Goal: Task Accomplishment & Management: Manage account settings

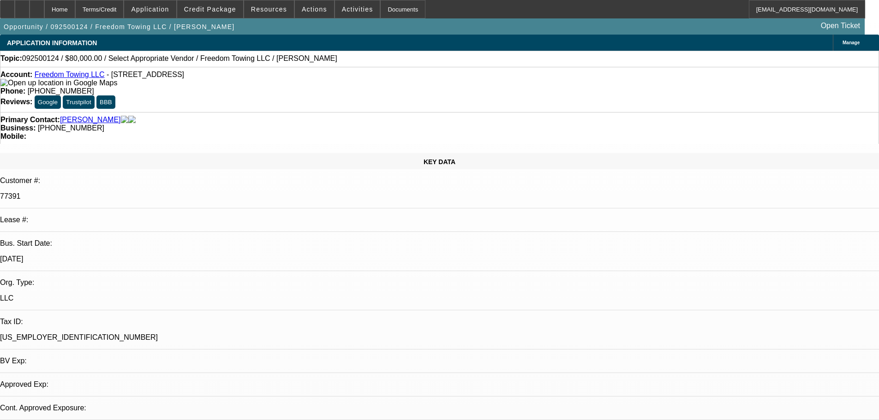
select select "0"
select select "2"
select select "0.1"
select select "4"
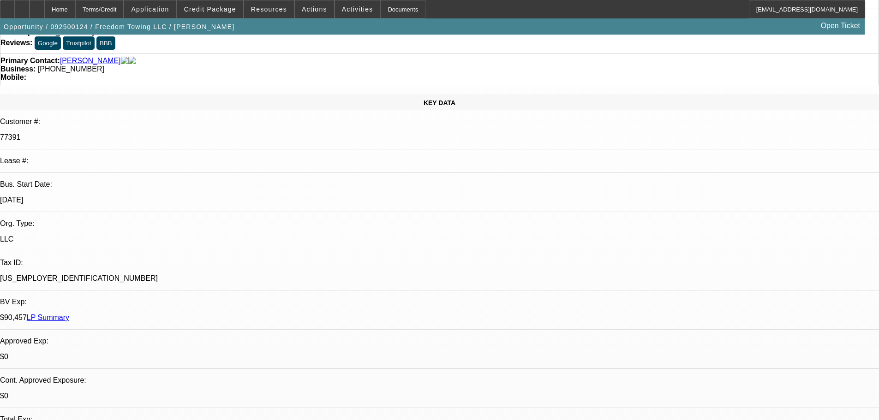
scroll to position [92, 0]
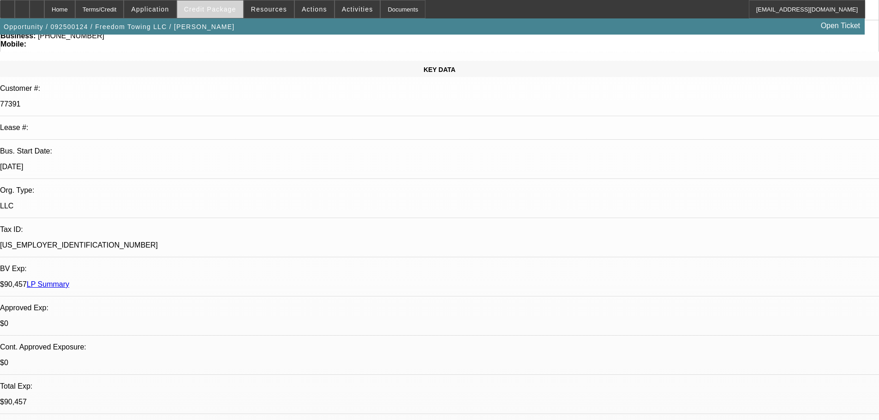
click at [222, 9] on span "Credit Package" at bounding box center [210, 9] width 52 height 7
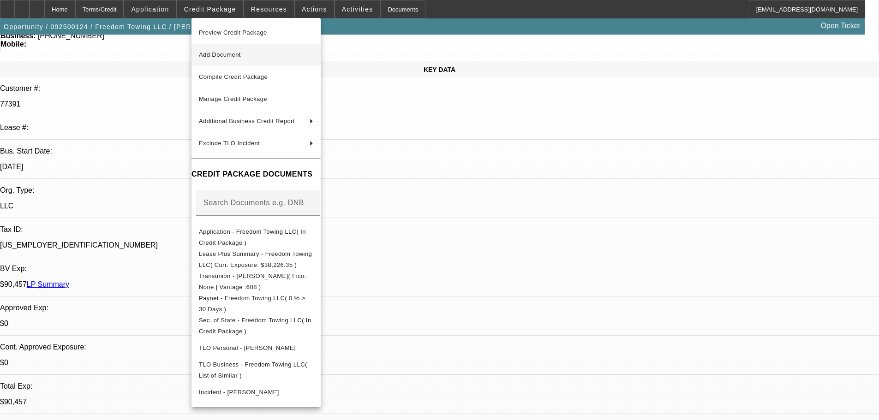
click at [254, 54] on span "Add Document" at bounding box center [256, 54] width 114 height 11
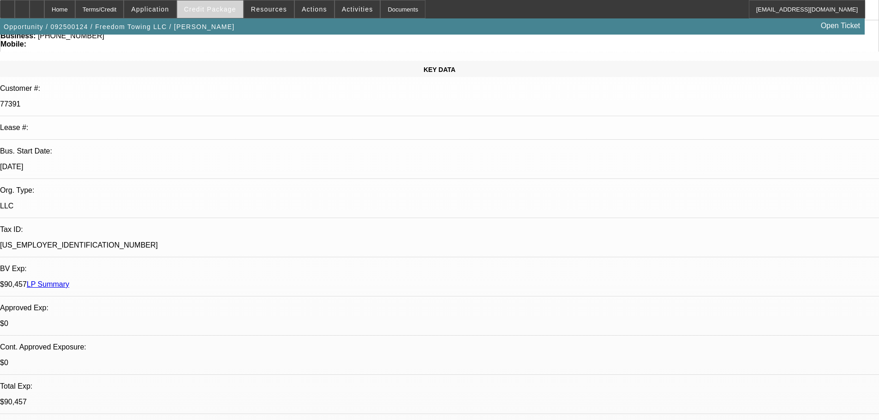
click at [219, 7] on span "Credit Package" at bounding box center [210, 9] width 52 height 7
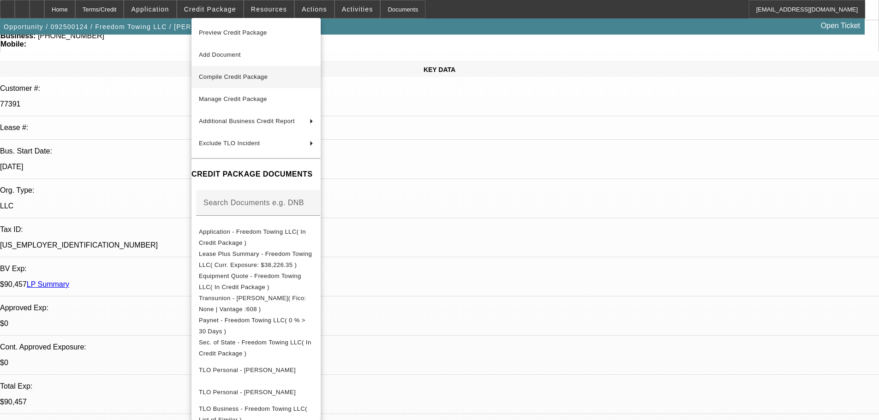
click at [249, 80] on span "Compile Credit Package" at bounding box center [256, 77] width 114 height 11
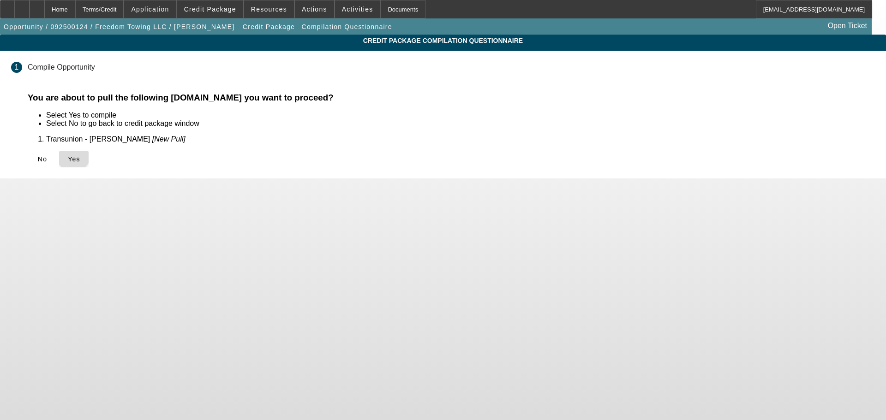
click at [68, 156] on icon at bounding box center [68, 159] width 0 height 7
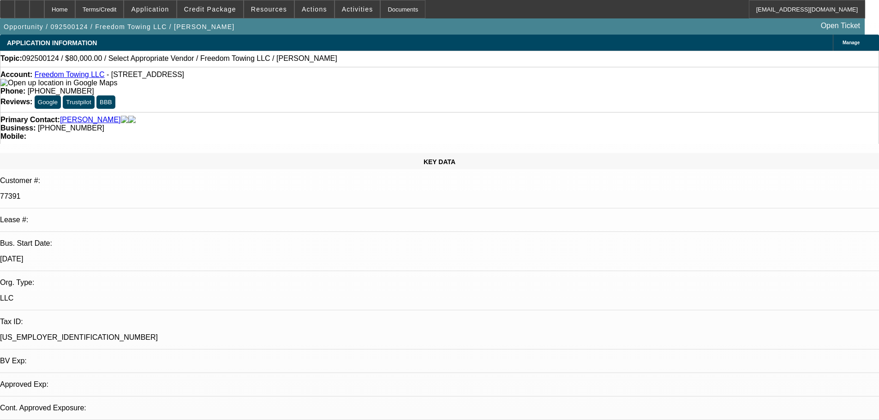
select select "0"
select select "2"
select select "0.1"
select select "4"
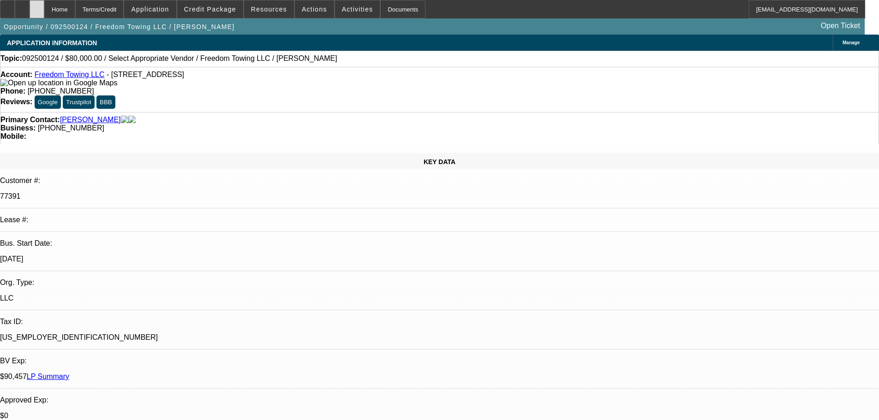
click at [44, 13] on div at bounding box center [37, 9] width 15 height 18
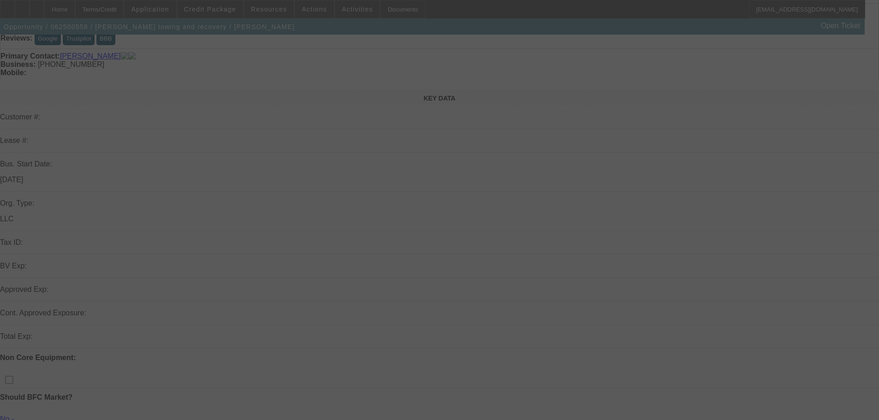
scroll to position [92, 0]
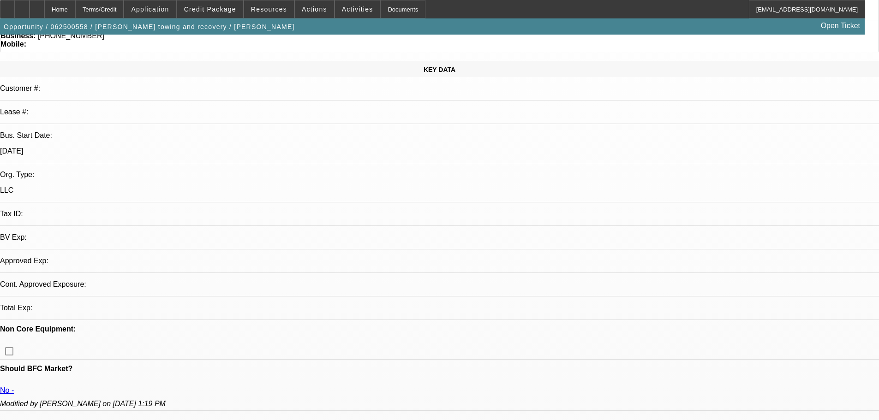
select select "0"
select select "2"
select select "0.1"
select select "4"
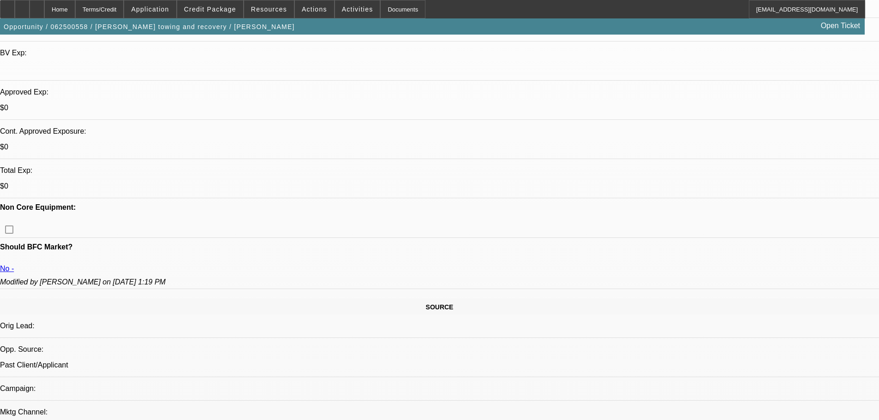
scroll to position [39, 0]
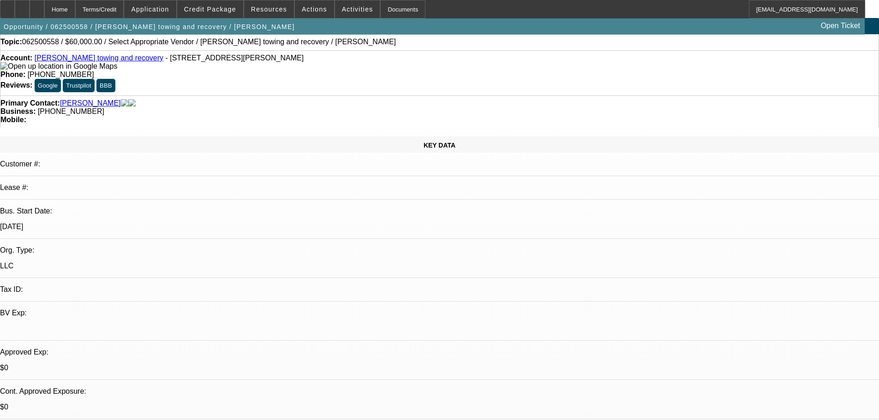
scroll to position [0, 0]
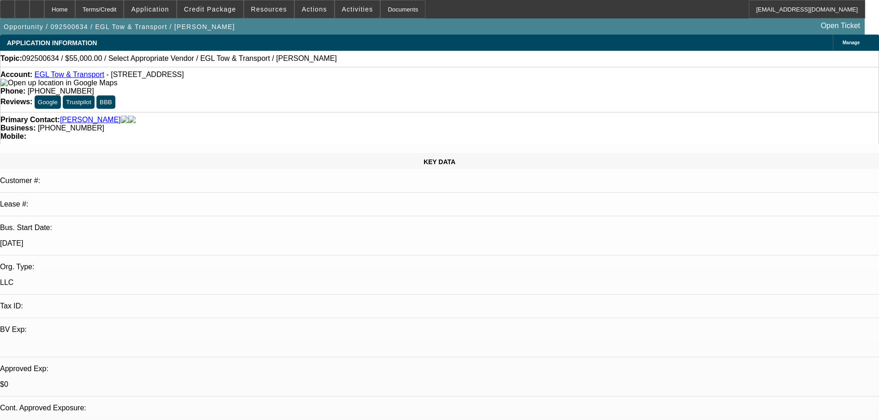
select select "0"
select select "2"
select select "0.1"
select select "4"
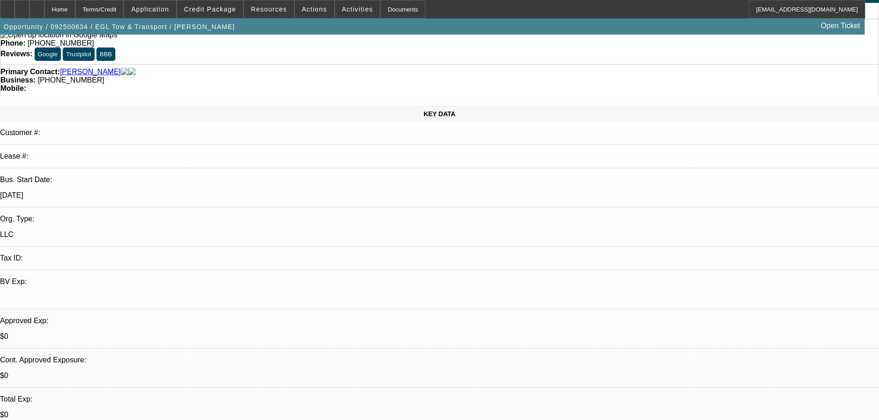
scroll to position [92, 0]
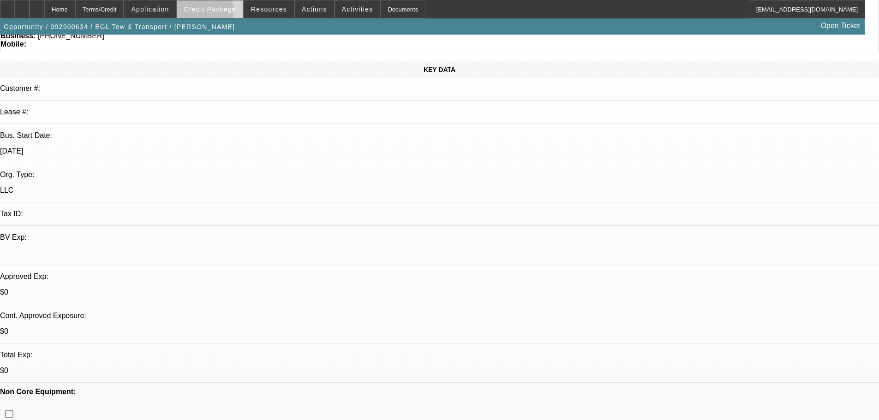
click at [211, 14] on span at bounding box center [210, 9] width 66 height 22
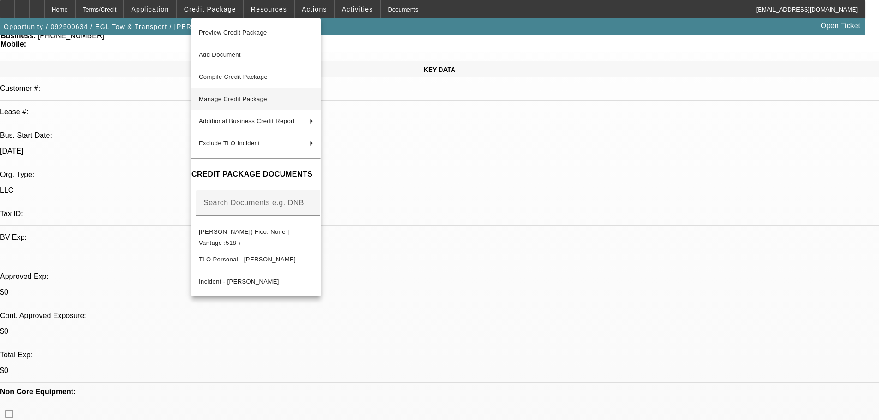
click at [267, 102] on span "Manage Credit Package" at bounding box center [233, 99] width 68 height 7
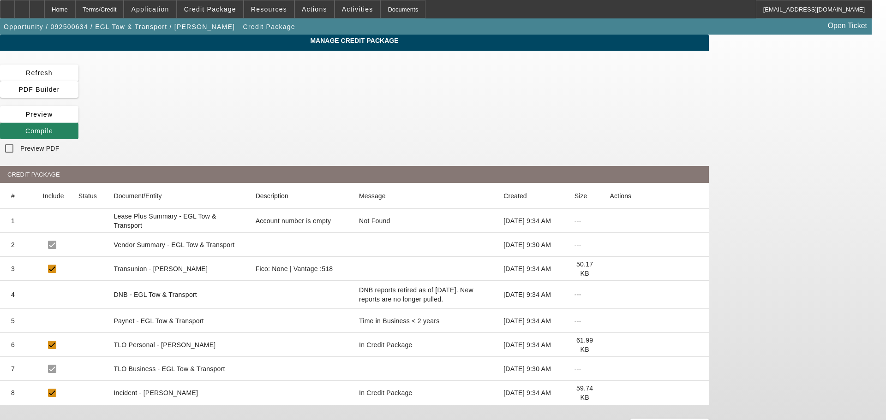
click at [610, 269] on icon at bounding box center [610, 269] width 0 height 0
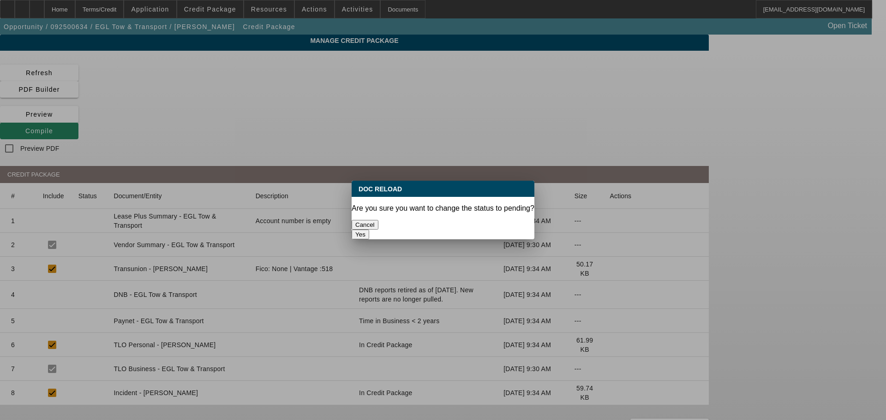
click at [369, 230] on button "Yes" at bounding box center [361, 235] width 18 height 10
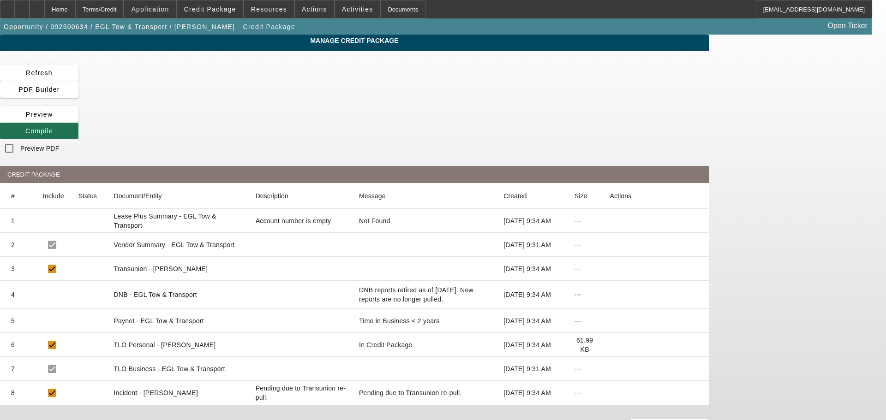
click at [53, 127] on span "Compile" at bounding box center [39, 130] width 28 height 7
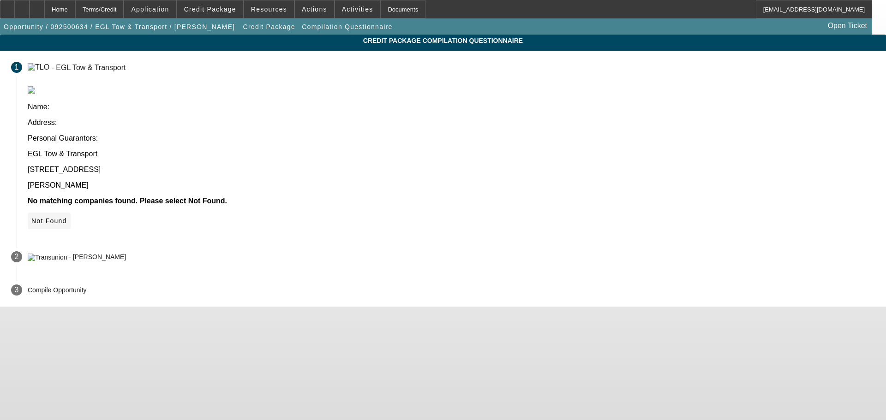
click at [71, 210] on span at bounding box center [49, 221] width 43 height 22
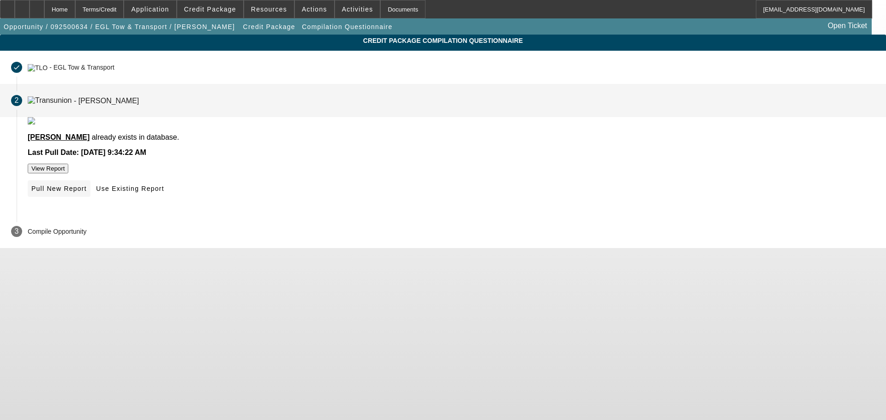
click at [87, 192] on span "Pull New Report" at bounding box center [58, 188] width 55 height 7
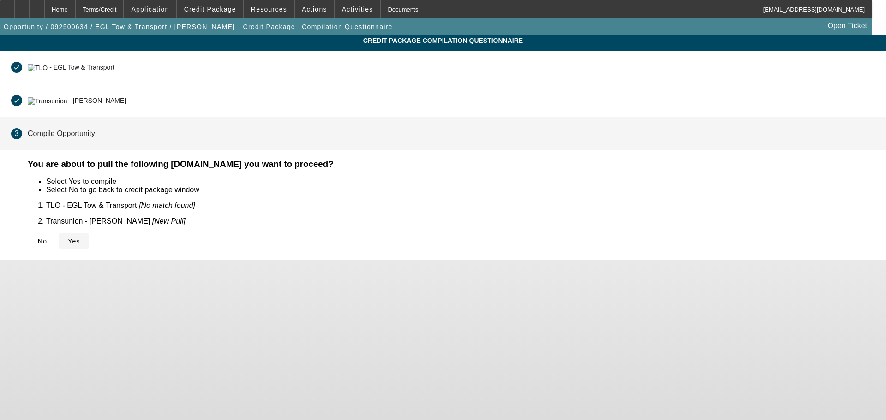
click at [80, 238] on span "Yes" at bounding box center [74, 241] width 12 height 7
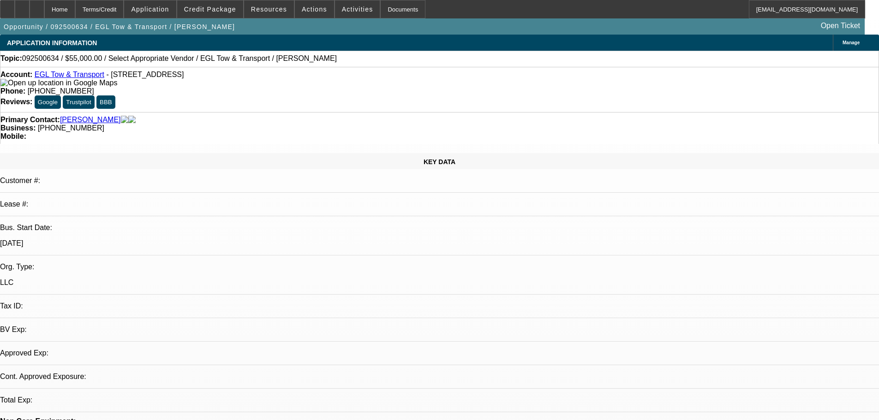
select select "0"
select select "2"
select select "0.1"
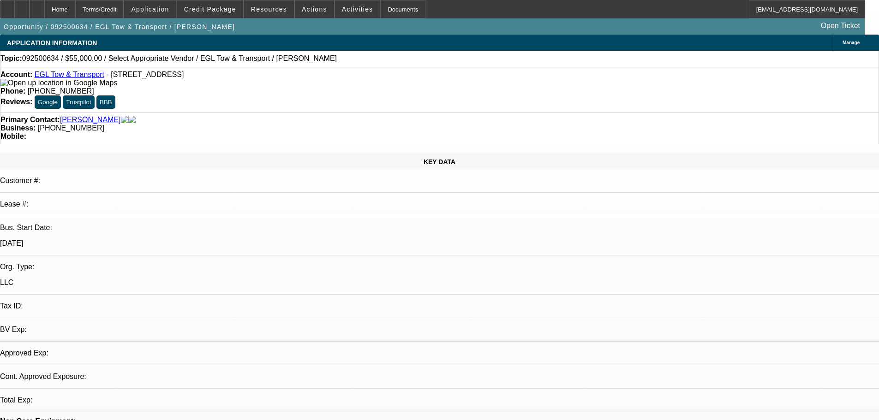
select select "4"
radio input "true"
type textarea "10-9: a liquidation sale is happening soon with trucks and prices Erasmo may ne…"
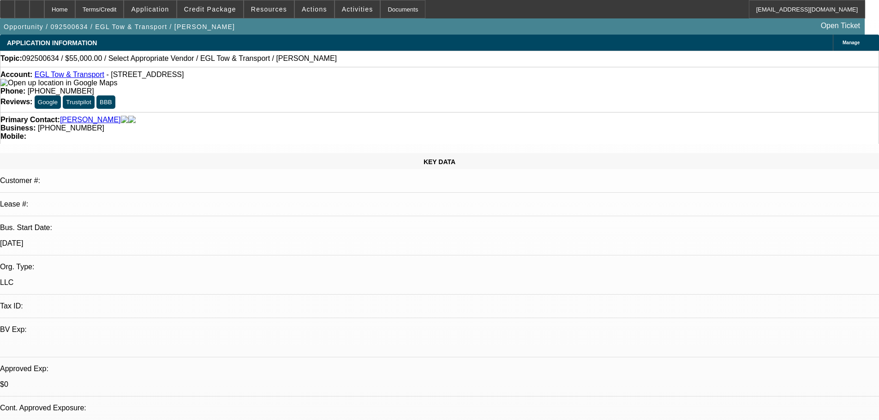
radio input "true"
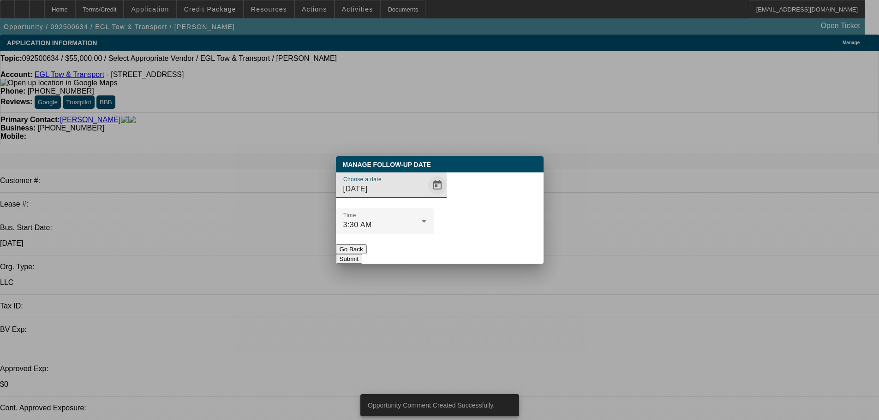
click at [426, 197] on span "Open calendar" at bounding box center [437, 185] width 22 height 22
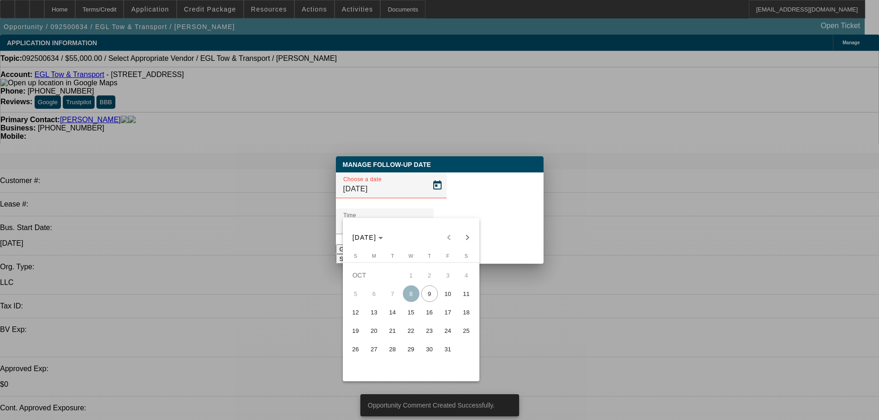
click at [410, 313] on span "15" at bounding box center [411, 312] width 17 height 17
type input "10/15/2025"
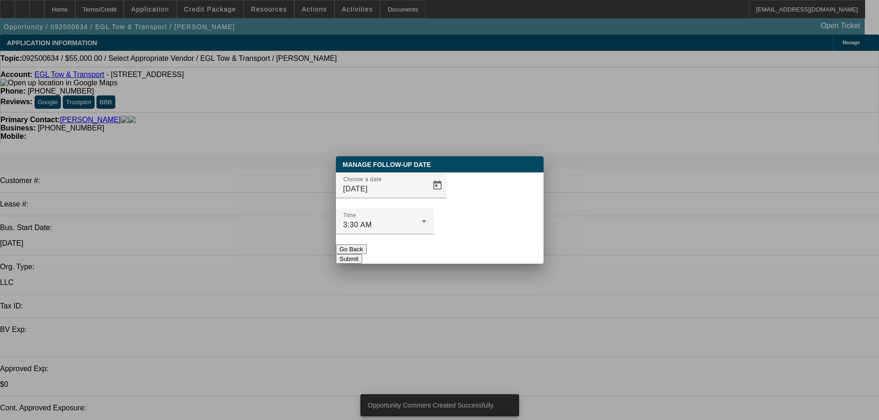
click at [362, 254] on button "Submit" at bounding box center [349, 259] width 26 height 10
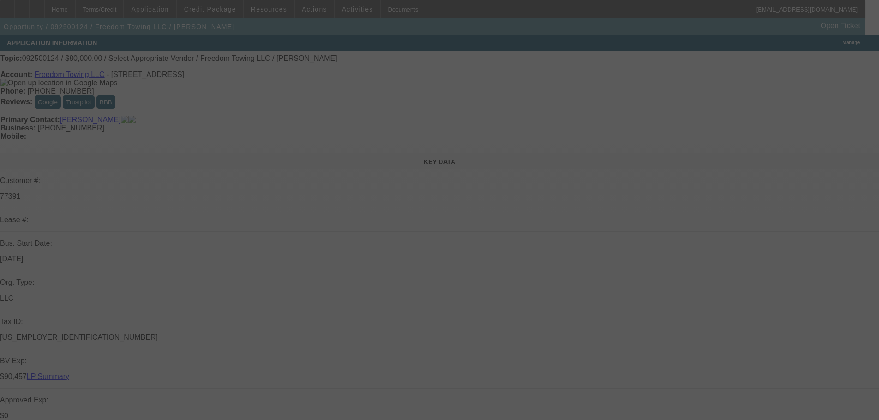
select select "0"
select select "2"
select select "0.1"
select select "4"
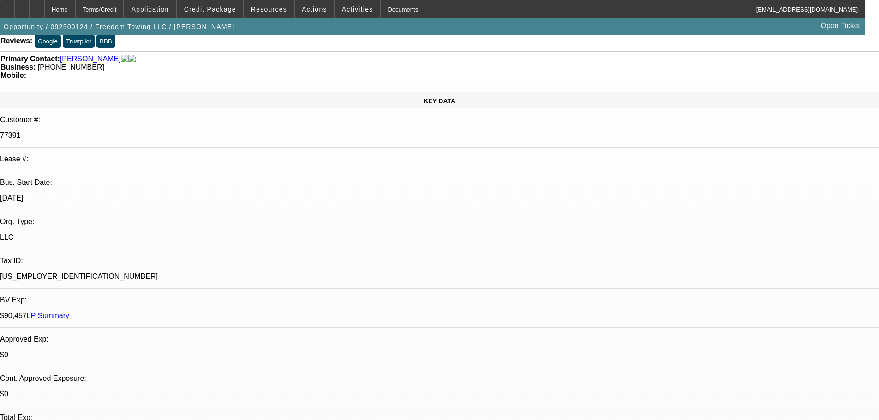
scroll to position [138, 0]
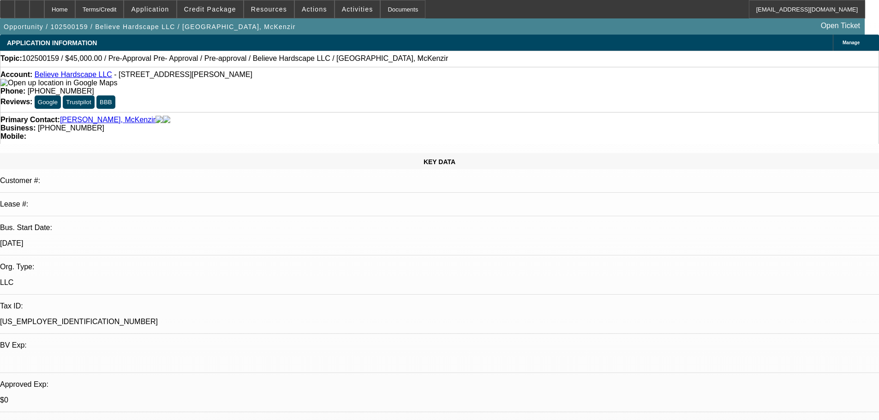
select select "0"
select select "0.1"
select select "4"
select select "0"
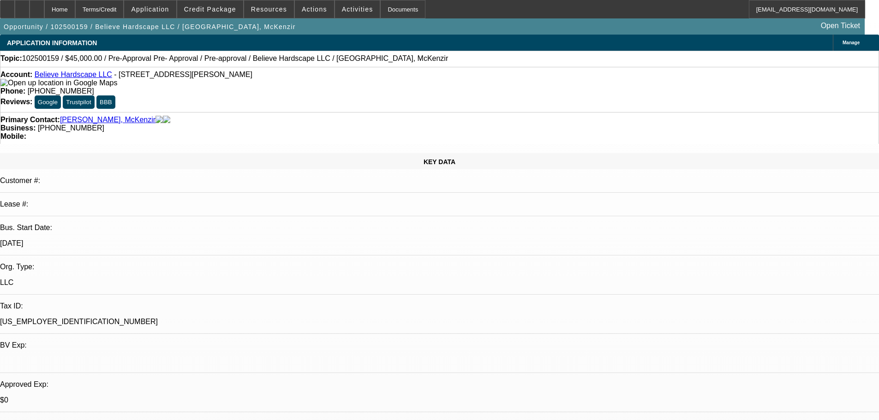
select select "0"
select select "0.1"
select select "4"
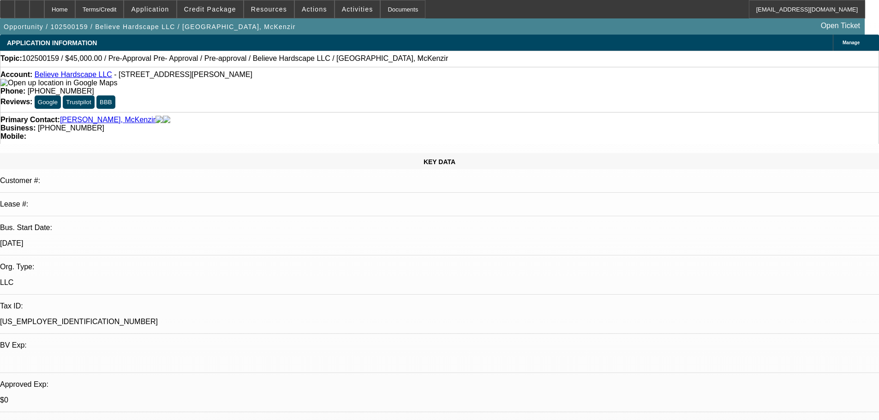
radio input "true"
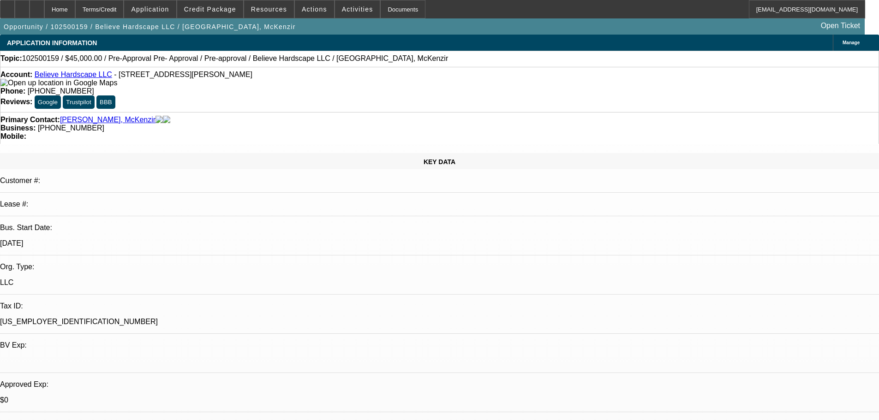
type textarea "1-9: Customer has a personal lender offer them single digit and 72-month terms,…"
radio input "true"
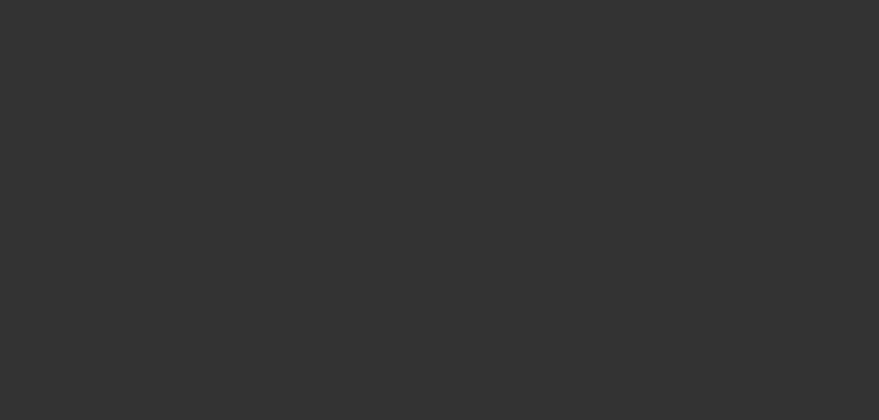
click at [426, 197] on span "Open calendar" at bounding box center [437, 185] width 22 height 22
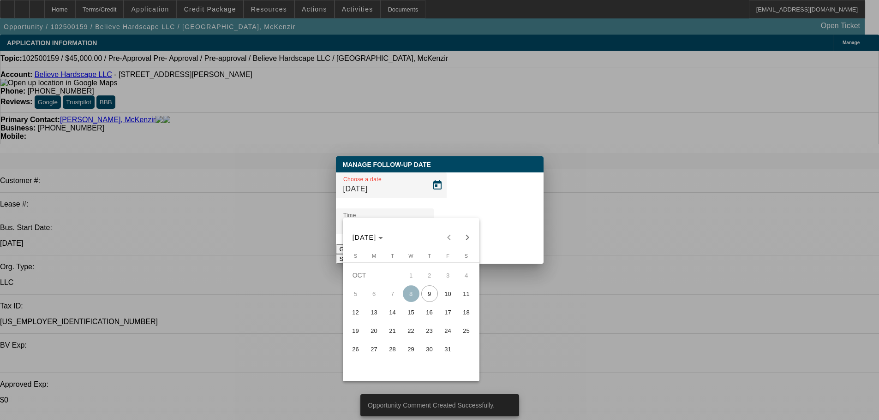
click at [411, 333] on span "22" at bounding box center [411, 331] width 17 height 17
type input "10/22/2025"
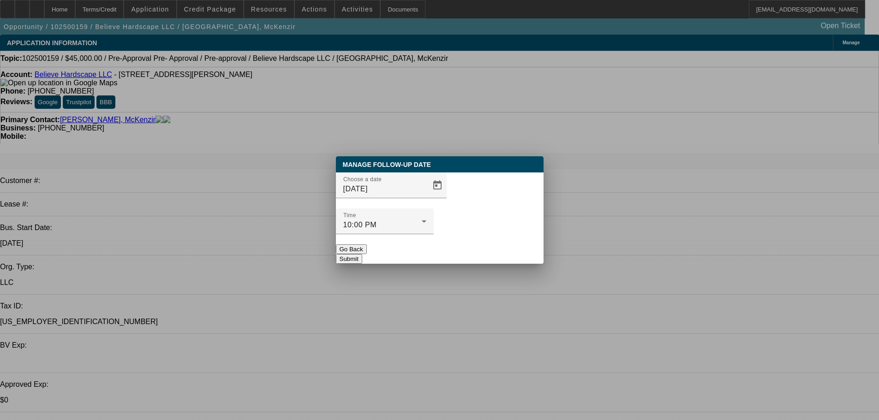
click at [362, 254] on button "Submit" at bounding box center [349, 259] width 26 height 10
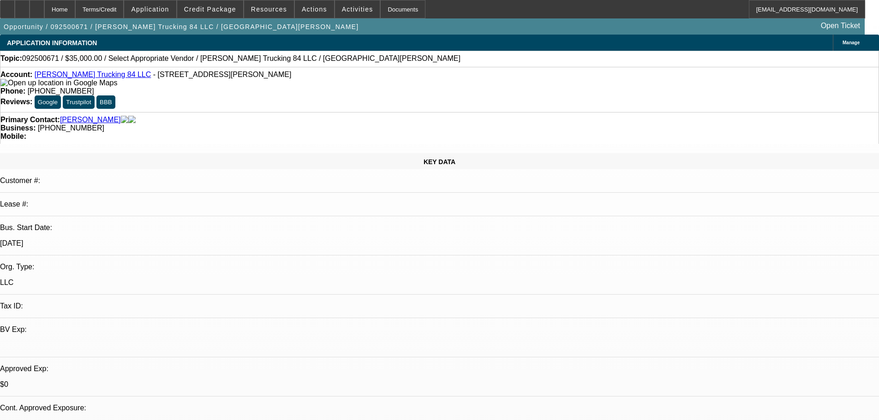
select select "0"
select select "2"
select select "0.1"
select select "4"
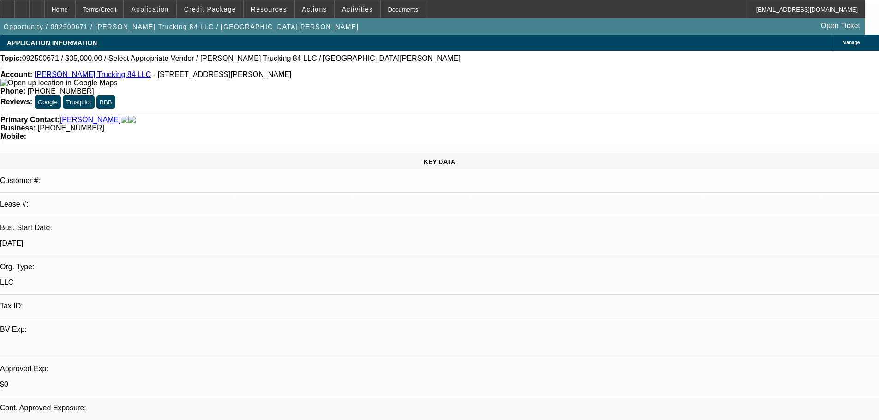
select select "0"
select select "2"
select select "0.1"
select select "4"
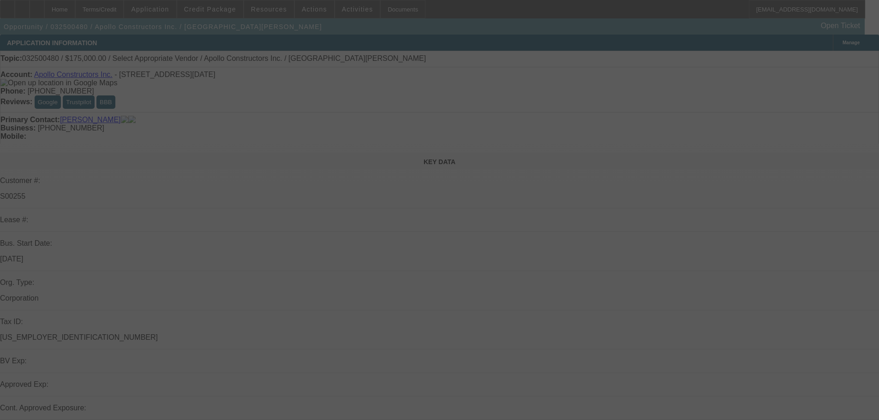
select select "0"
select select "2"
select select "0.1"
select select "4"
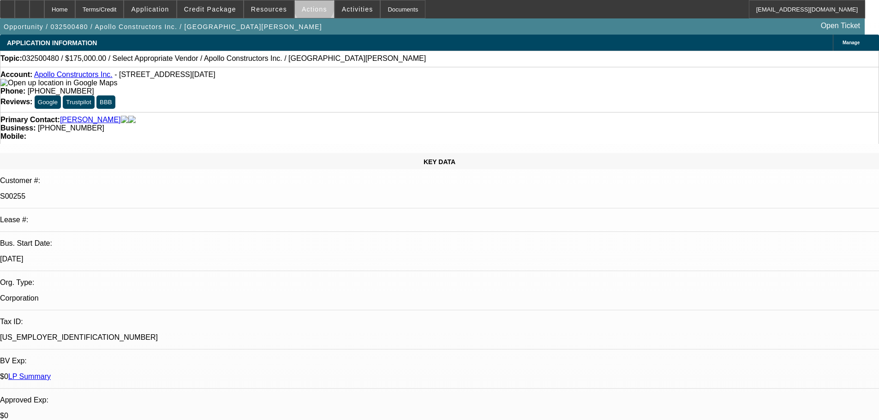
click at [310, 7] on span "Actions" at bounding box center [314, 9] width 25 height 7
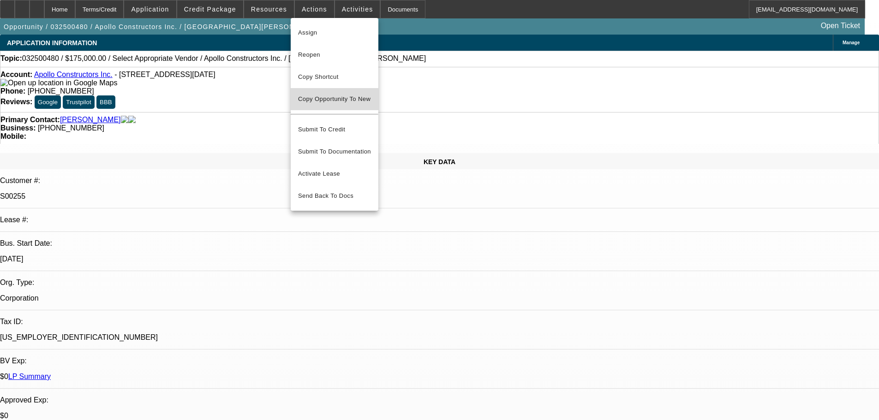
click at [353, 105] on button "Copy Opportunity To New" at bounding box center [335, 99] width 88 height 22
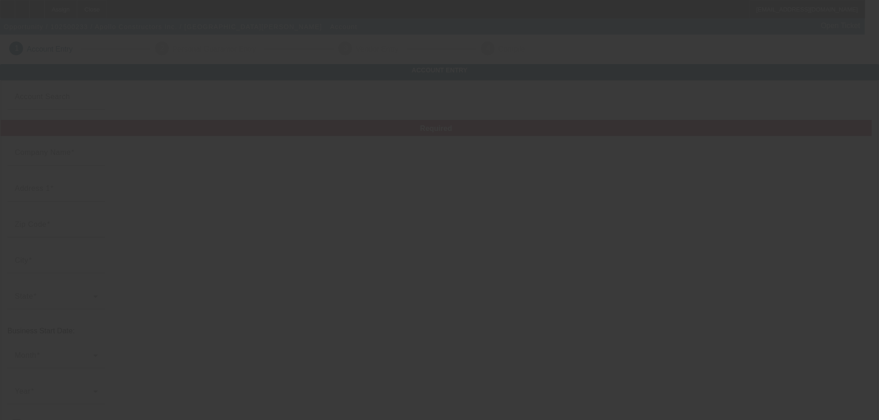
type input "Apollo Constructors Inc."
type input "1622 Saratoga Blvd"
type input "78417"
type input "Corpus Christi"
type input "[PHONE_NUMBER]"
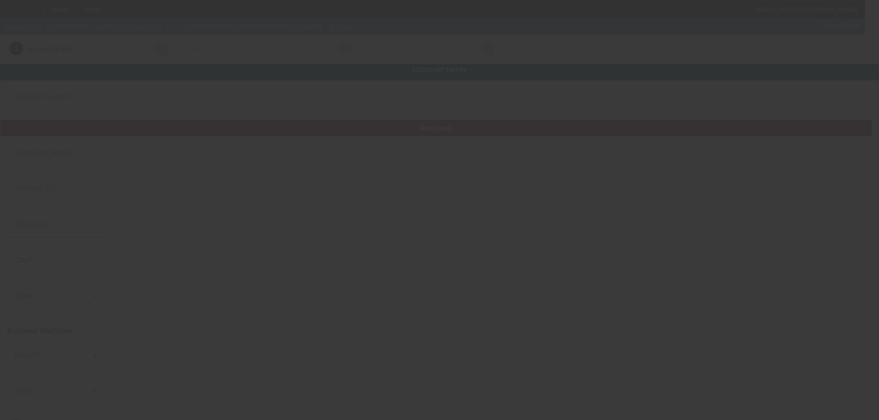
type input "staroper@aol.com"
type input "Nueces"
type input "(210) 541-0209"
type input "[US_EMPLOYER_IDENTIFICATION_NUMBER]"
type input "Hwy Construction - Electrical"
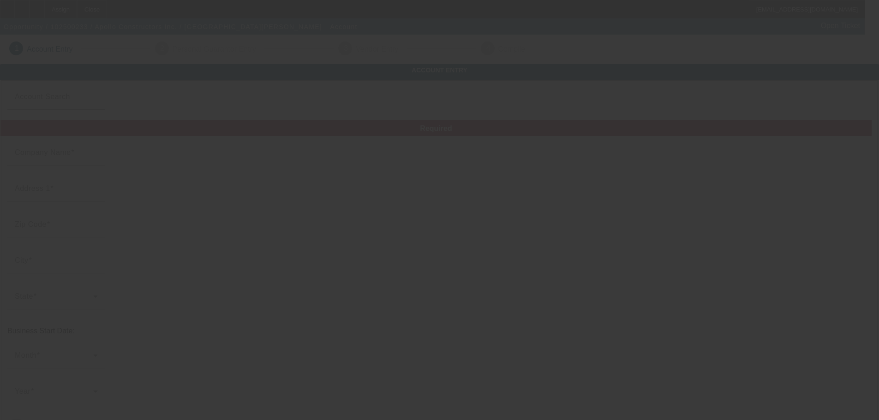
type input "https://STAROPERATIONS.COM"
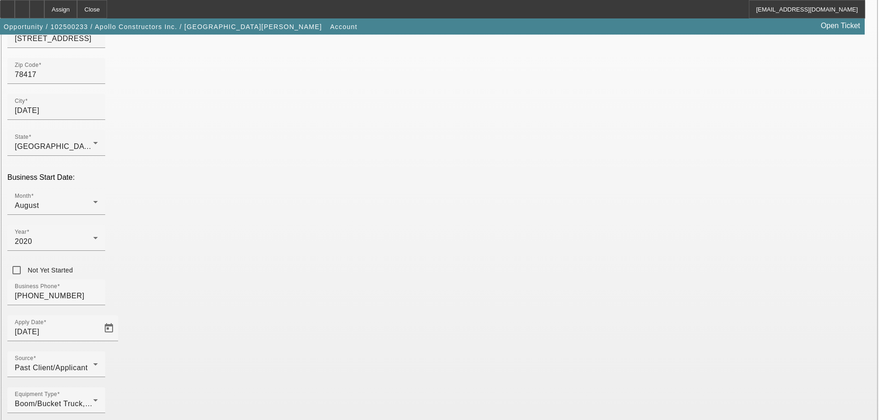
scroll to position [162, 0]
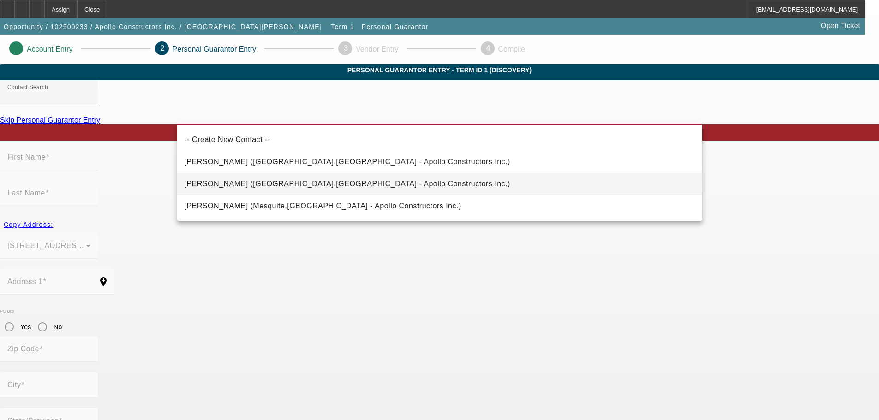
click at [260, 185] on span "Huff, Victor (Corpus Christi,TX - Apollo Constructors Inc.)" at bounding box center [348, 184] width 326 height 8
type input "Huff, Victor (Corpus Christi,TX - Apollo Constructors Inc.)"
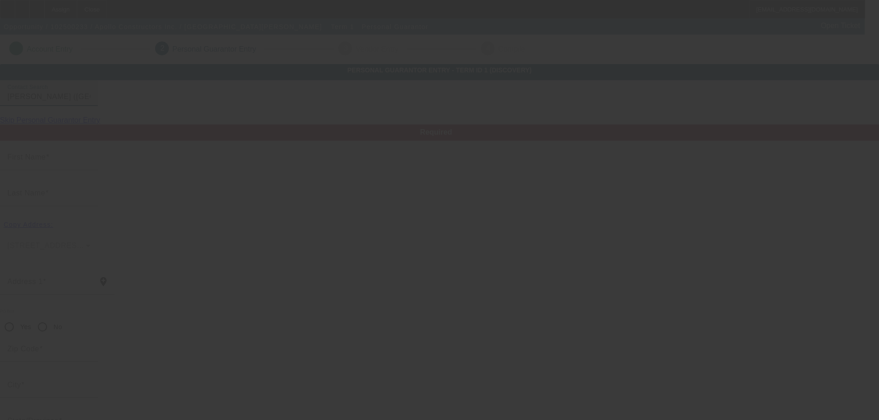
type input "Victor"
type input "Huff"
type input "8327 Mercury"
radio input "true"
type input "78257"
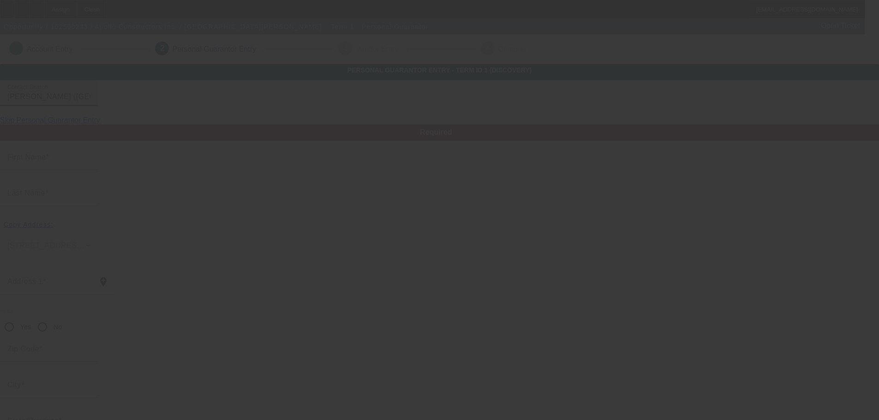
type input "Corpus Christi"
type input "[PHONE_NUMBER]"
type input "0"
type input "454-86-3912"
type input "vic@vchuff.com"
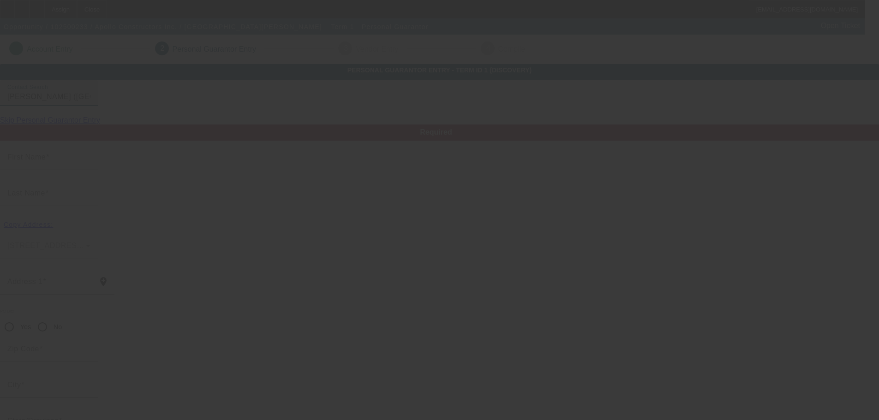
type input "(915) 861-3469"
type input "$0.00"
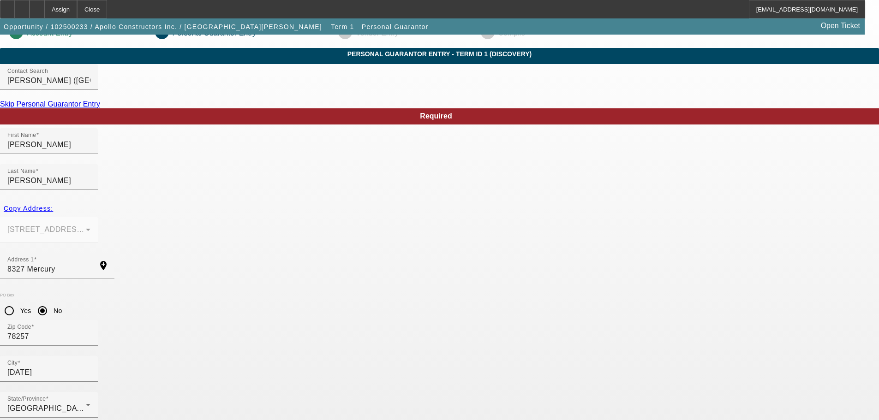
scroll to position [31, 0]
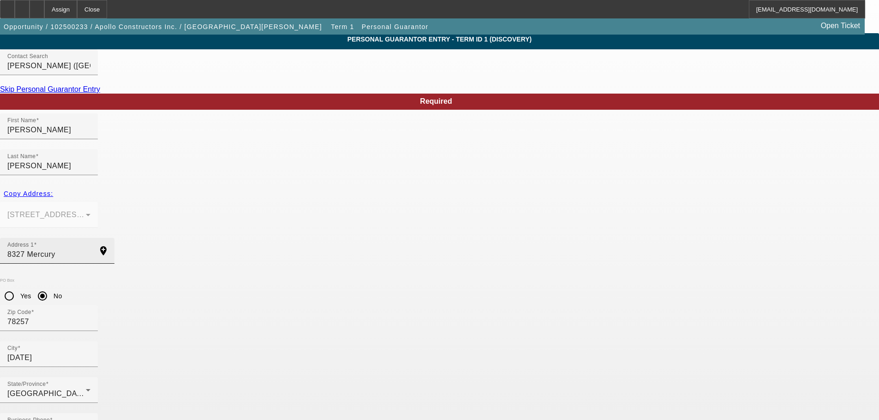
click at [90, 249] on input "8327 Mercury" at bounding box center [48, 254] width 83 height 11
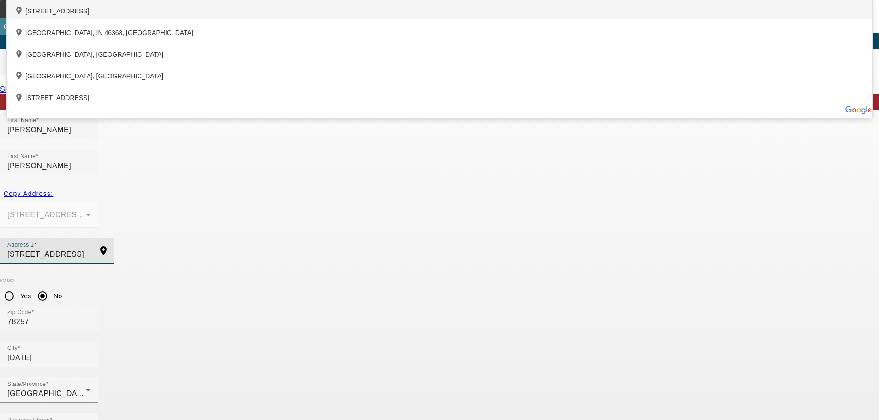
type input "8327 Mercury Street"
click at [318, 19] on div "add_location 8327 Mercury Street, El Paso, TX 79904, US" at bounding box center [439, 9] width 865 height 22
type input "79904"
type input "El Paso"
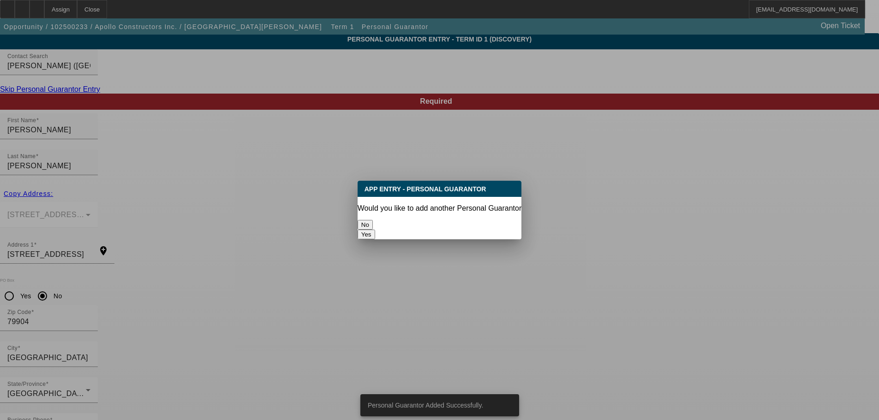
scroll to position [0, 0]
click at [375, 230] on button "Yes" at bounding box center [367, 235] width 18 height 10
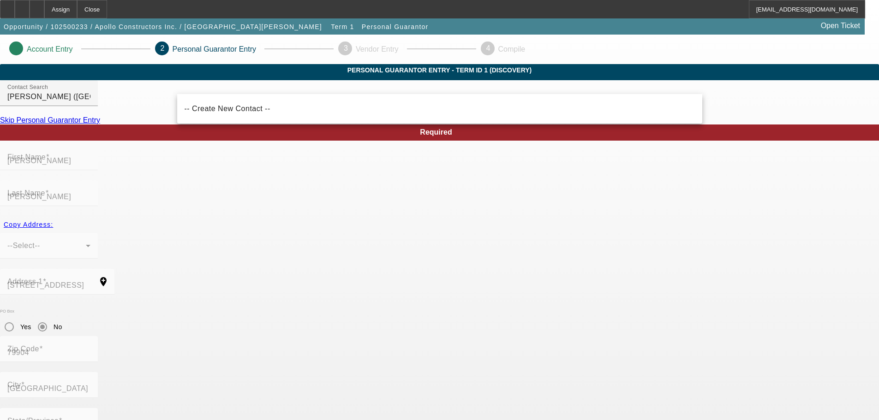
radio input "false"
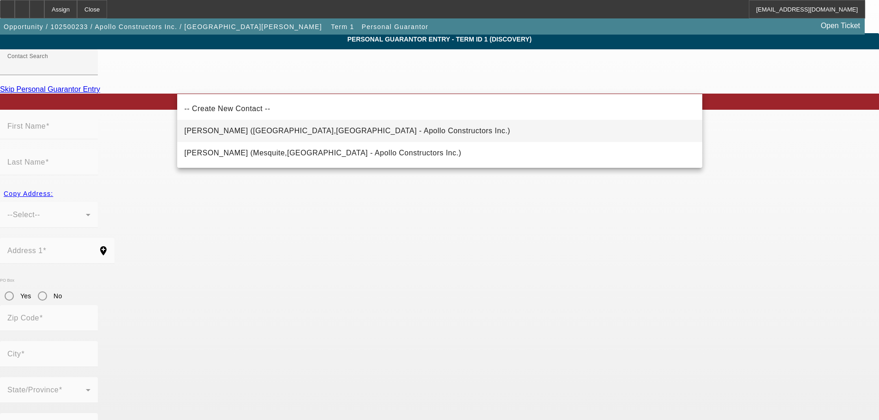
click at [246, 132] on span "Cadena, Anibal (El Paso,TX - Apollo Constructors Inc.)" at bounding box center [348, 131] width 326 height 8
type input "Cadena, Anibal (El Paso,TX - Apollo Constructors Inc.)"
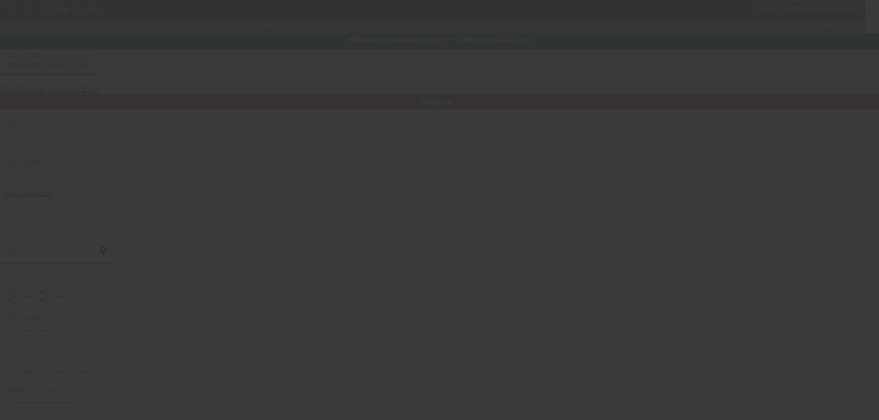
type input "Anibal"
type input "Cadena"
type input "299 Kingspoint Drive"
radio input "true"
type input "79912"
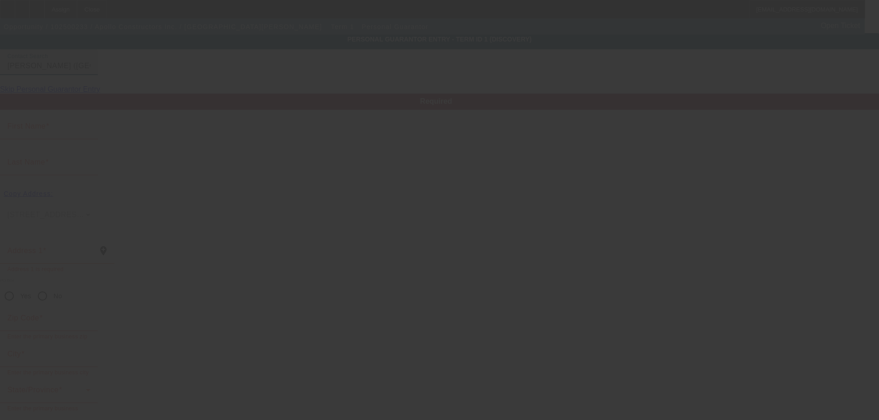
type input "El Paso"
type input "(210) 541-0411"
type input "51"
type input "320-88-4319"
type input "anibal@apolloconstructors.com"
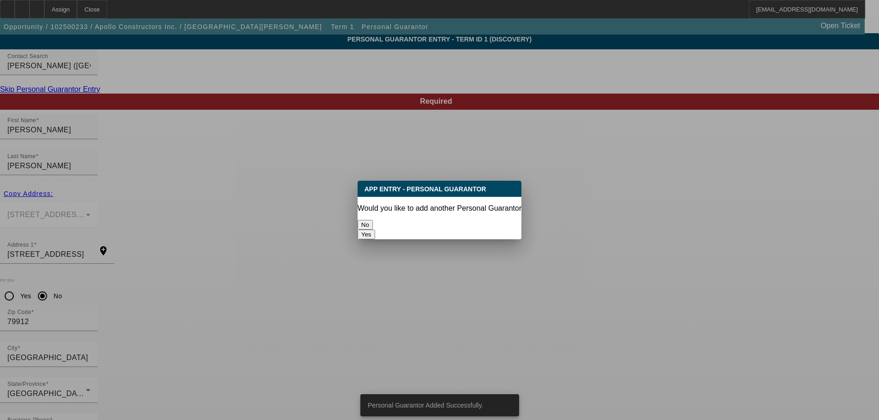
scroll to position [0, 0]
click at [375, 230] on button "Yes" at bounding box center [367, 235] width 18 height 10
radio input "false"
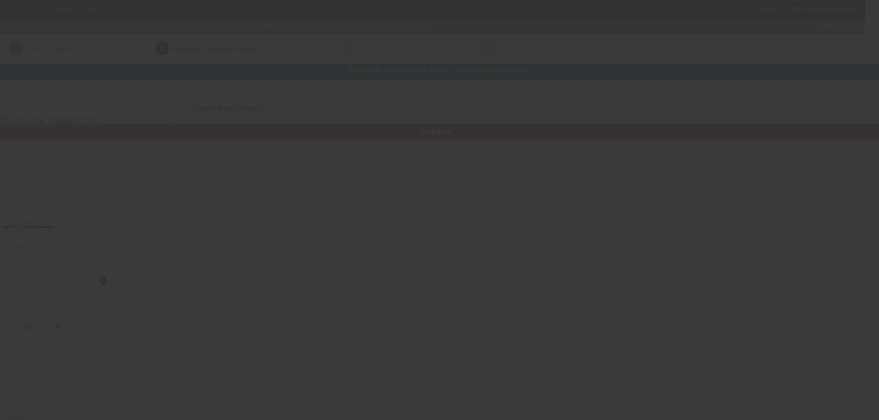
scroll to position [31, 0]
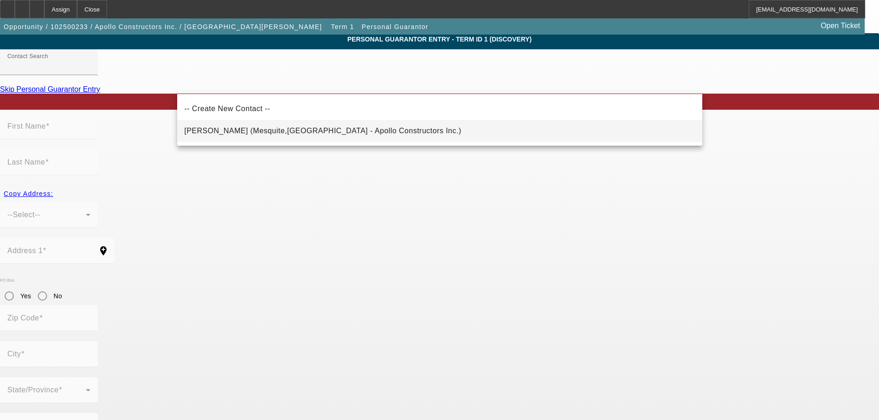
click at [264, 140] on mat-option "Cadena, Ofelia (Mesquite,NM - Apollo Constructors Inc.)" at bounding box center [439, 131] width 525 height 22
type input "Cadena, Ofelia (Mesquite,NM - Apollo Constructors Inc.)"
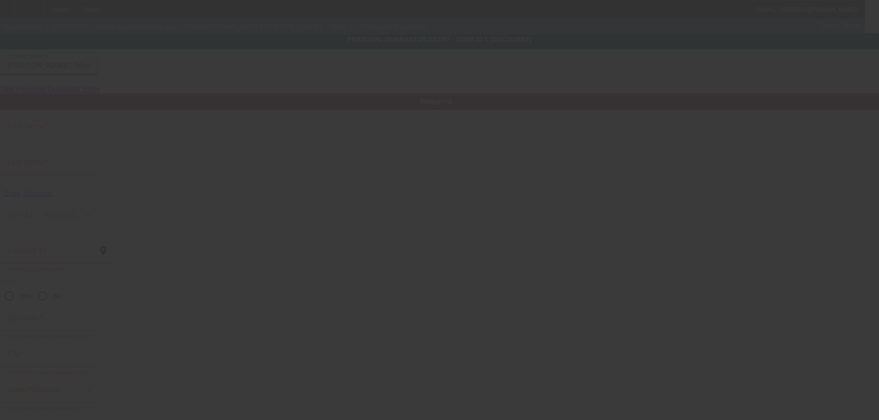
type input "Ofelia"
type input "Cadena"
type input "22 Segovia Ln"
radio input "true"
type input "88048"
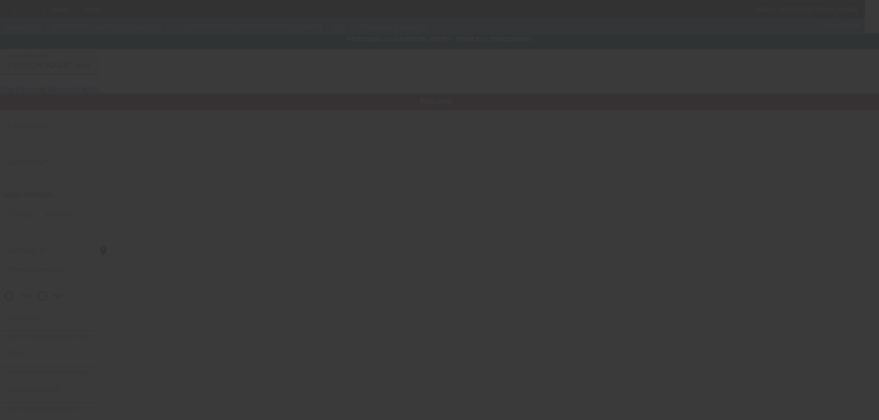
type input "Mesquite"
type input "(210) 541-0411"
type input "49"
type input "775-15-2385"
type input "office@apolloconstructors.com"
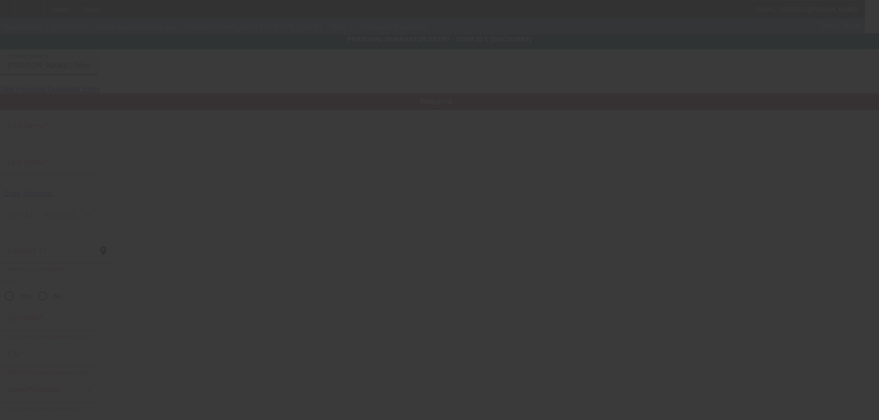
type input "(915) 308-8899"
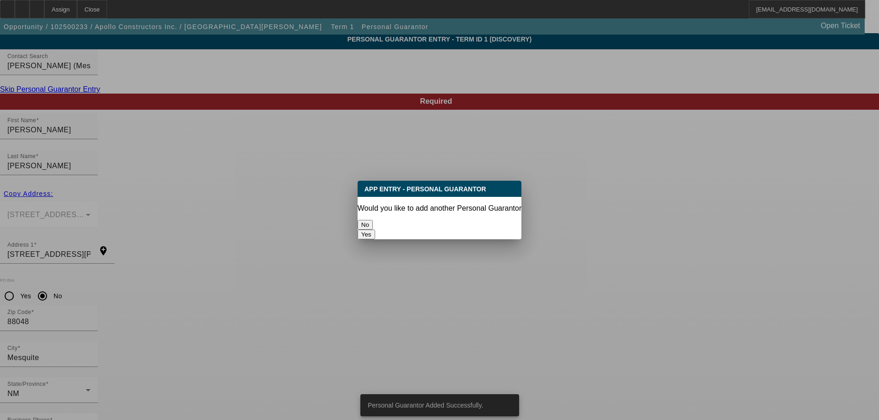
scroll to position [0, 0]
click at [373, 224] on button "No" at bounding box center [365, 225] width 15 height 10
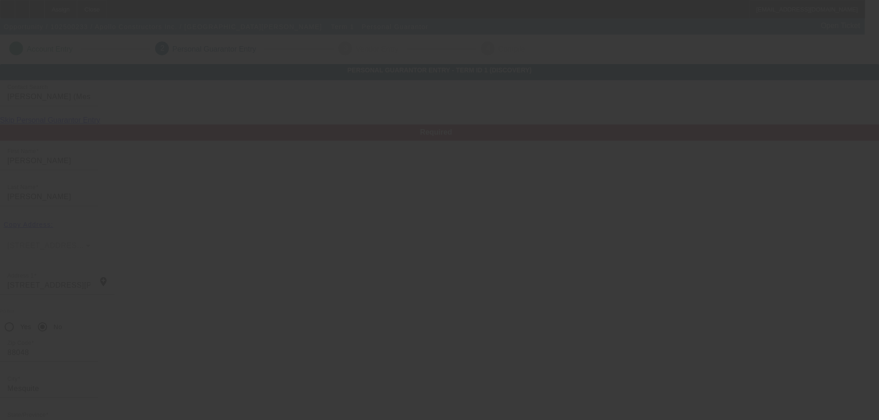
scroll to position [31, 0]
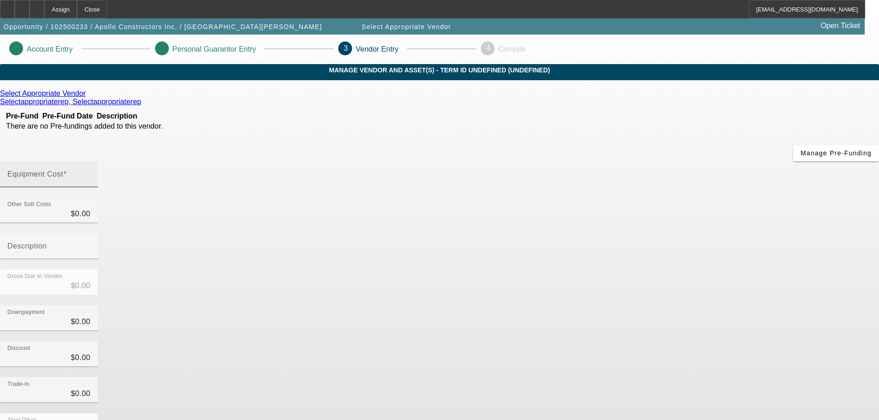
click at [90, 173] on input "Equipment Cost" at bounding box center [48, 178] width 83 height 11
type input "6"
type input "$6.00"
type input "64"
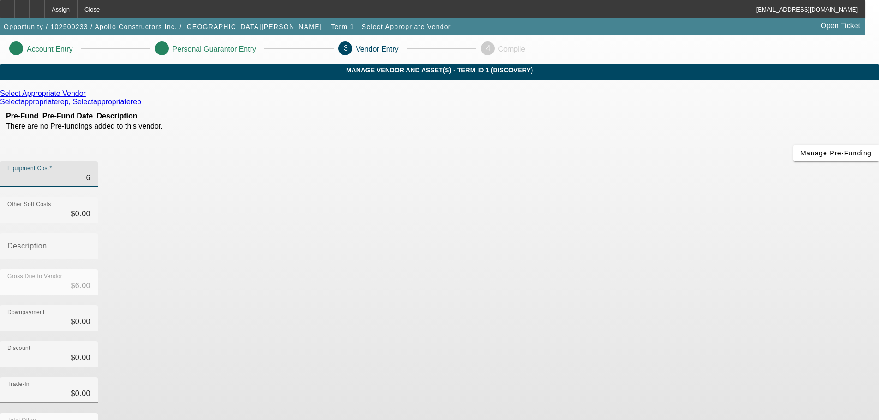
type input "$64.00"
type input "640"
type input "$640.00"
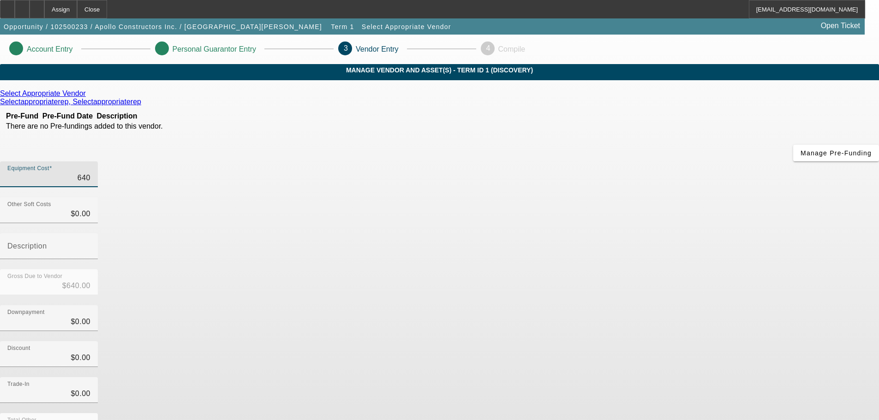
type input "6400"
type input "$6,400.00"
type input "64000"
type input "$64,000.00"
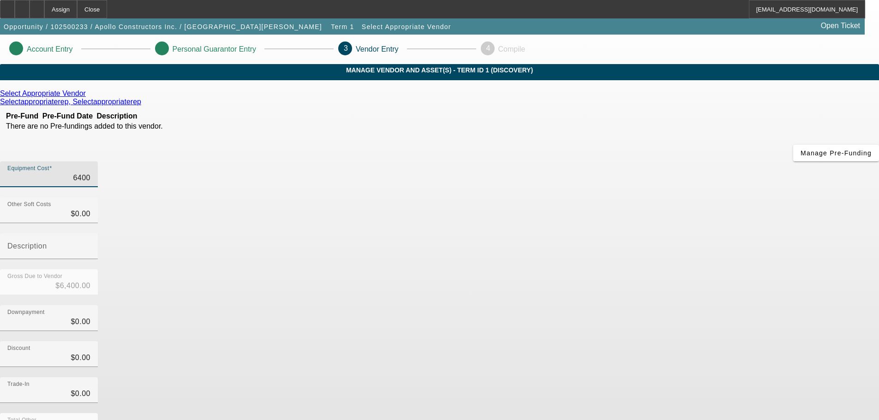
type input "$64,000.00"
type input "64000.9"
type input "$64,000.90"
type input "64000.99"
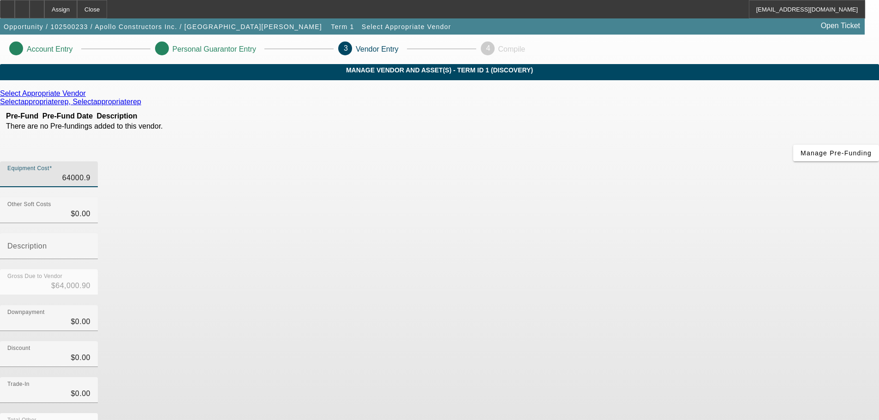
type input "$64,000.99"
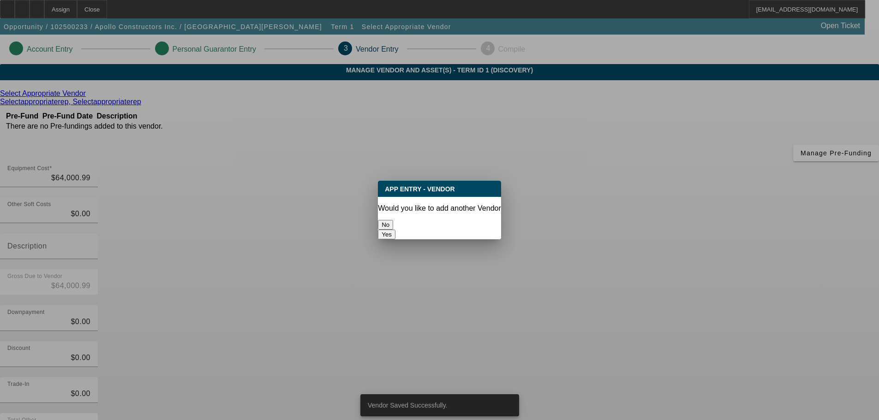
click at [393, 220] on button "No" at bounding box center [385, 225] width 15 height 10
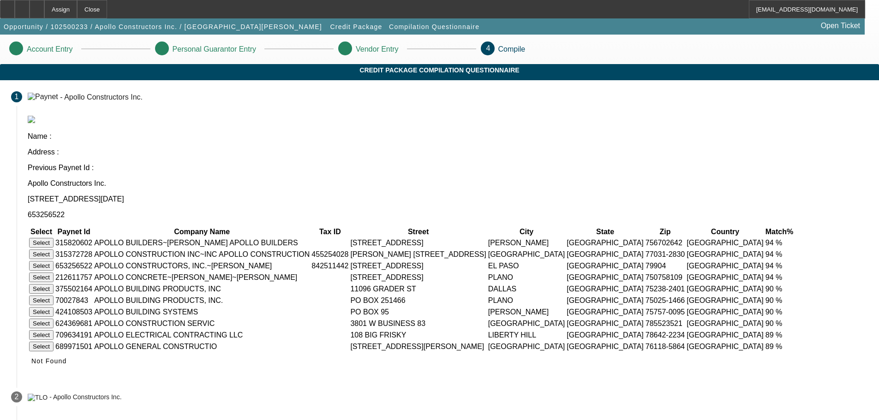
click at [54, 261] on button "Select" at bounding box center [41, 266] width 24 height 10
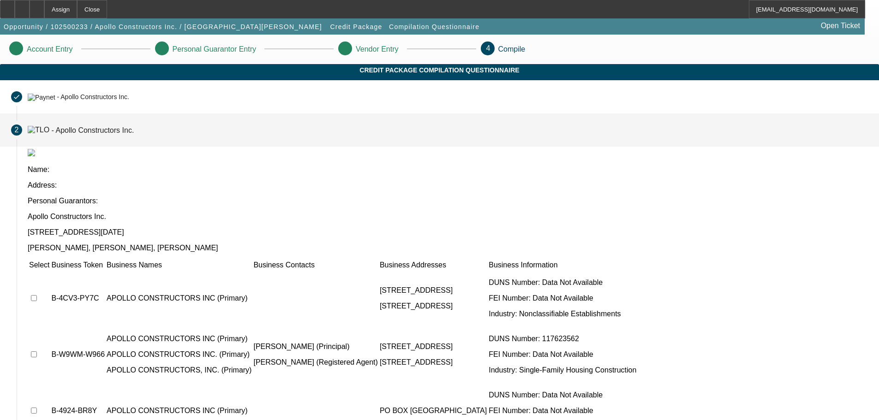
scroll to position [16, 0]
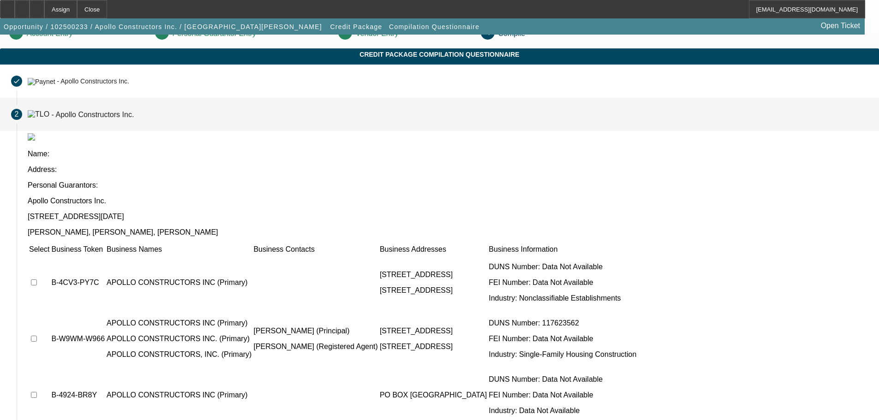
click at [37, 336] on input "checkbox" at bounding box center [34, 339] width 6 height 6
checkbox input "true"
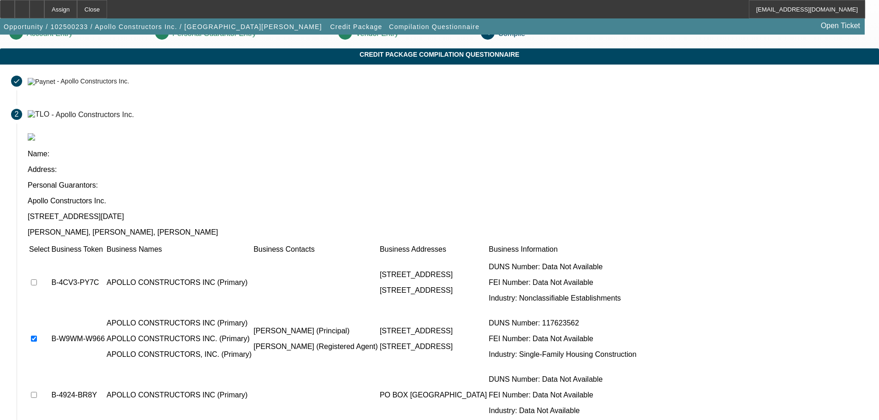
click at [37, 280] on input "checkbox" at bounding box center [34, 283] width 6 height 6
checkbox input "true"
click at [37, 392] on input "checkbox" at bounding box center [34, 395] width 6 height 6
checkbox input "true"
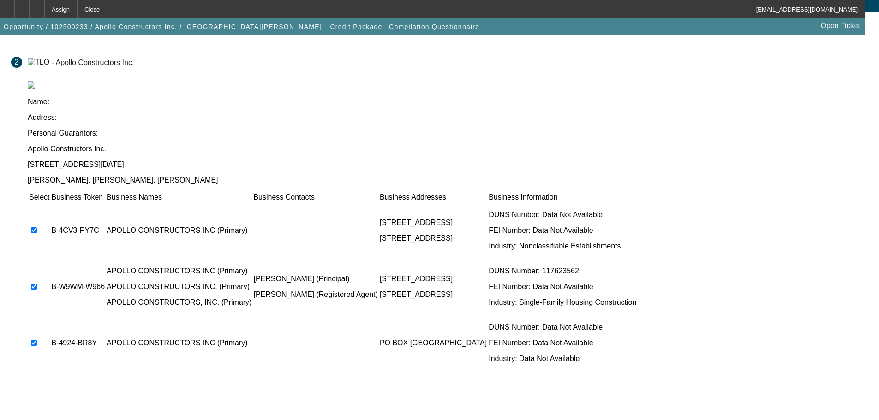
scroll to position [90, 0]
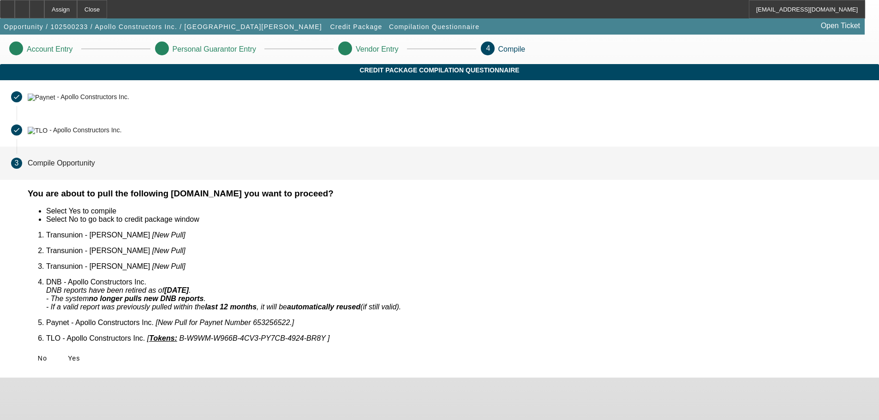
scroll to position [0, 0]
click at [80, 355] on span "Yes" at bounding box center [74, 358] width 12 height 7
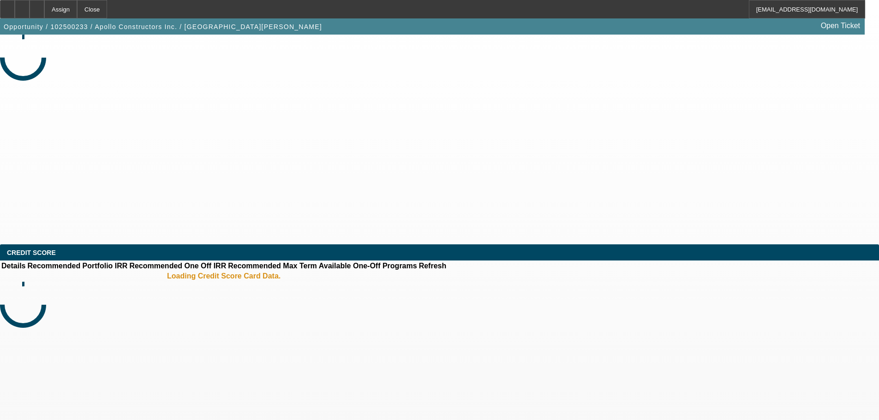
select select "0"
select select "2"
select select "0.1"
select select "4"
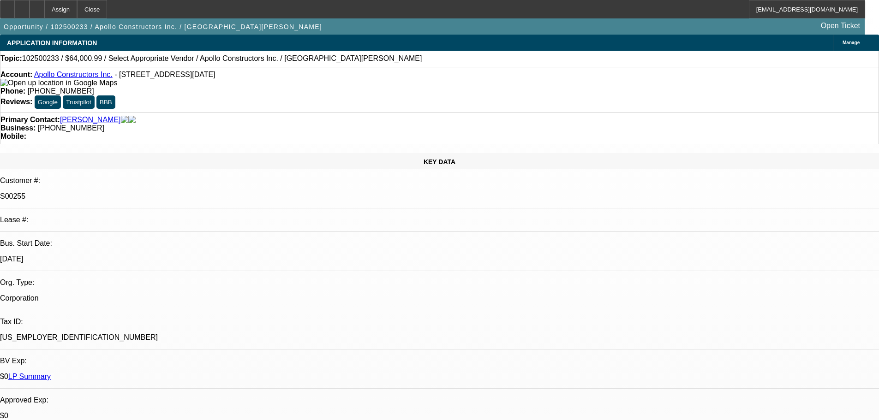
drag, startPoint x: 693, startPoint y: 36, endPoint x: 699, endPoint y: 49, distance: 14.2
radio input "true"
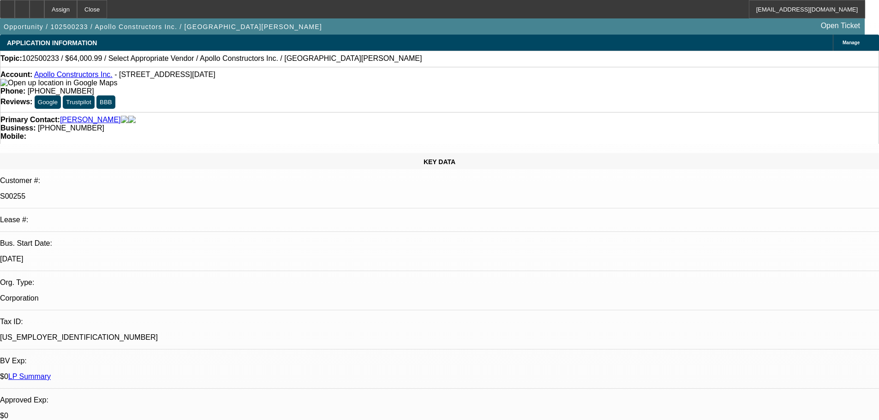
scroll to position [9, 0]
type textarea "Looking for trucks at auction this weekend, Victors got to call me back to game…"
radio input "true"
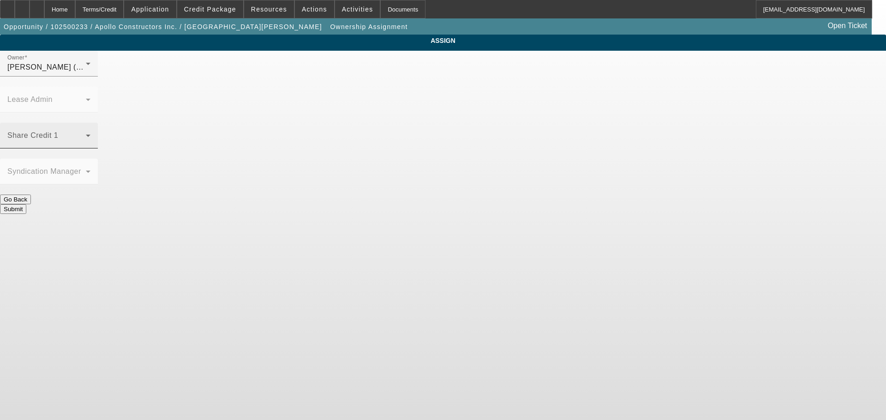
click at [86, 134] on span at bounding box center [46, 139] width 78 height 11
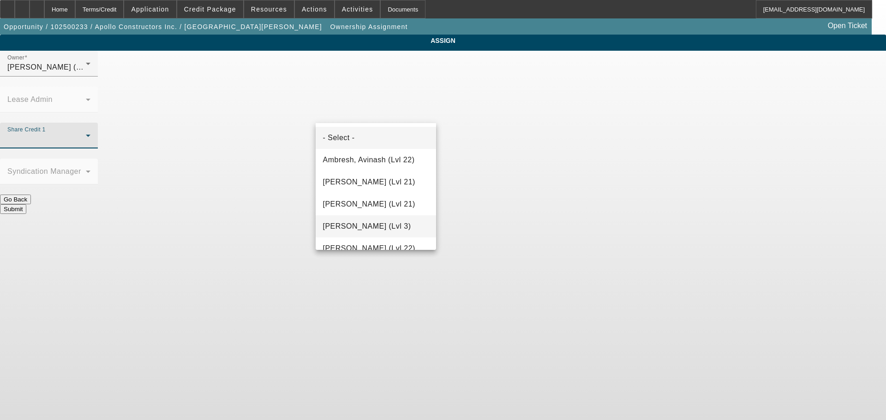
click at [363, 224] on span "Bush, Dante (Lvl 3)" at bounding box center [367, 226] width 88 height 11
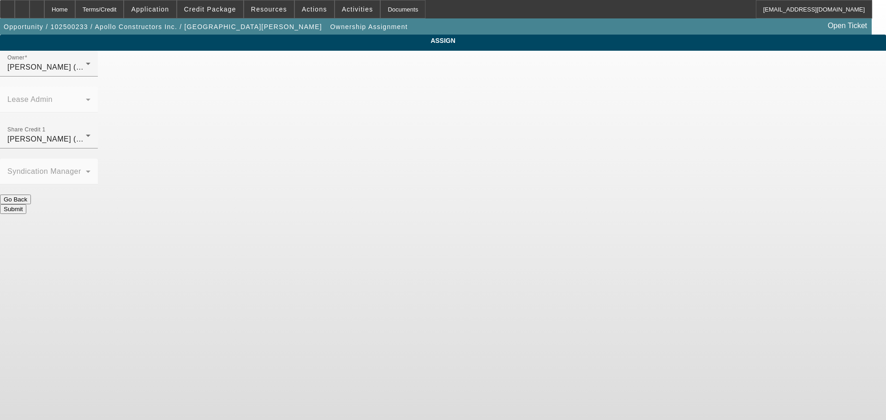
click at [26, 204] on button "Submit" at bounding box center [13, 209] width 26 height 10
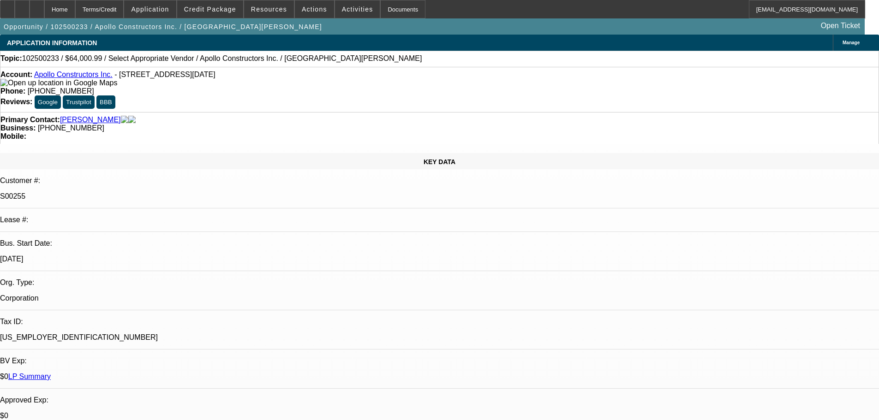
select select "0"
select select "2"
select select "0.1"
select select "4"
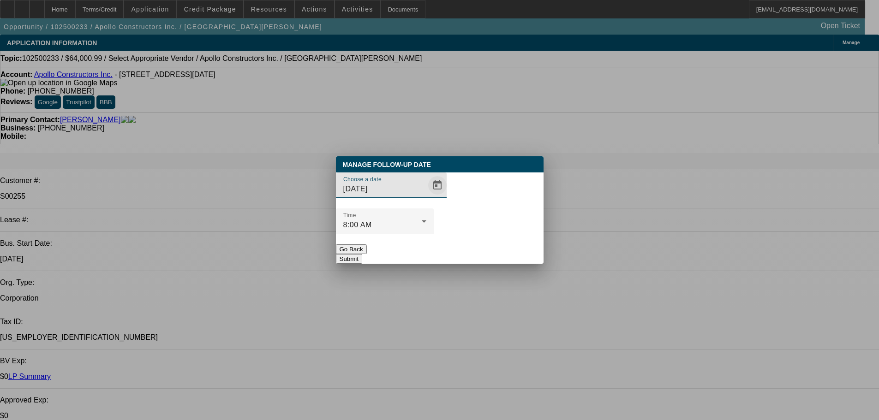
click at [426, 197] on span "Open calendar" at bounding box center [437, 185] width 22 height 22
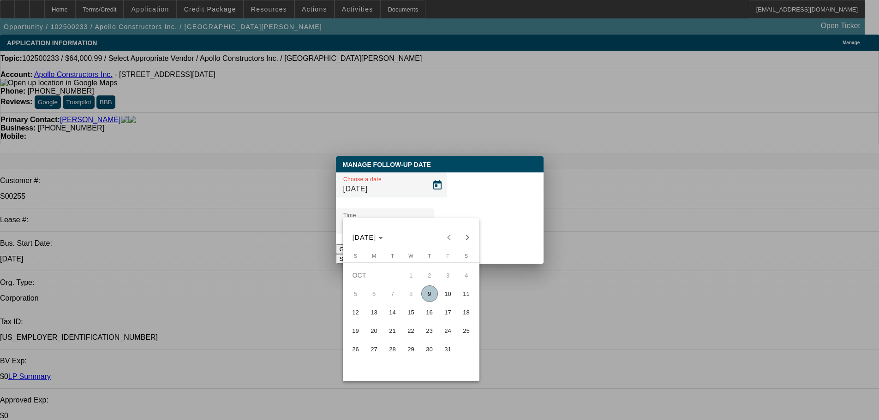
click at [445, 297] on span "10" at bounding box center [448, 294] width 17 height 17
type input "10/10/2025"
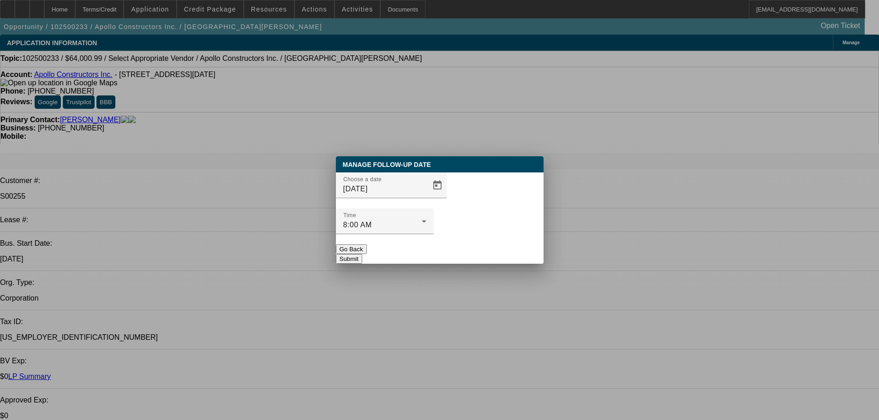
click at [362, 254] on button "Submit" at bounding box center [349, 259] width 26 height 10
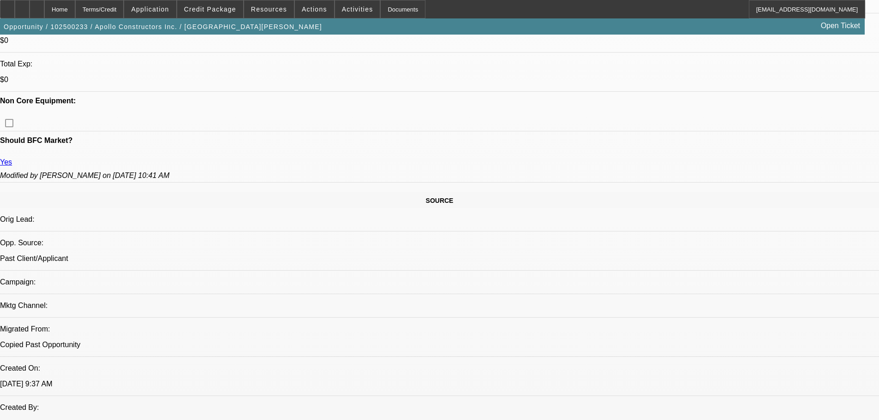
scroll to position [508, 0]
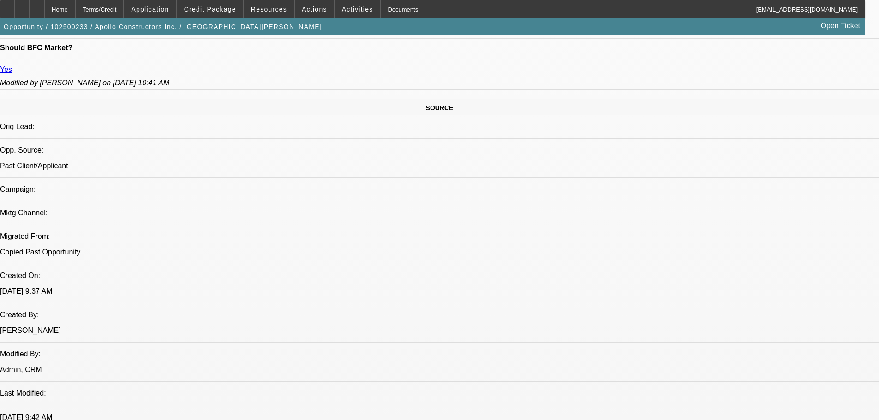
radio input "true"
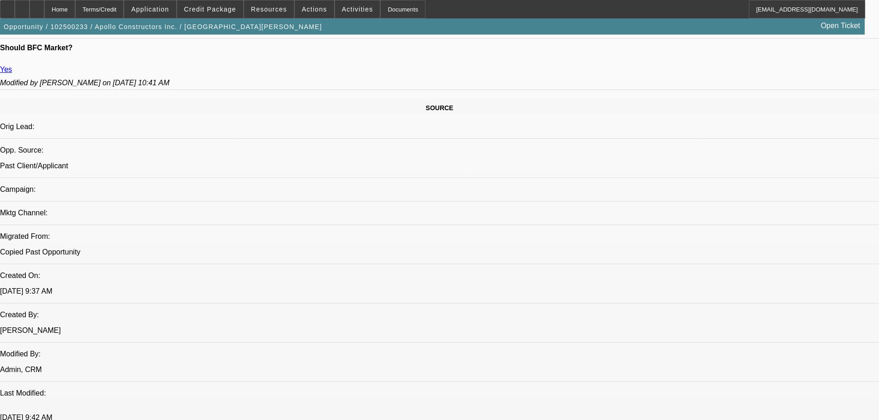
type textarea "10-9: Vic was 2011 custy, sold the business to his kids--who i did previously a…"
radio input "true"
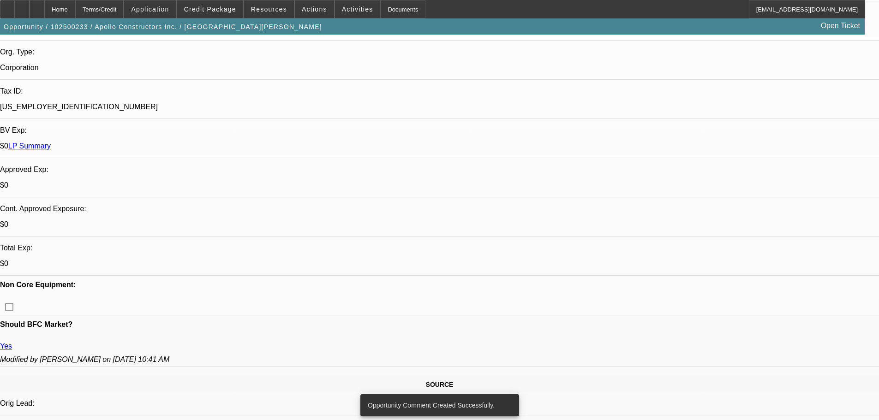
scroll to position [0, 0]
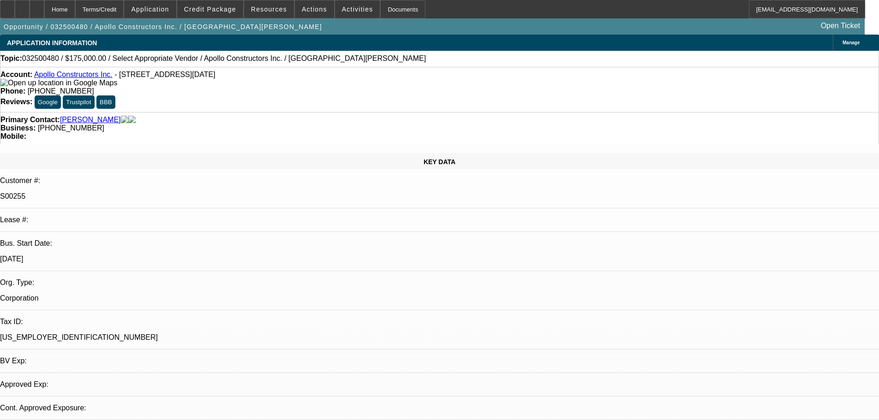
select select "0"
select select "2"
select select "0.1"
select select "4"
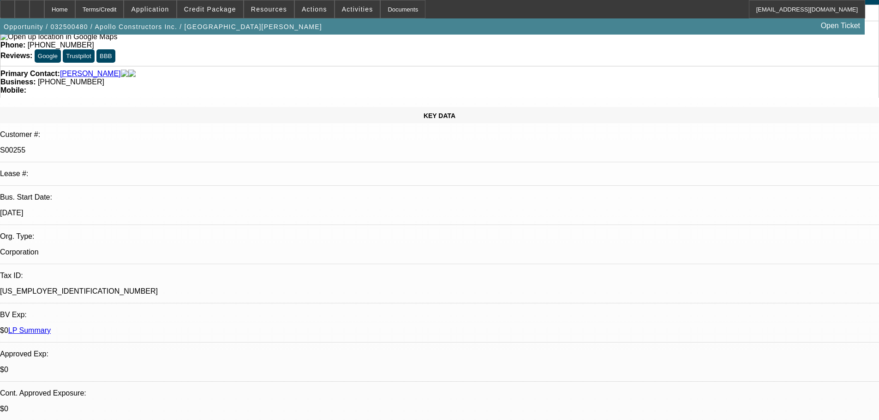
scroll to position [138, 0]
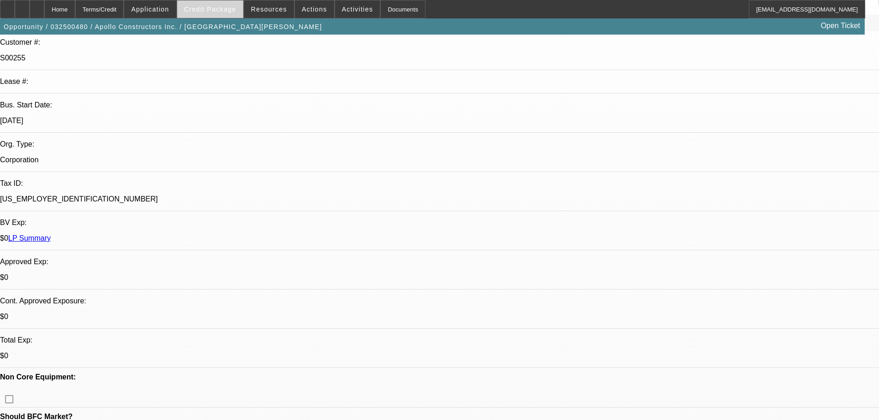
click at [216, 14] on span at bounding box center [210, 9] width 66 height 22
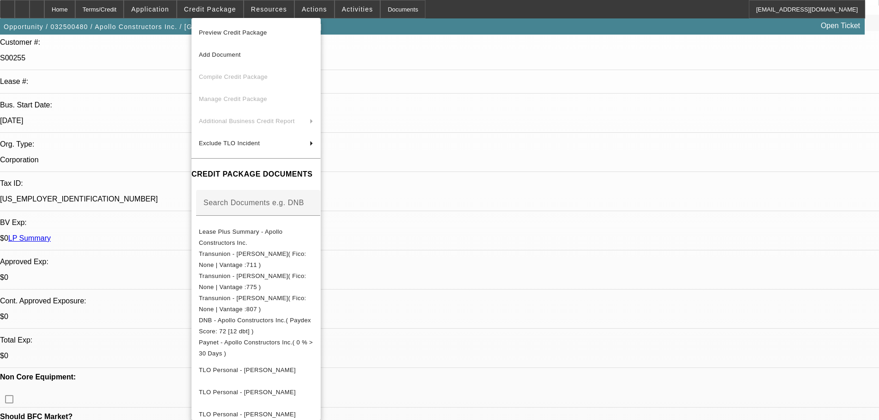
click at [462, 145] on div at bounding box center [439, 210] width 879 height 420
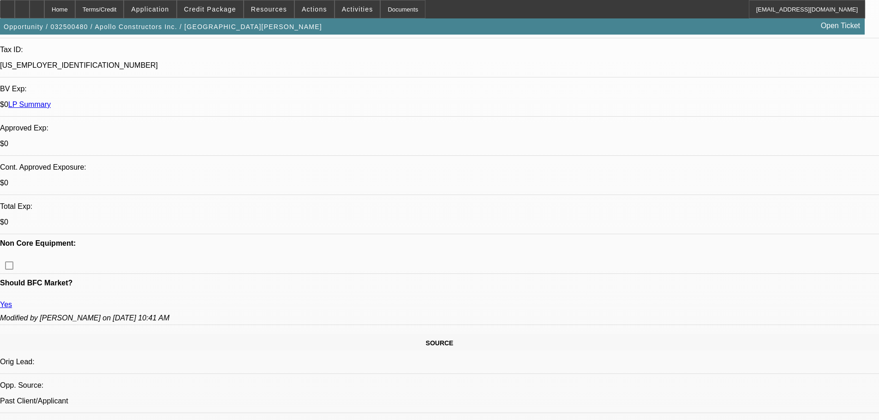
scroll to position [369, 0]
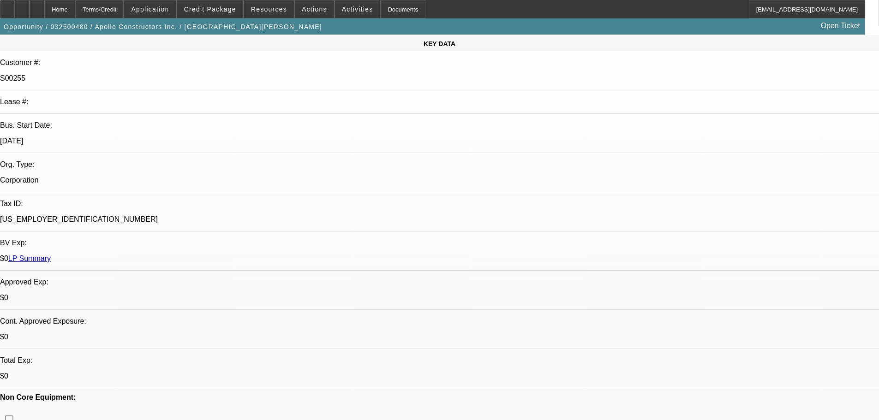
scroll to position [0, 0]
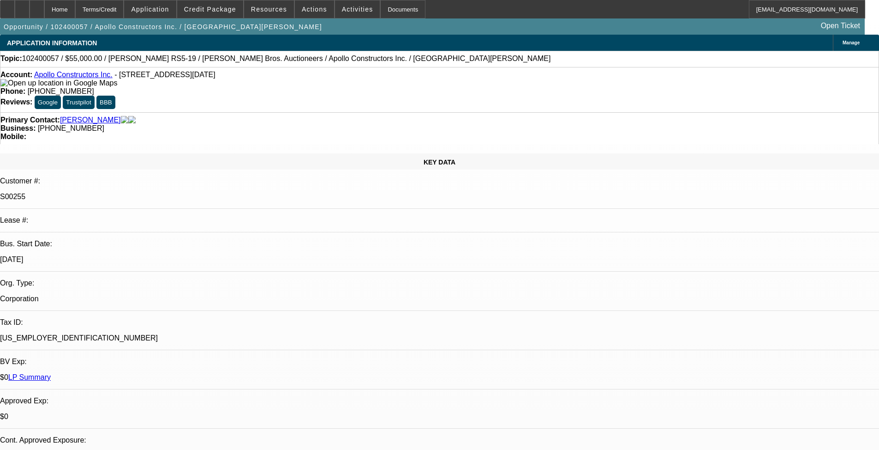
select select "0"
select select "3"
select select "0"
select select "6"
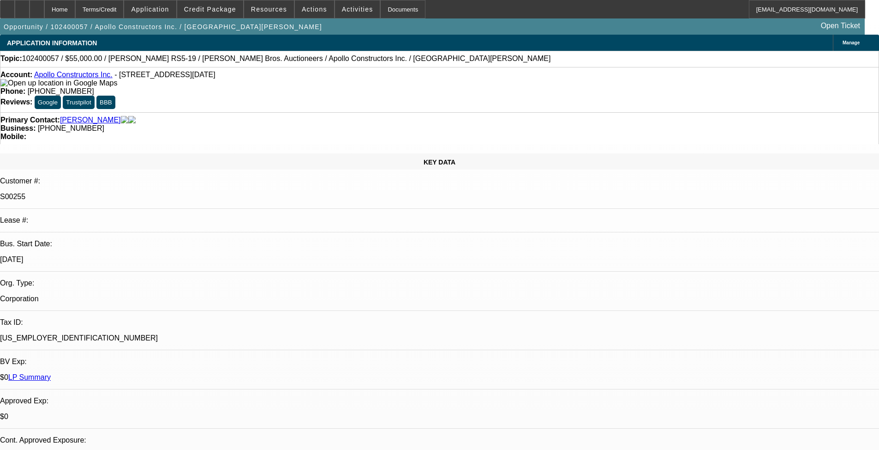
select select "0"
select select "3"
select select "0"
select select "6"
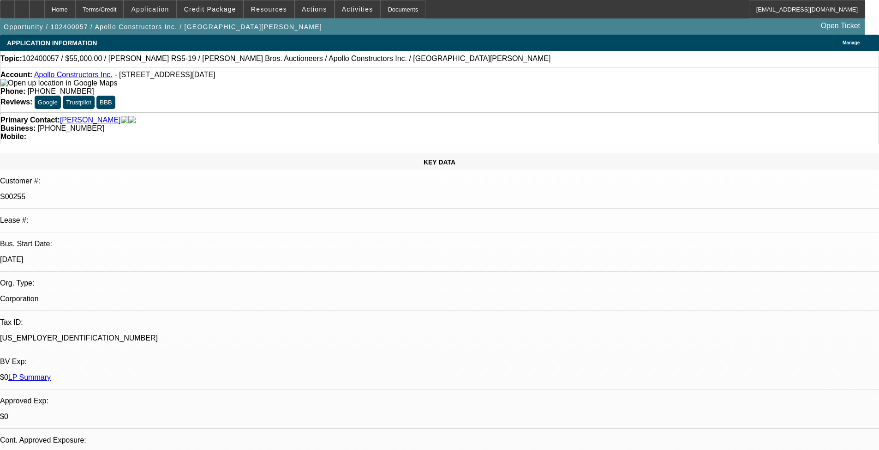
select select "0.15"
select select "0"
select select "3"
select select "0"
select select "6"
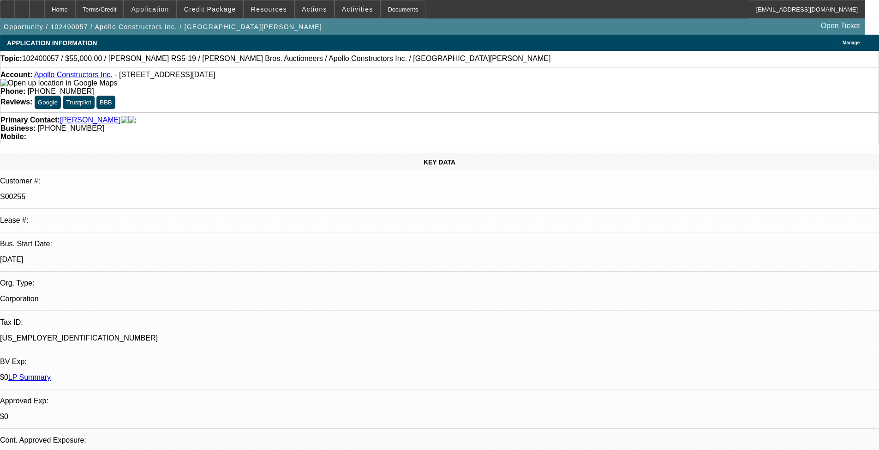
select select "0"
select select "2"
select select "0"
select select "6"
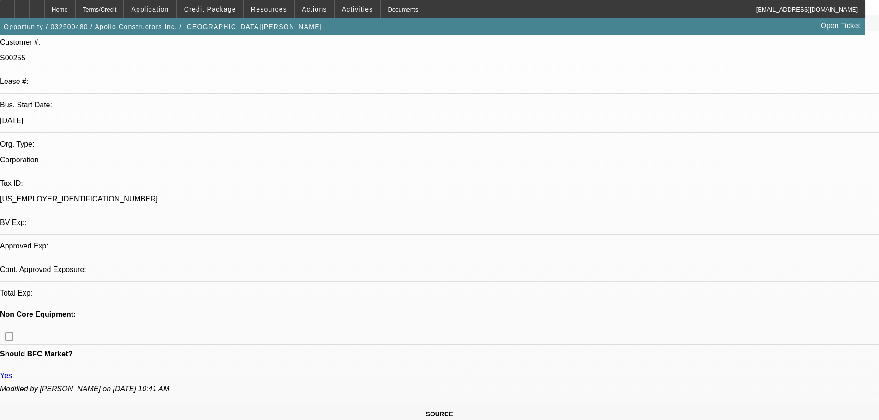
select select "0"
select select "2"
select select "0.1"
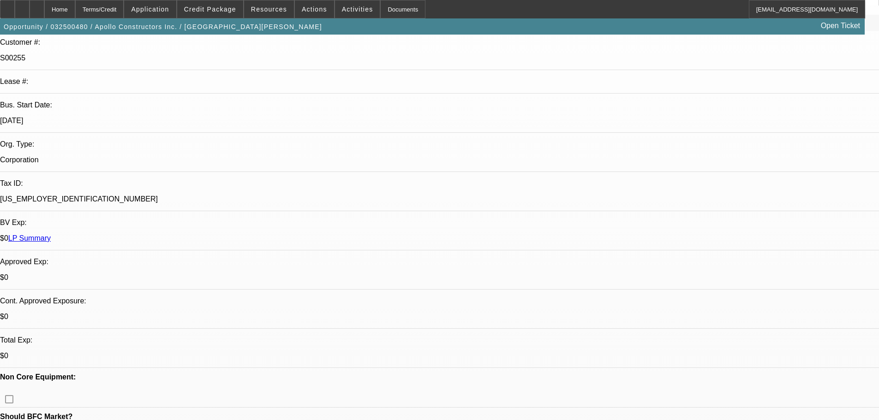
select select "1"
select select "2"
select select "4"
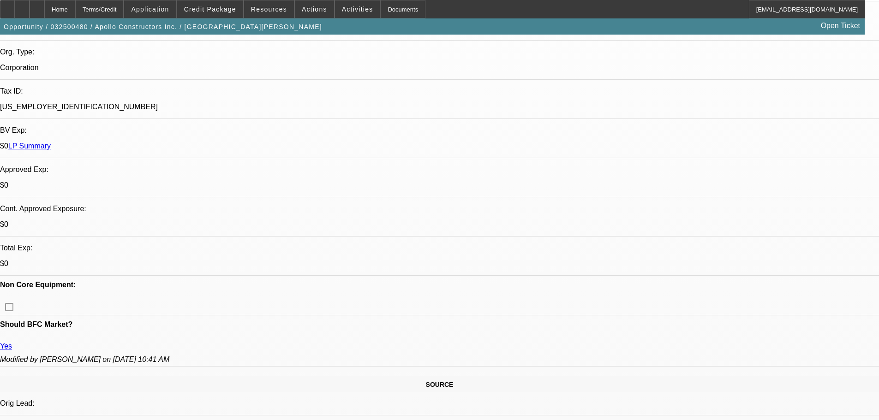
scroll to position [226, 0]
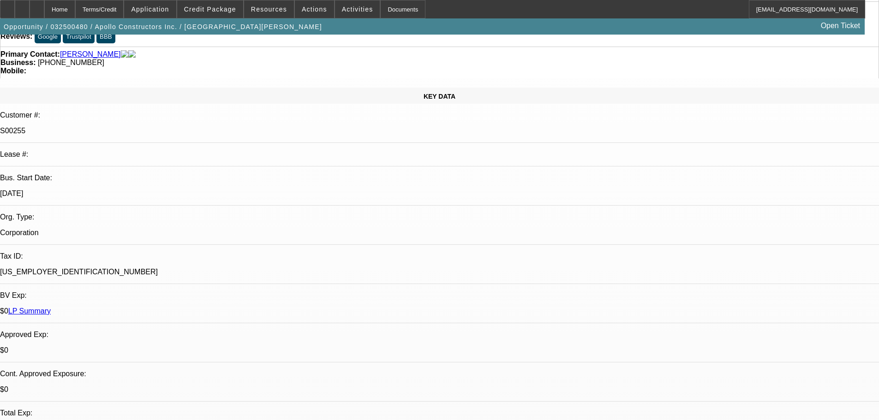
scroll to position [0, 0]
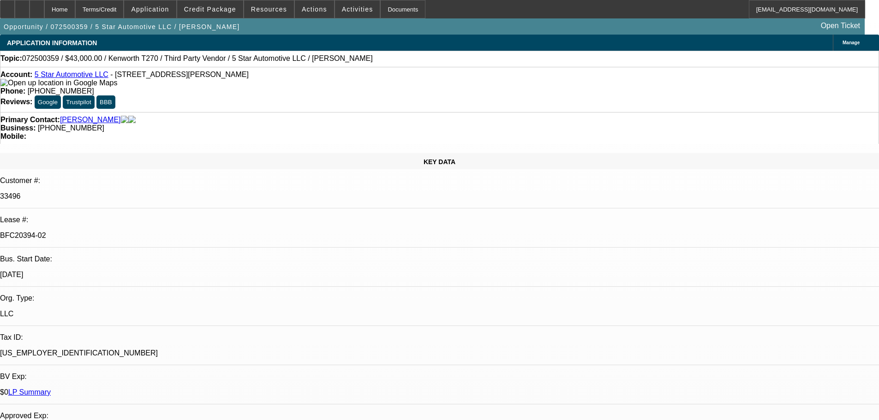
select select "0"
select select "6"
select select "0"
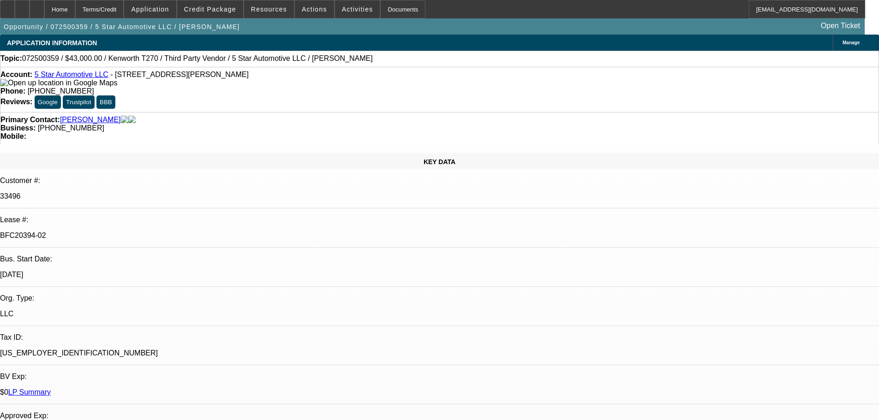
select select "0"
select select "6"
select select "0"
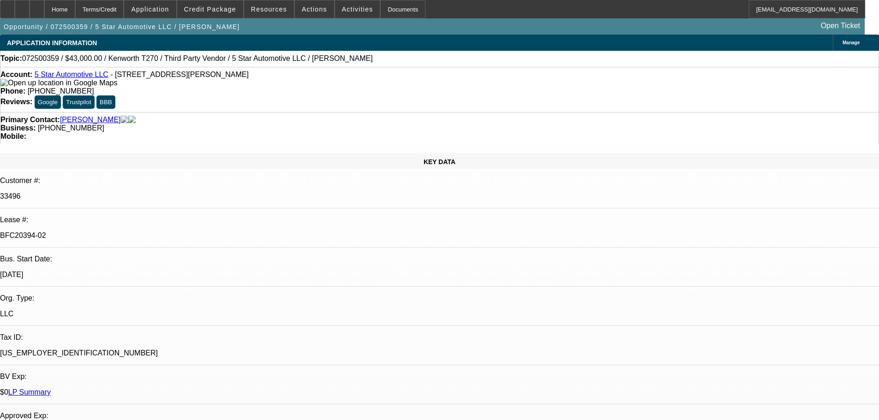
select select "0"
select select "6"
select select "0"
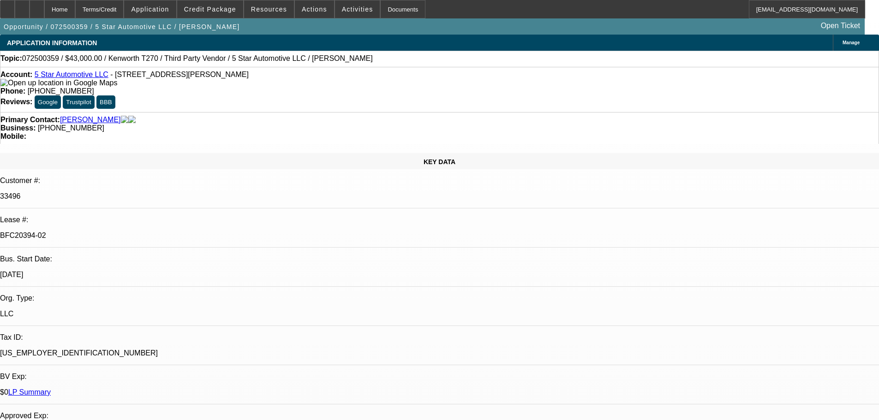
select select "6"
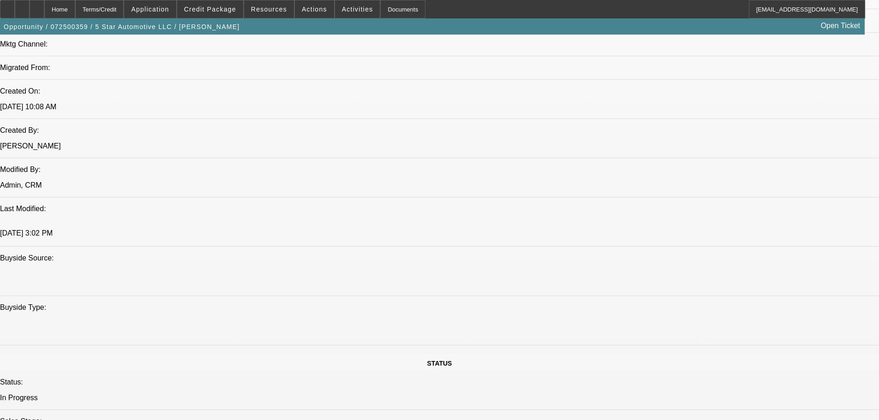
scroll to position [369, 0]
click at [44, 7] on div at bounding box center [37, 9] width 15 height 18
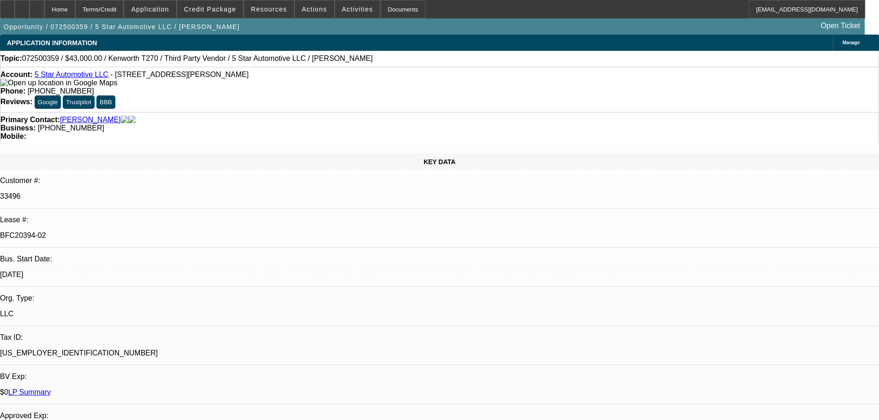
select select "0"
select select "6"
select select "0"
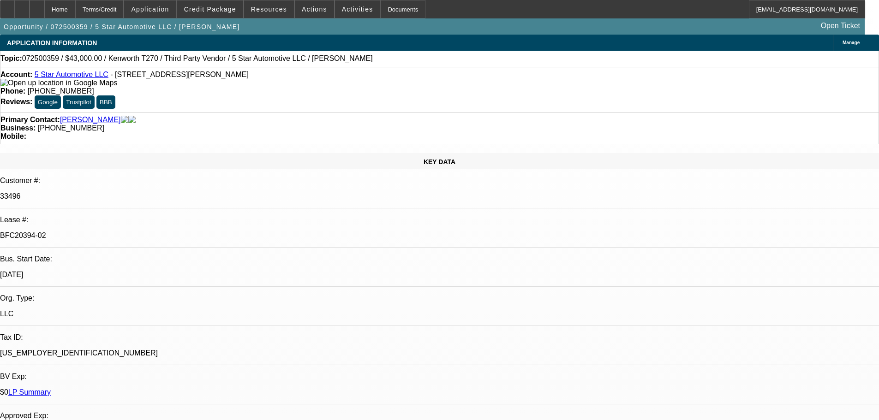
select select "0"
select select "6"
select select "0"
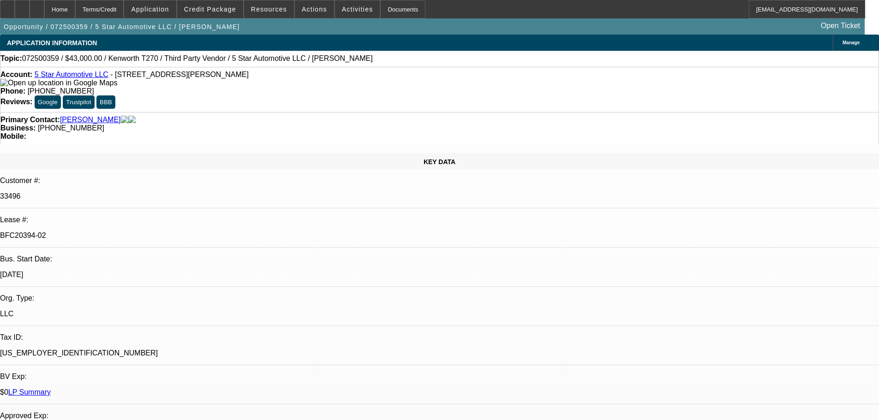
select select "0"
select select "6"
select select "0"
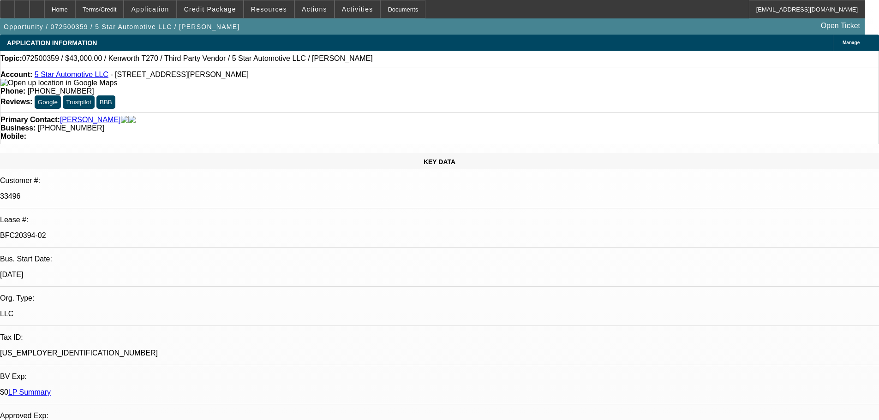
select select "6"
drag, startPoint x: 15, startPoint y: 10, endPoint x: 25, endPoint y: 10, distance: 9.7
click at [7, 6] on icon at bounding box center [7, 6] width 0 height 0
click at [44, 10] on div at bounding box center [37, 9] width 15 height 18
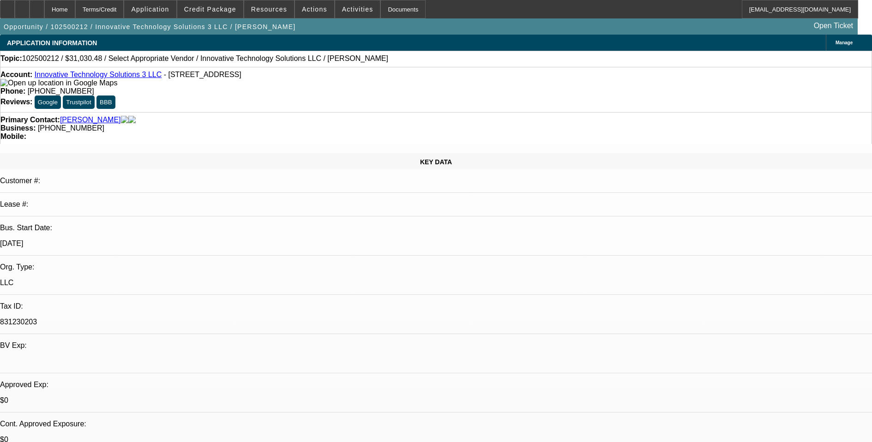
select select "0"
select select "2"
select select "0.1"
select select "4"
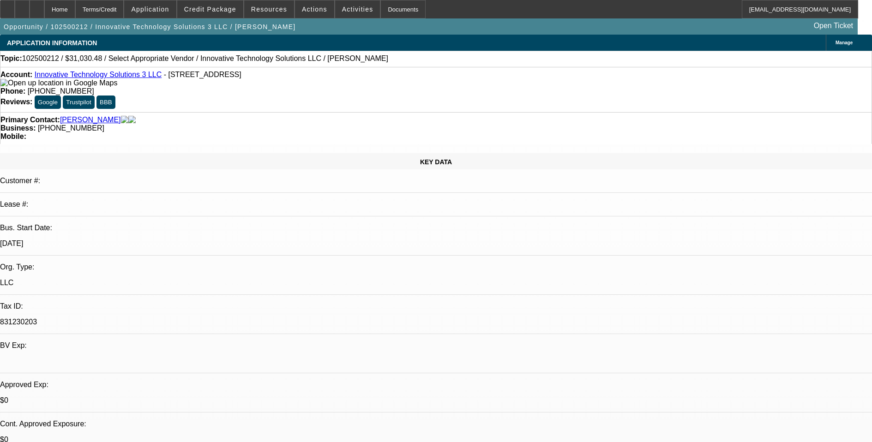
drag, startPoint x: 656, startPoint y: 212, endPoint x: 677, endPoint y: 172, distance: 45.0
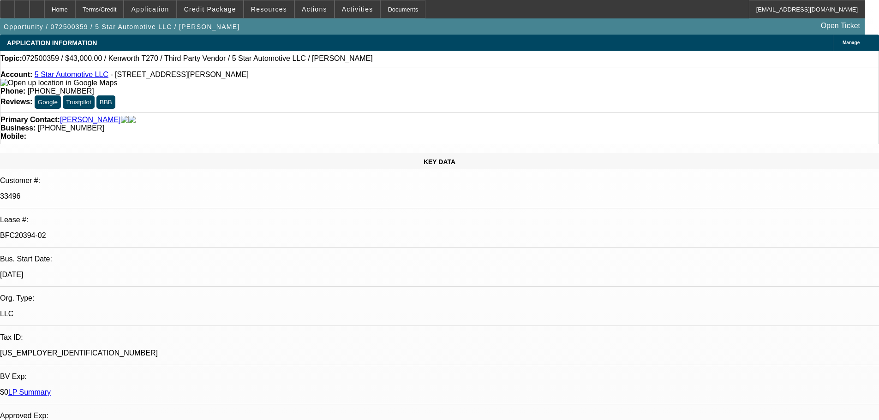
select select "0"
select select "6"
select select "0"
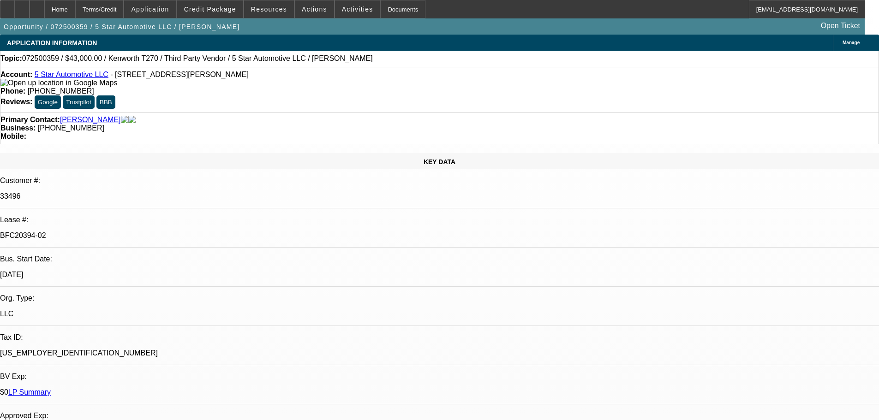
select select "0"
select select "6"
select select "0"
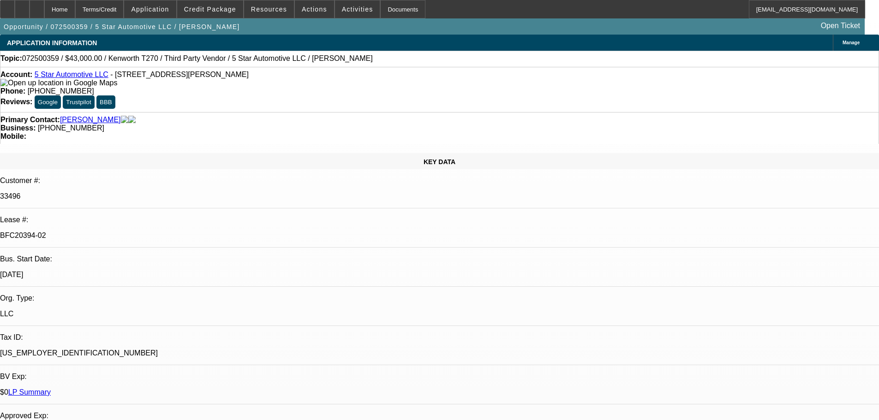
select select "0"
select select "6"
select select "0"
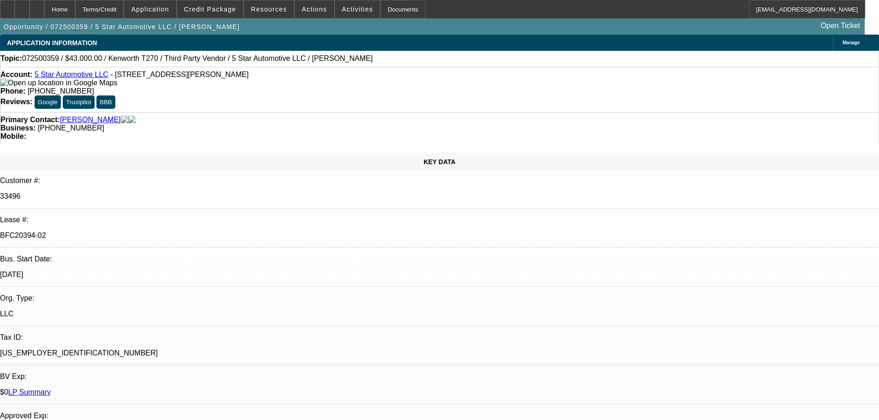
select select "6"
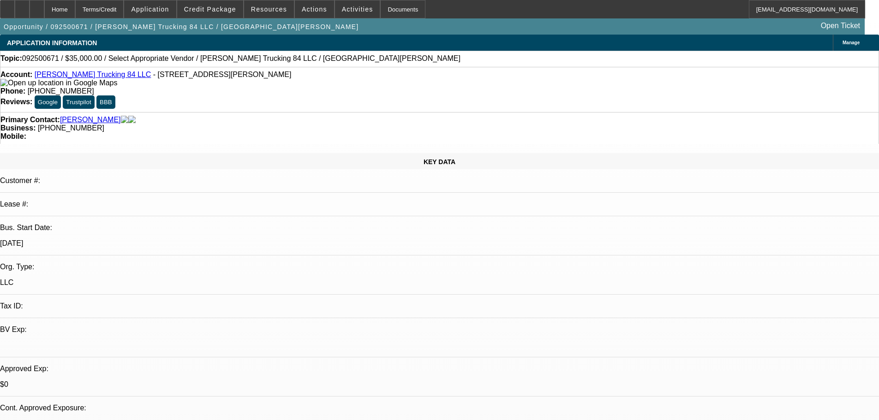
select select "0"
select select "2"
select select "0.1"
select select "4"
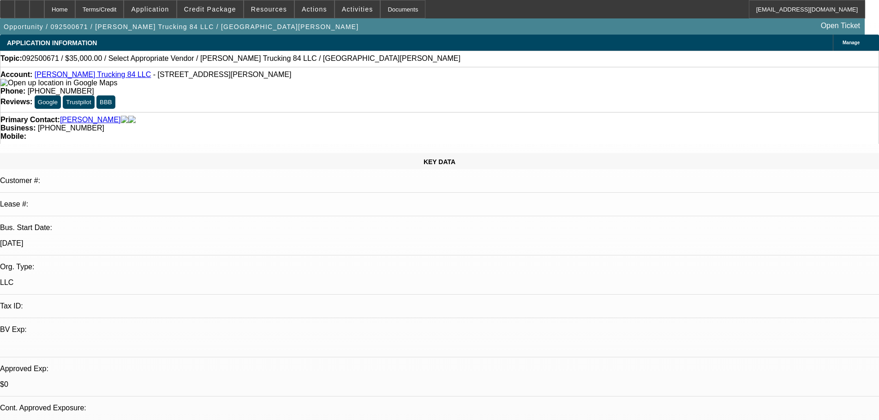
select select "0"
select select "2"
select select "0.1"
select select "4"
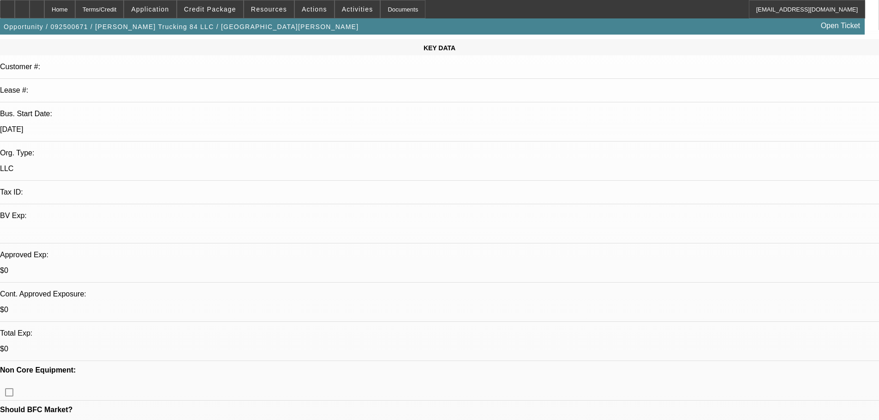
scroll to position [277, 0]
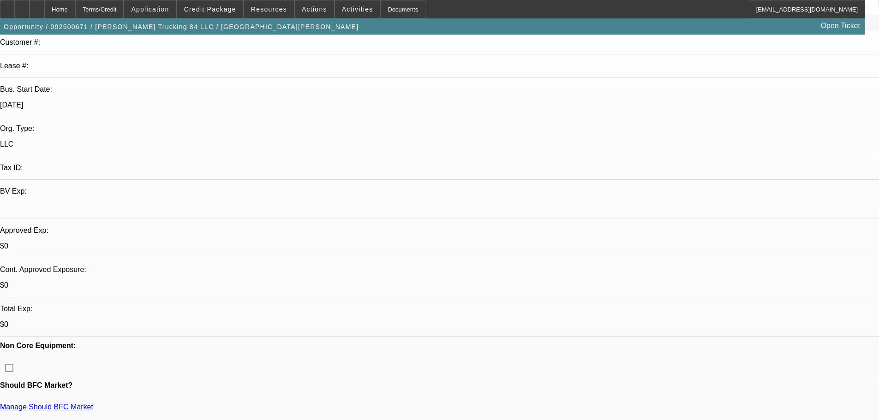
scroll to position [92, 0]
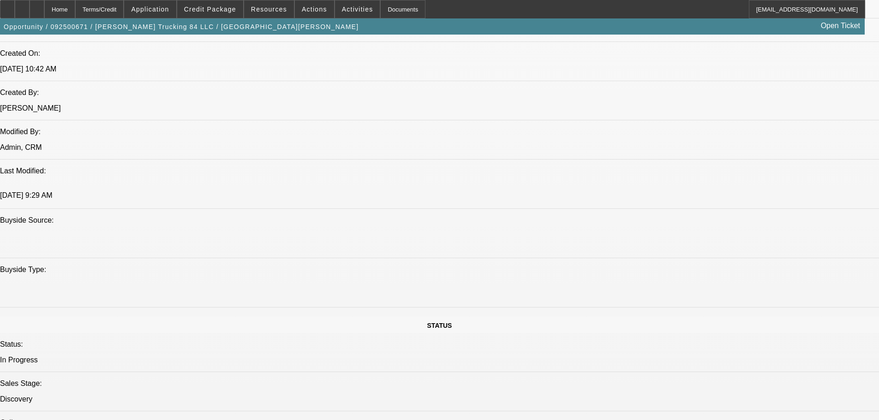
scroll to position [692, 0]
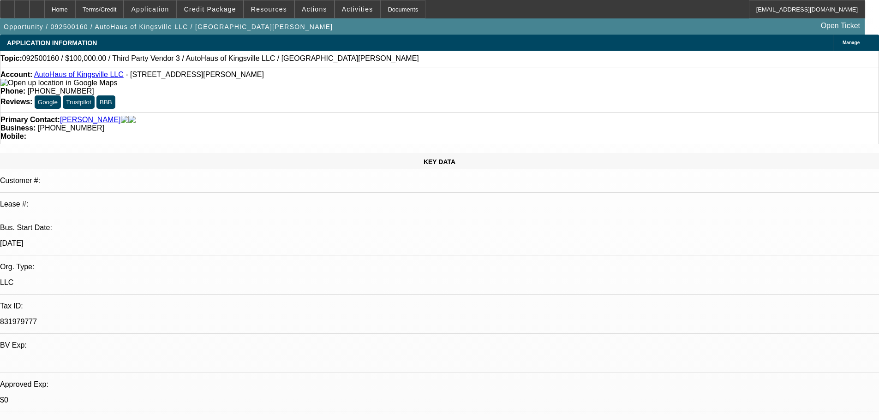
select select "0"
select select "2"
select select "0.1"
select select "4"
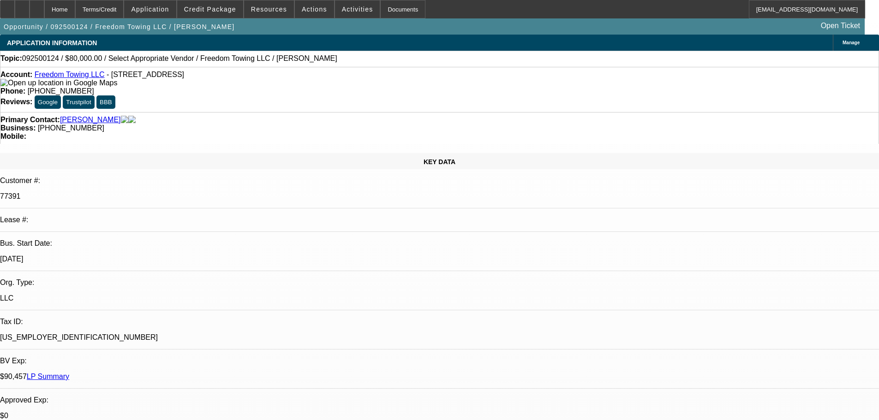
select select "0"
select select "2"
select select "0.1"
select select "4"
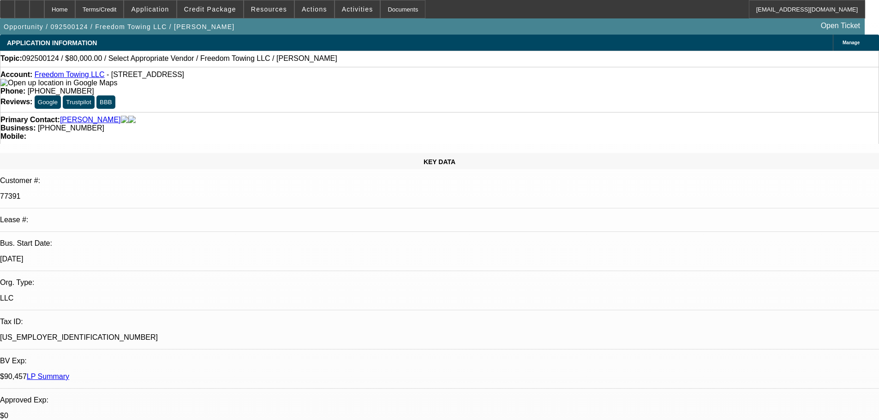
scroll to position [138, 0]
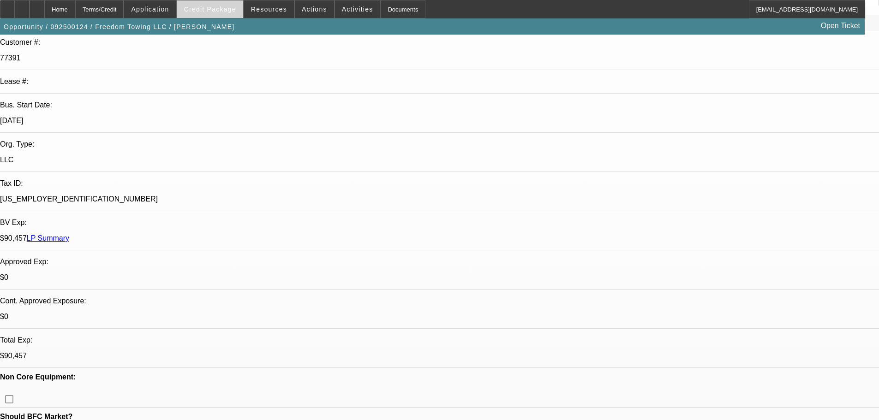
click at [224, 17] on span at bounding box center [210, 9] width 66 height 22
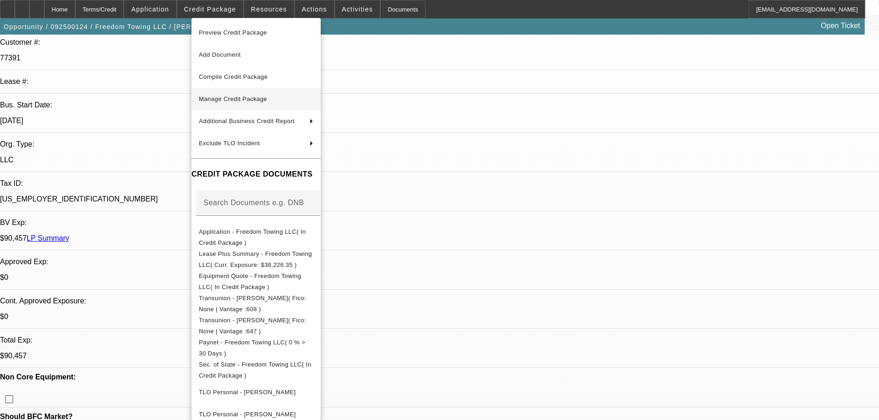
click at [272, 105] on button "Manage Credit Package" at bounding box center [256, 99] width 129 height 22
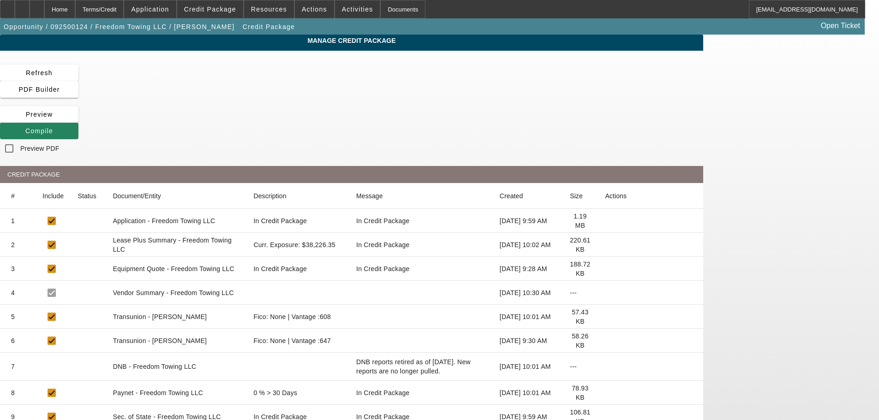
click at [605, 317] on icon at bounding box center [605, 317] width 0 height 0
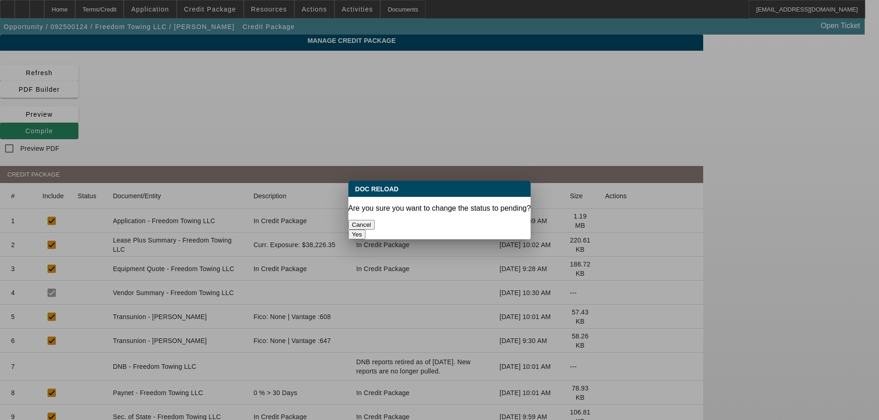
click at [366, 230] on button "Yes" at bounding box center [357, 235] width 18 height 10
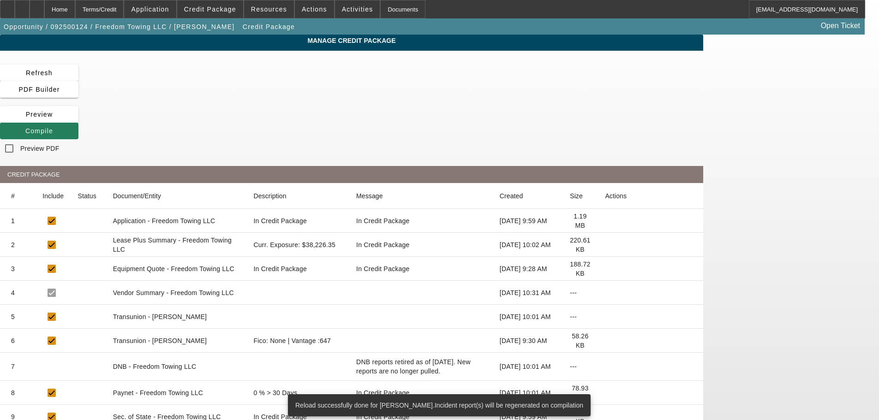
click at [53, 127] on span "Compile" at bounding box center [39, 130] width 28 height 7
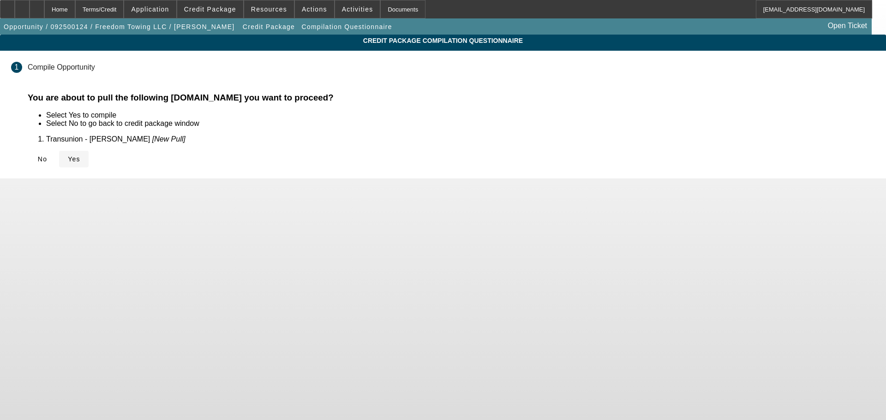
click at [80, 156] on span "Yes" at bounding box center [74, 159] width 12 height 7
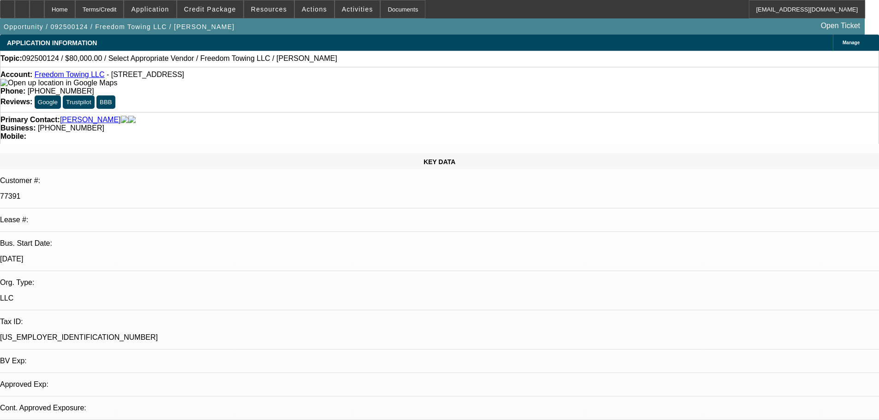
select select "0"
select select "2"
select select "0.1"
select select "4"
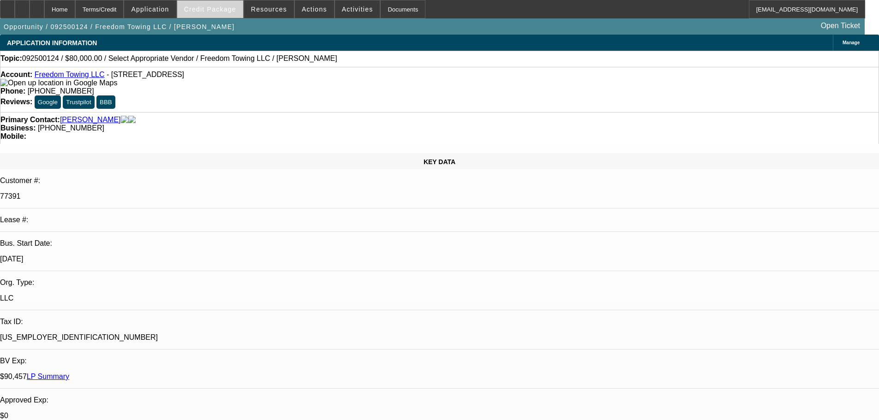
click at [222, 10] on span "Credit Package" at bounding box center [210, 9] width 52 height 7
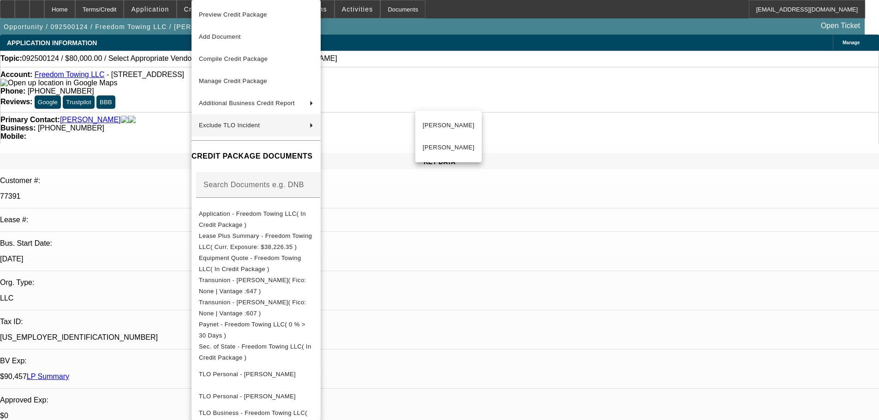
click at [685, 310] on div at bounding box center [439, 210] width 879 height 420
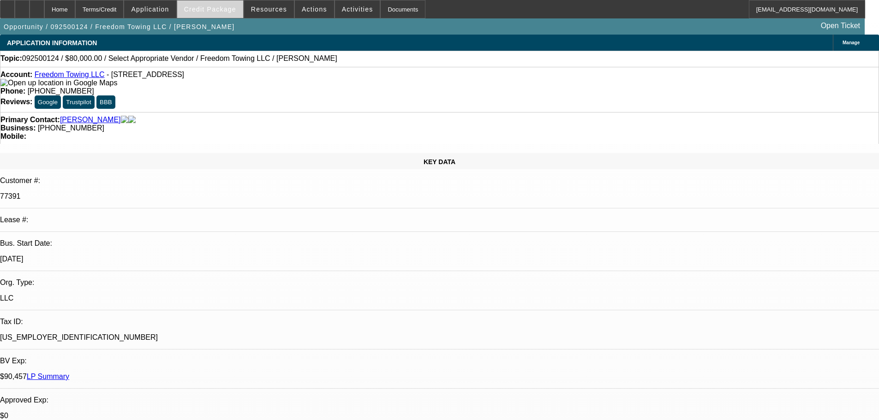
click at [231, 12] on span "Credit Package" at bounding box center [210, 9] width 52 height 7
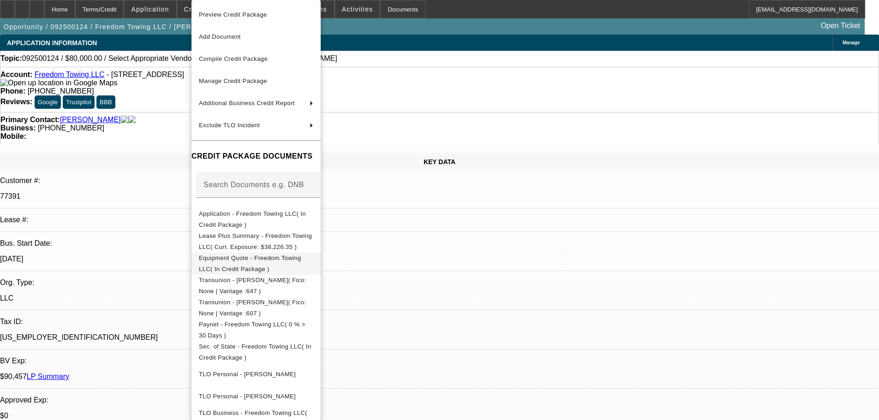
click at [301, 261] on span "Equipment Quote - Freedom Towing LLC( In Credit Package )" at bounding box center [250, 264] width 102 height 18
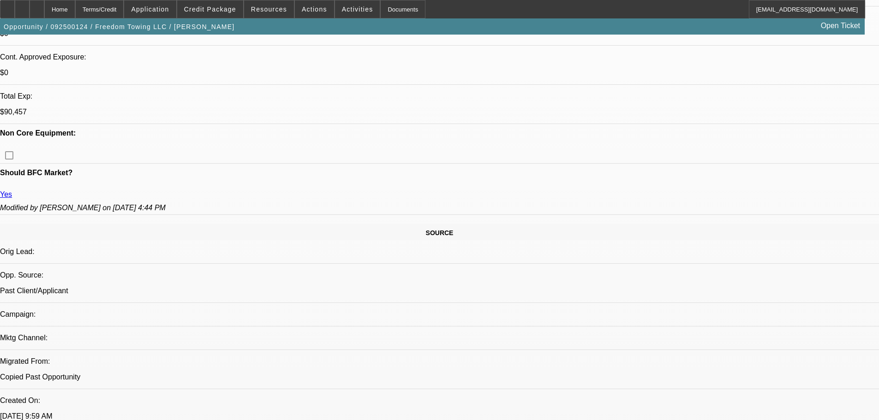
scroll to position [415, 0]
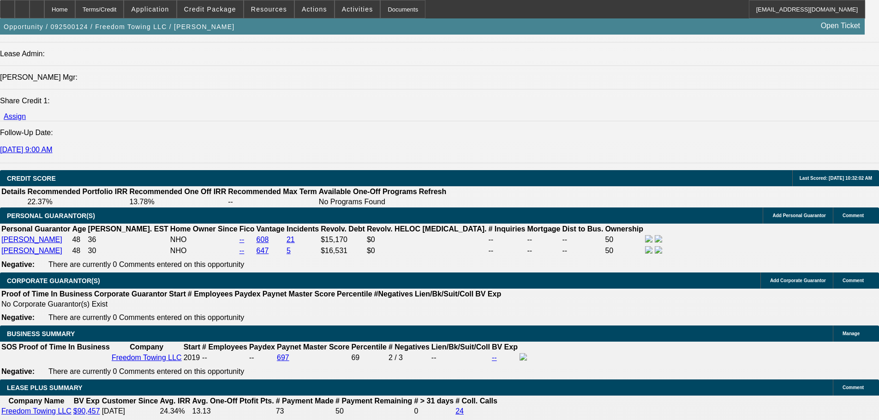
scroll to position [1246, 0]
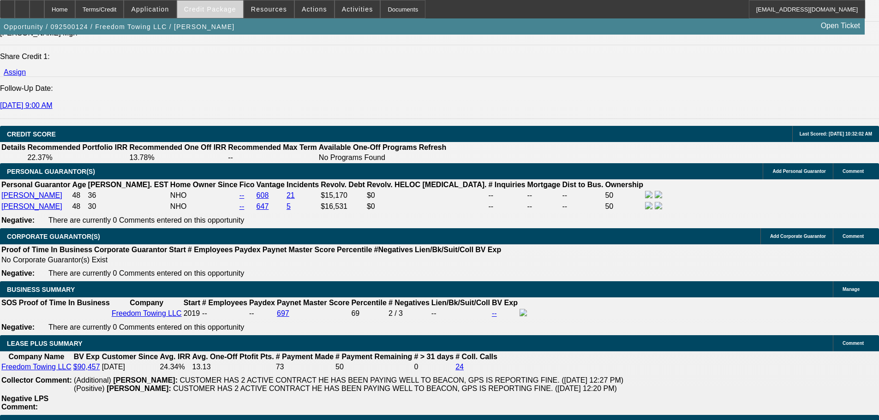
click at [219, 14] on span at bounding box center [210, 9] width 66 height 22
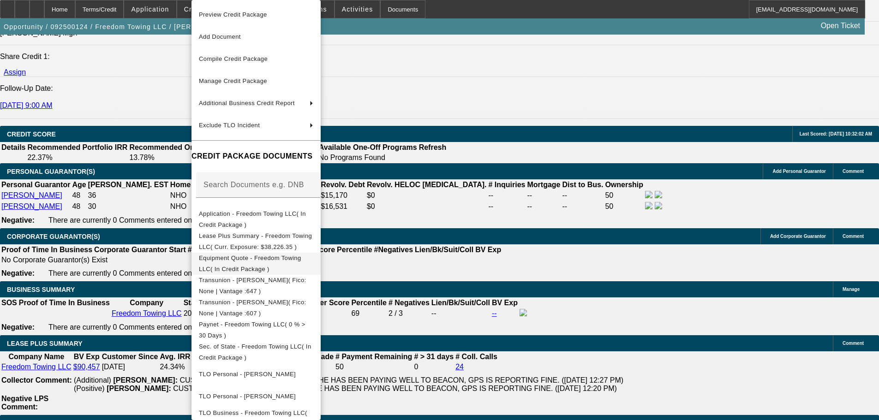
click at [301, 258] on span "Equipment Quote - Freedom Towing LLC( In Credit Package )" at bounding box center [250, 264] width 102 height 18
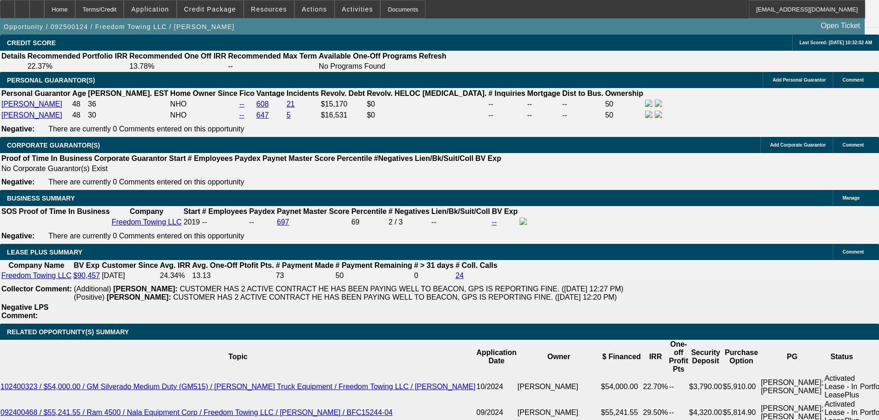
scroll to position [1338, 0]
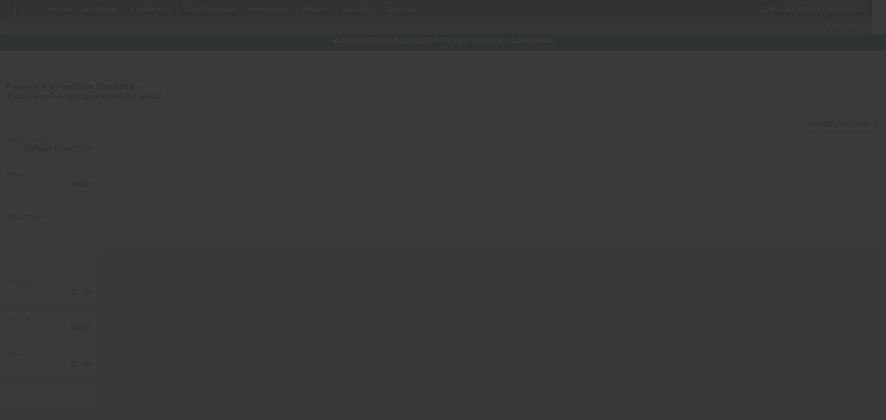
type input "$80,000.00"
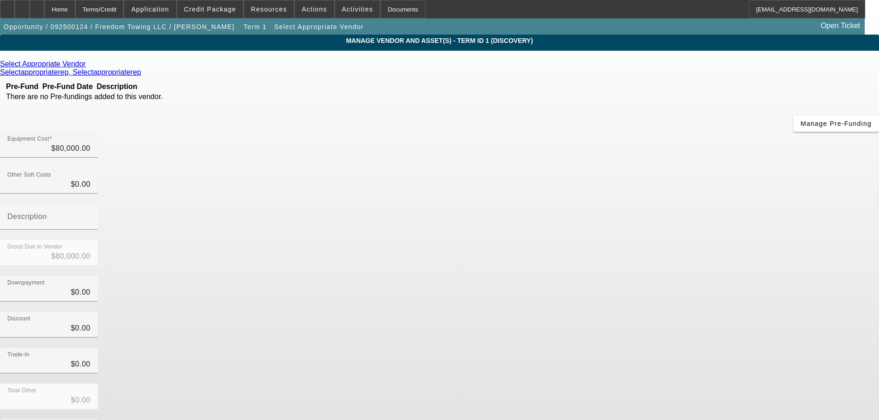
click at [88, 65] on icon at bounding box center [88, 64] width 0 height 8
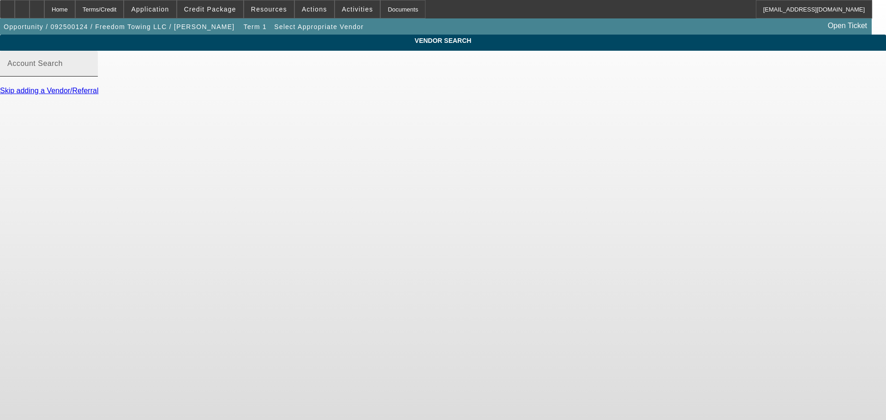
click at [90, 73] on input "Account Search" at bounding box center [48, 67] width 83 height 11
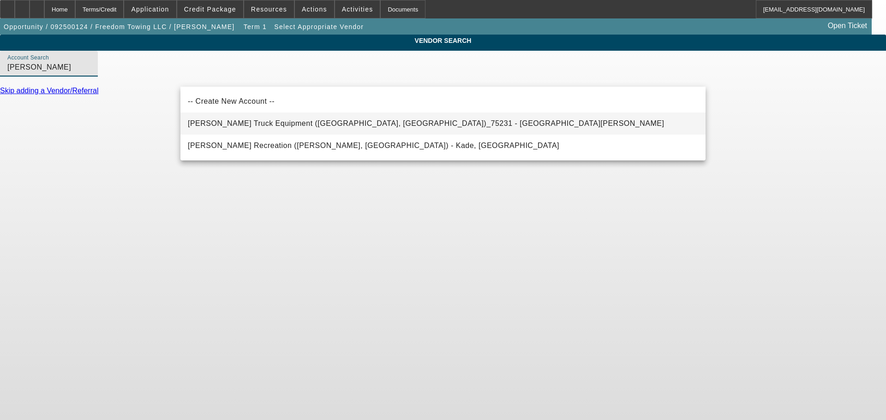
click at [342, 127] on span "Blackburn Truck Equipment (Lilburn, GA)_75231 - Blackburn, Ray" at bounding box center [426, 124] width 476 height 8
type input "Blackburn Truck Equipment (Lilburn, GA)_75231 - Blackburn, Ray"
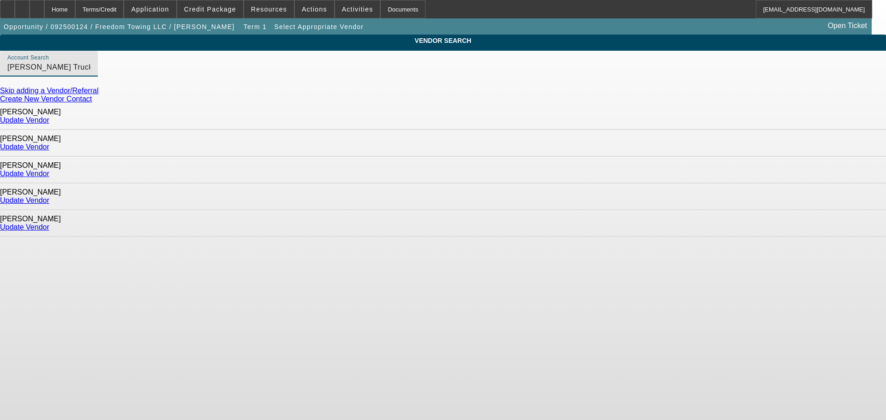
click at [49, 223] on link "Update Vendor" at bounding box center [24, 227] width 49 height 8
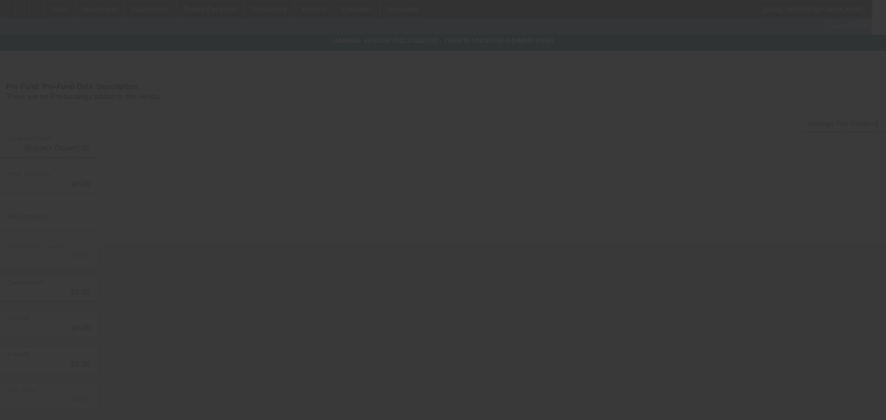
type input "$80,000.00"
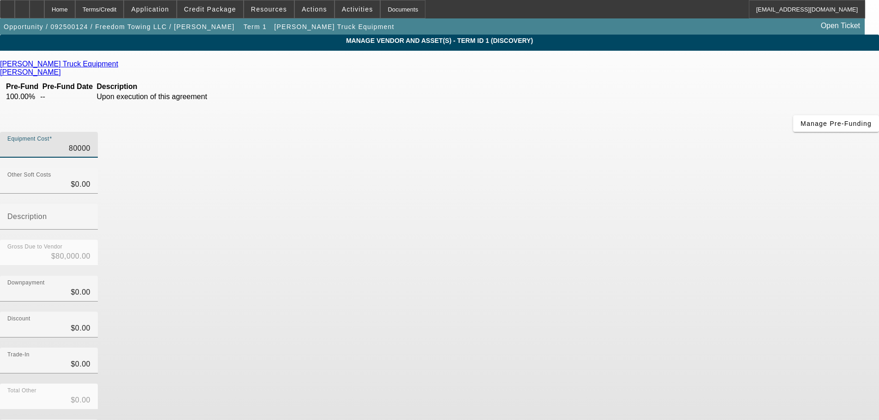
drag, startPoint x: 529, startPoint y: 74, endPoint x: 618, endPoint y: 84, distance: 90.2
click at [618, 132] on div "Equipment Cost 80000" at bounding box center [439, 150] width 879 height 36
drag, startPoint x: 541, startPoint y: 80, endPoint x: 603, endPoint y: 80, distance: 62.3
click at [603, 132] on div "Equipment Cost 80000" at bounding box center [439, 150] width 879 height 36
type input "9"
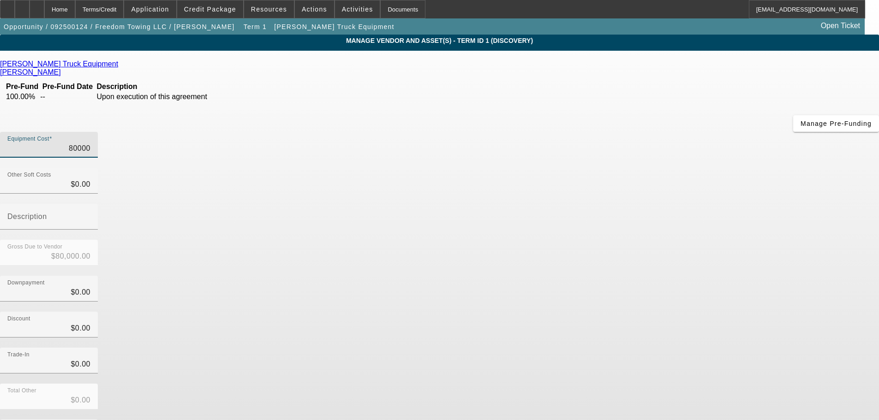
type input "$9.00"
type input "98"
type input "$98.00"
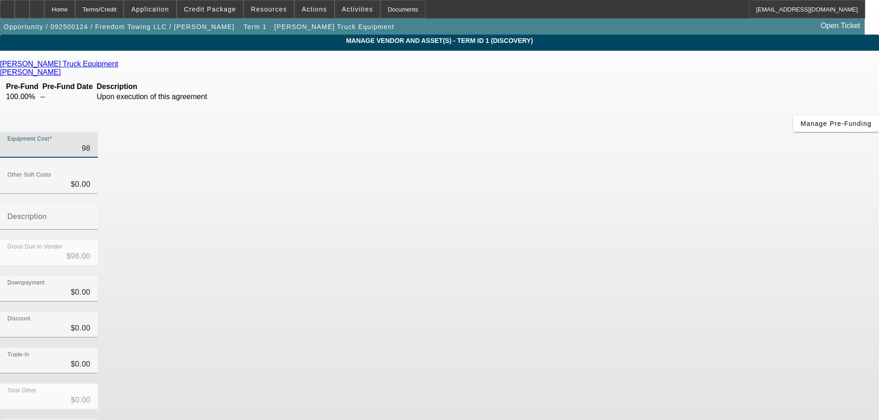
type input "980"
type input "$980.00"
type input "9807"
type input "$9,807.00"
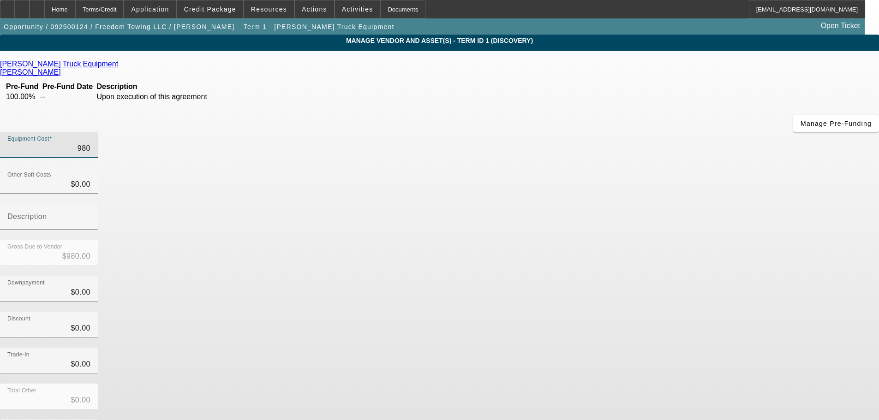
type input "$9,807.00"
type input "98073"
type input "$98,073.00"
type input "98073.2"
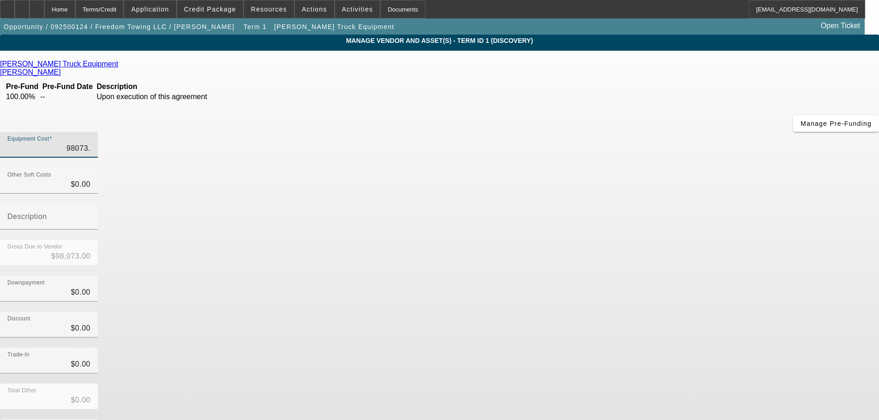
type input "$98,073.20"
type input "98073.29"
type input "$98,073.29"
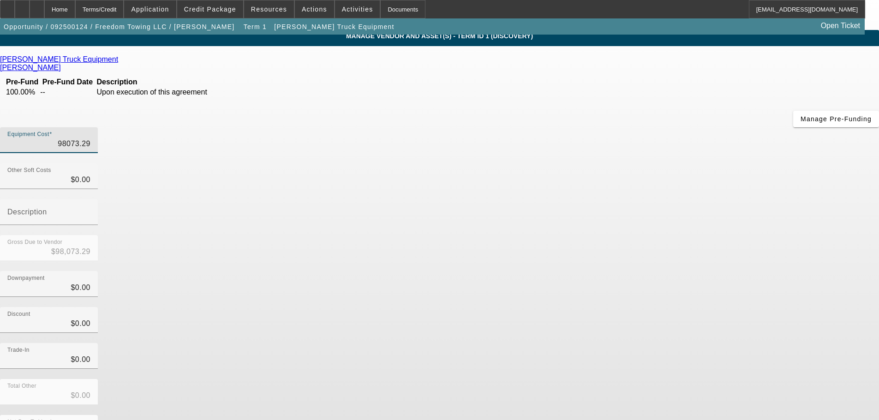
scroll to position [9, 0]
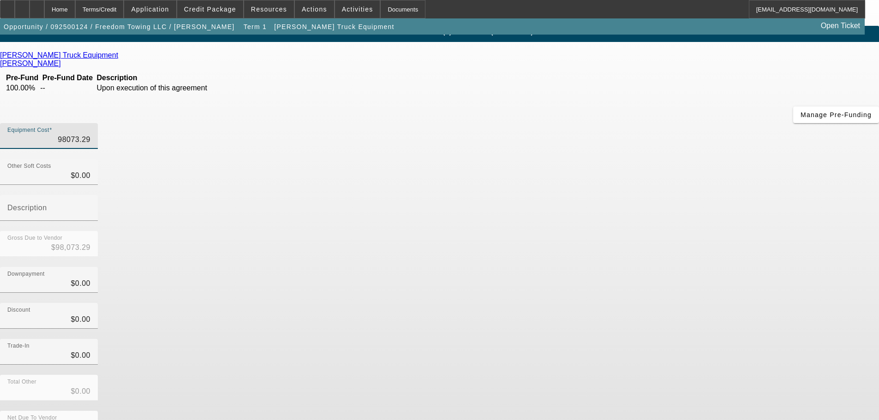
type input "$98,073.29"
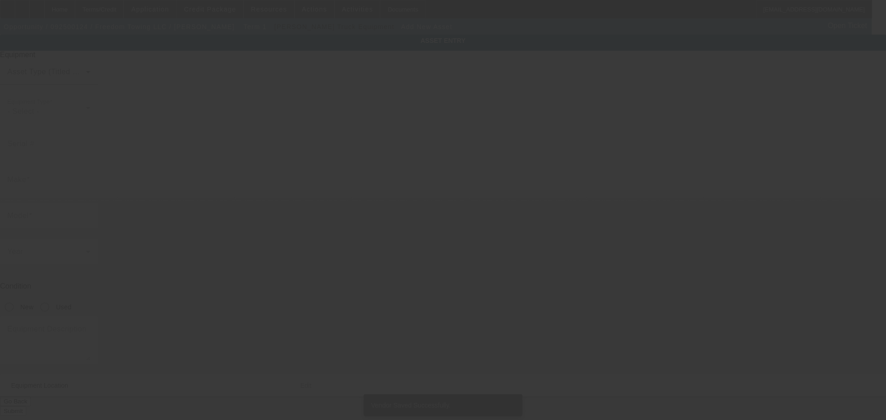
type input "624 Power Rd"
type input "Danielsville"
type input "30633"
type input "Madison"
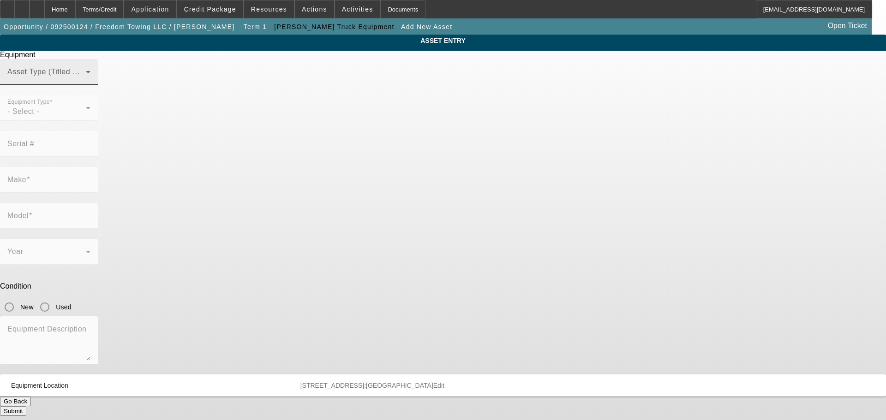
click at [86, 81] on span at bounding box center [46, 75] width 78 height 11
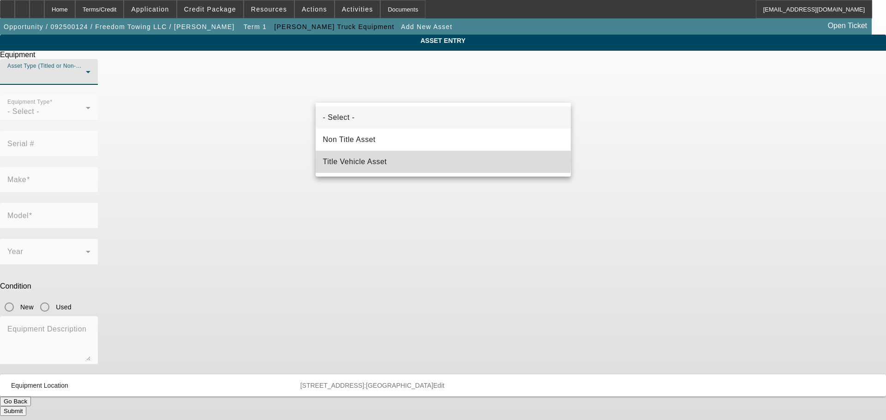
click at [383, 160] on span "Title Vehicle Asset" at bounding box center [355, 161] width 64 height 11
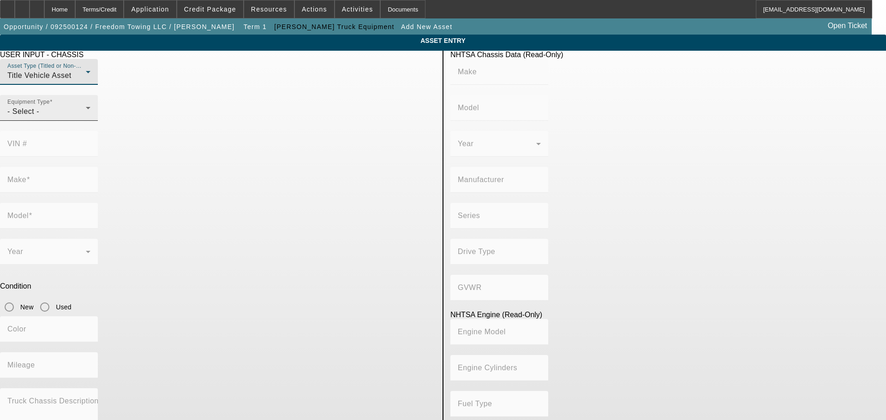
click at [86, 117] on div "- Select -" at bounding box center [46, 111] width 78 height 11
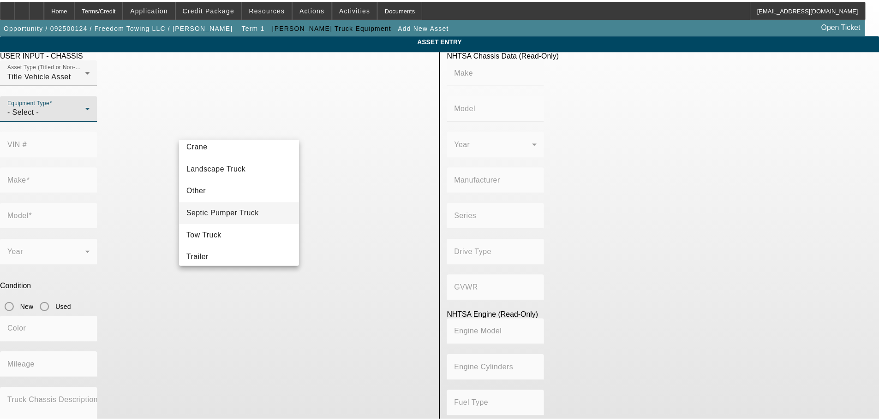
scroll to position [102, 0]
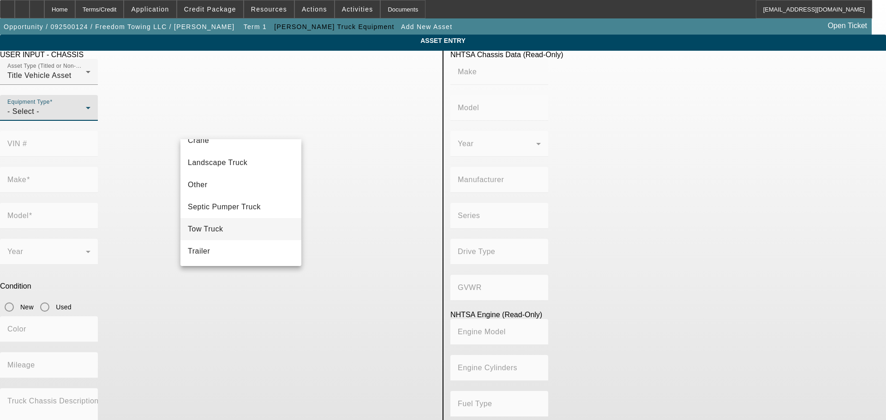
click at [222, 227] on span "Tow Truck" at bounding box center [206, 229] width 36 height 11
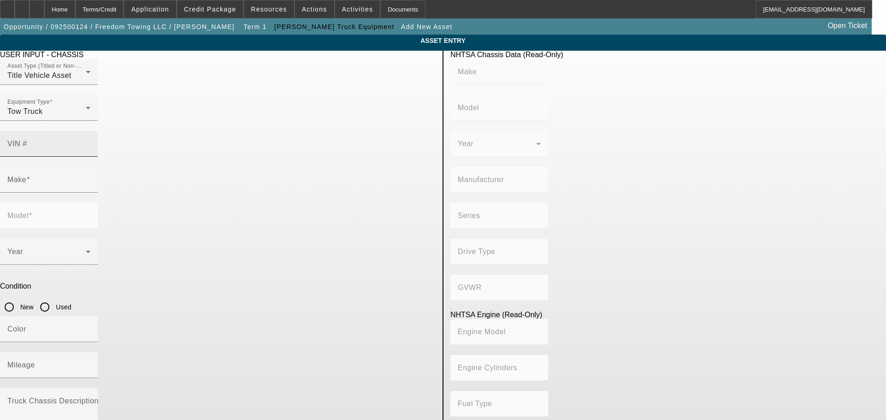
click at [27, 140] on mat-label "VIN #" at bounding box center [17, 144] width 20 height 8
click at [90, 142] on input "VIN #" at bounding box center [48, 147] width 83 height 11
type input "3c7wrmdl0rg298069"
type input "RAM"
type input "5500"
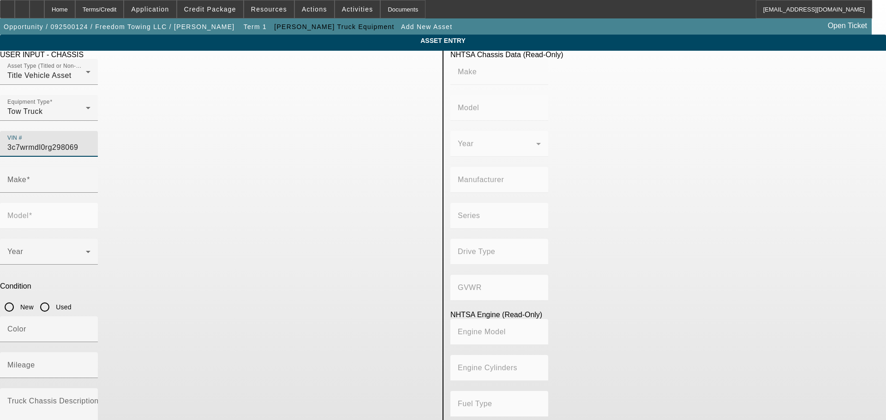
type input "CHRYSLER DE MEXICO TOLUCA"
type input "DP"
type input "4x2"
type input "Class 5: 16,001 - 19,500 lb (7,258 - 8,845 kg)"
type input "6"
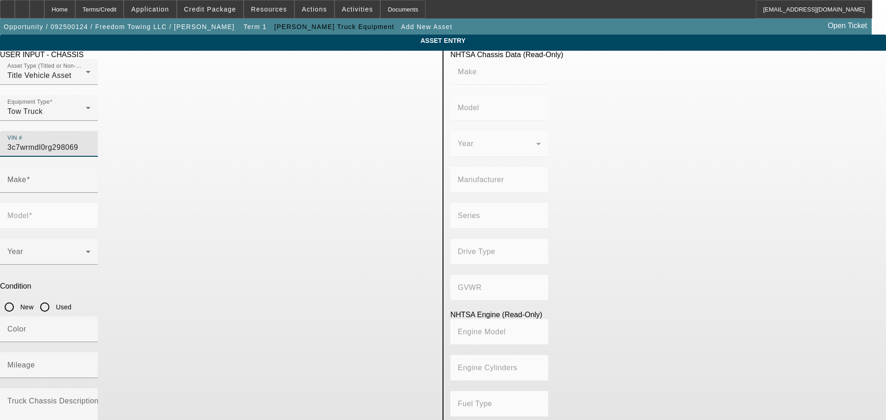
type input "Diesel"
type input "408.85908543470"
type input "6.7"
type input "RAM"
type input "5500"
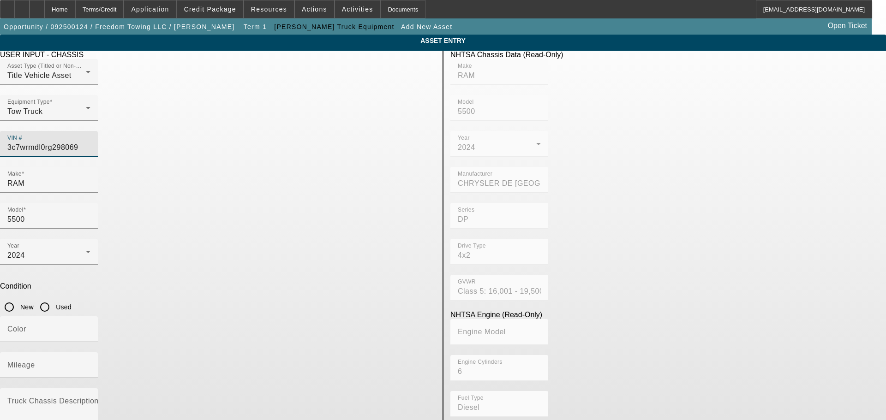
type input "3C7WRMDL0RG298069"
click at [18, 298] on input "New" at bounding box center [9, 307] width 18 height 18
radio input "true"
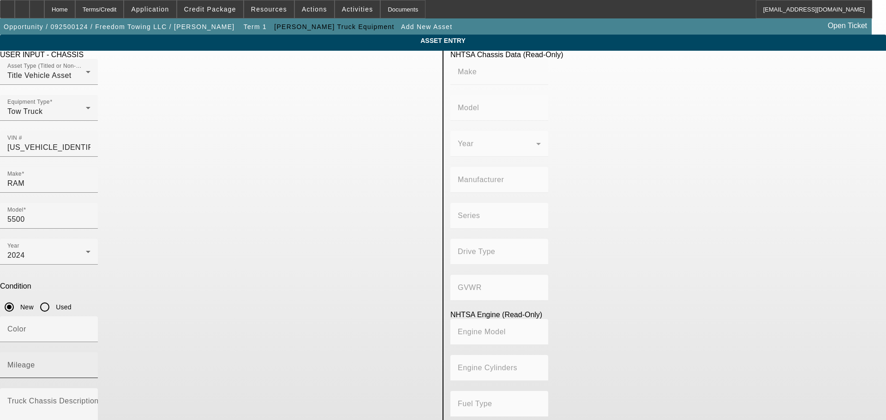
click at [90, 364] on input "Mileage" at bounding box center [48, 369] width 83 height 11
type input "RAM"
type input "5500"
type input "CHRYSLER DE MEXICO TOLUCA"
type input "DP"
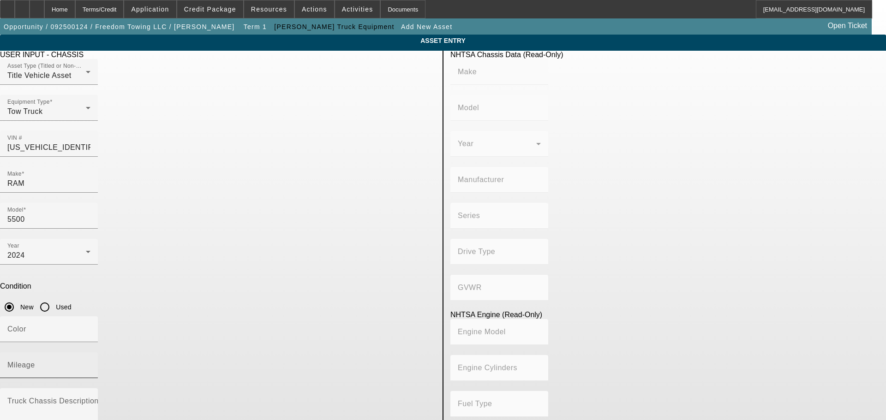
type input "4x2"
type input "Class 5: 16,001 - 19,500 lb (7,258 - 8,845 kg)"
type input "6"
type input "Diesel"
type input "408.85908543470"
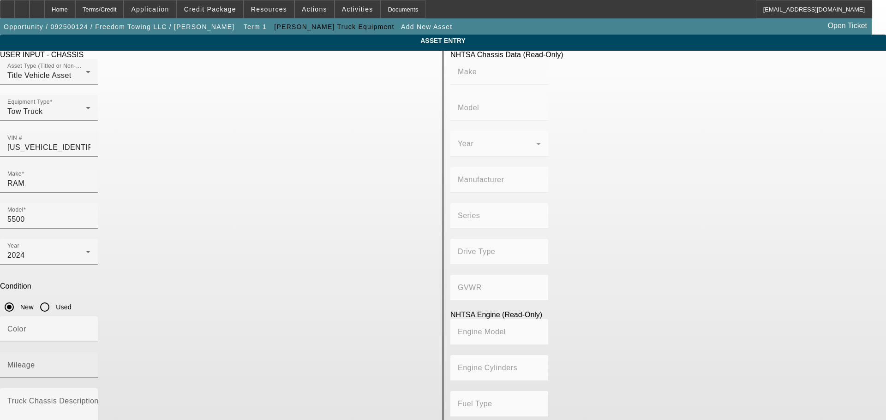
type input "6.7"
type input "0"
type input "5"
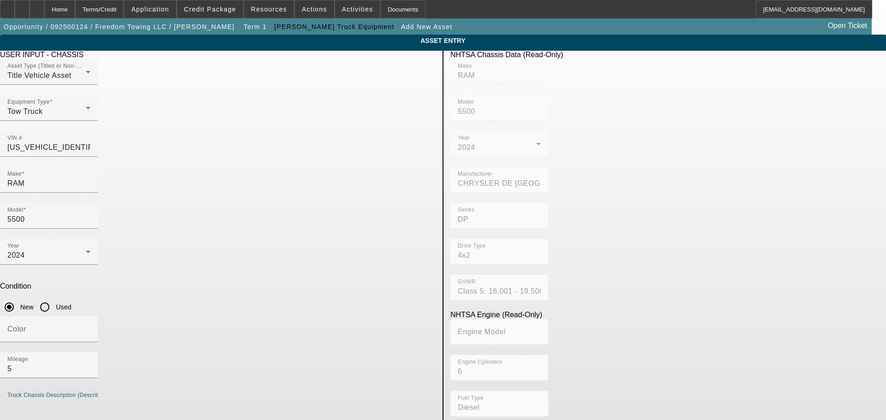
click at [90, 400] on textarea "Truck Chassis Description (Describe the truck chassis only)" at bounding box center [48, 416] width 83 height 33
type textarea "With:"
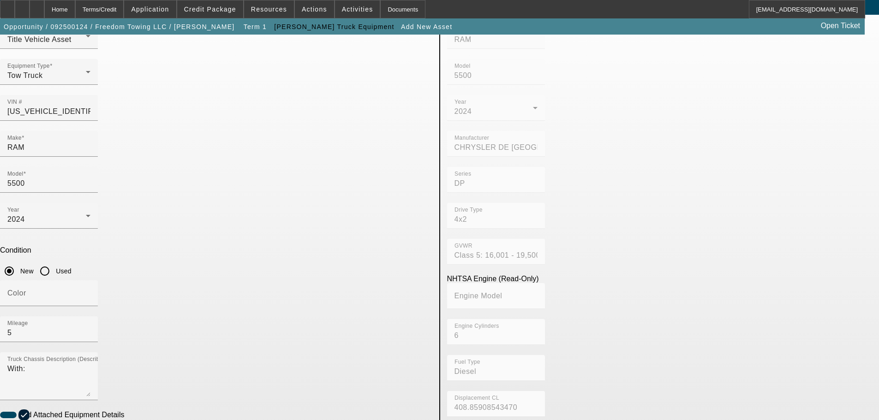
scroll to position [92, 0]
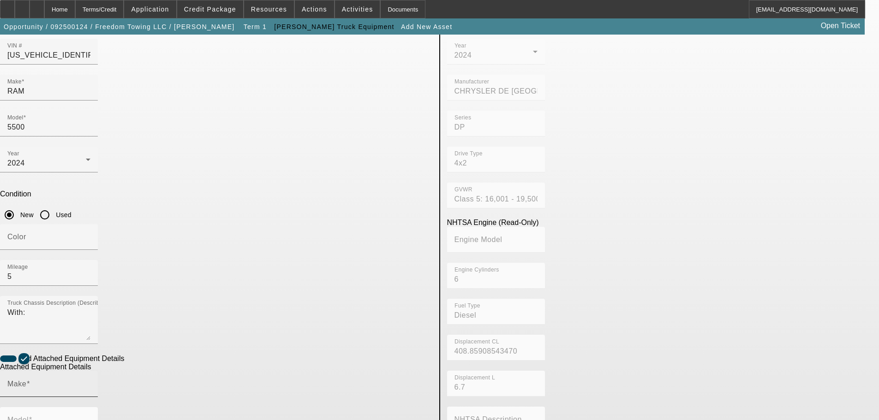
click at [90, 372] on div "Make" at bounding box center [48, 385] width 83 height 26
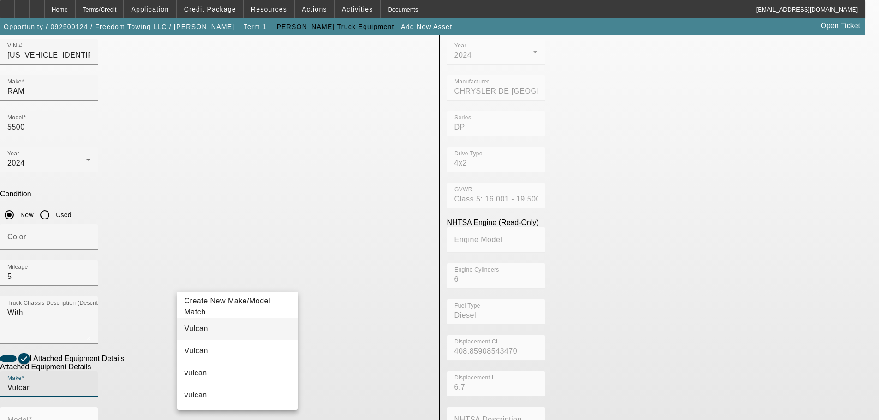
type input "Vulcan"
click at [218, 325] on mat-option "Vulcan" at bounding box center [237, 329] width 121 height 22
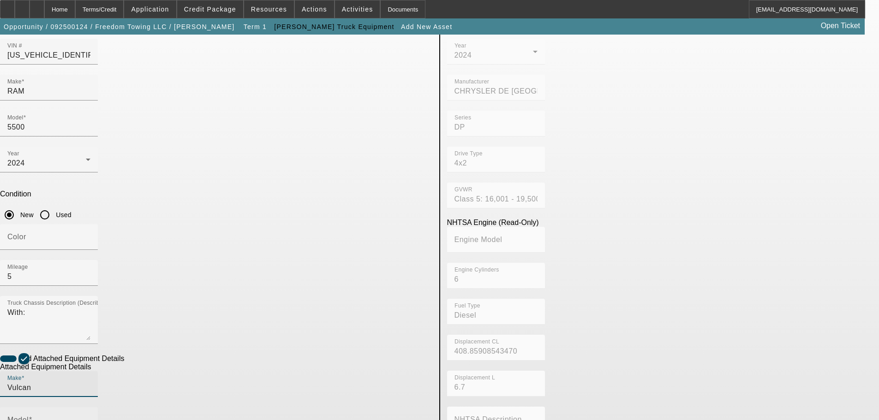
click at [32, 416] on label "Model" at bounding box center [19, 420] width 25 height 8
click at [90, 419] on input "Model" at bounding box center [48, 424] width 83 height 11
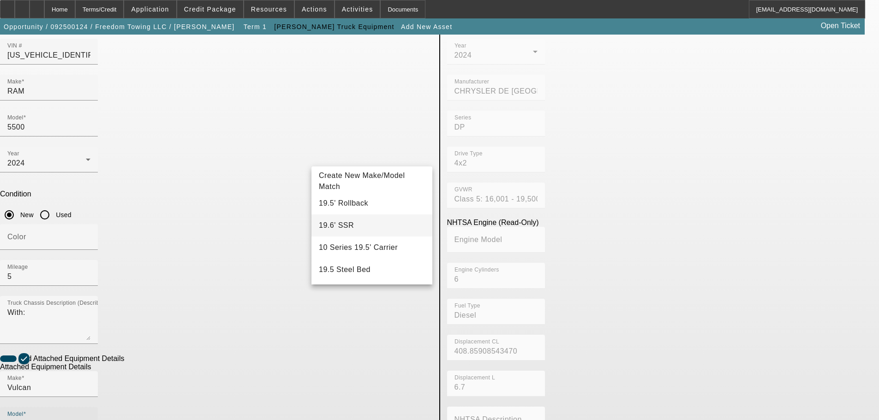
scroll to position [46, 0]
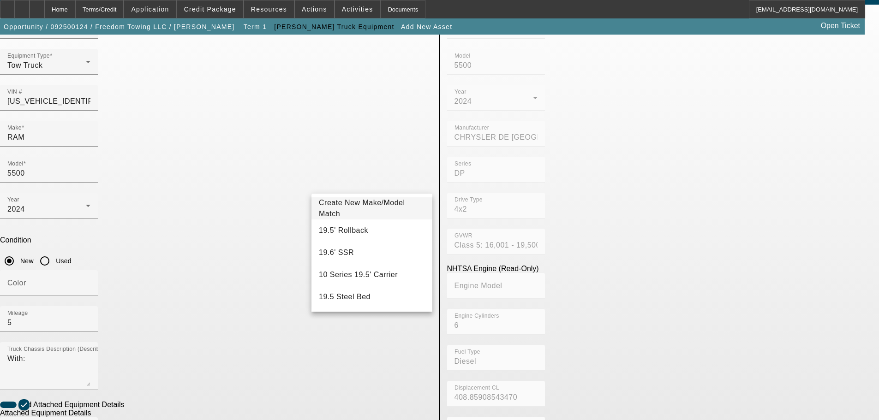
type input "19"
click at [354, 204] on span "Create New Make/Model Match" at bounding box center [372, 209] width 106 height 22
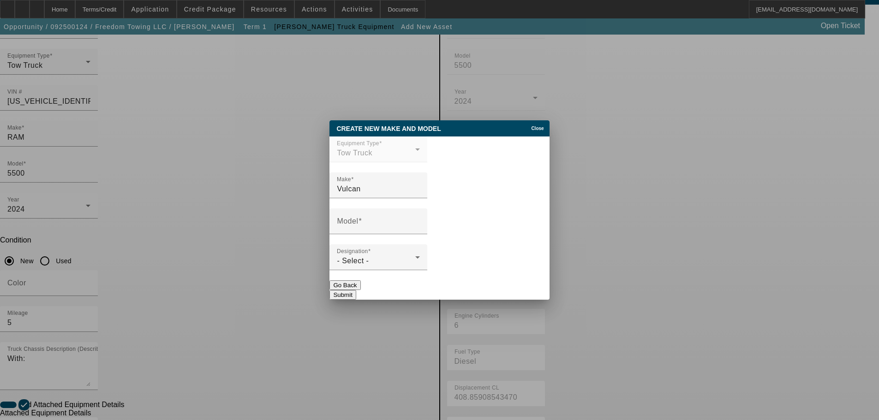
scroll to position [0, 0]
click at [406, 222] on input "Model" at bounding box center [378, 225] width 83 height 11
type input "19'6" Aluminum Bed"
click at [399, 267] on div "- Select -" at bounding box center [376, 261] width 78 height 11
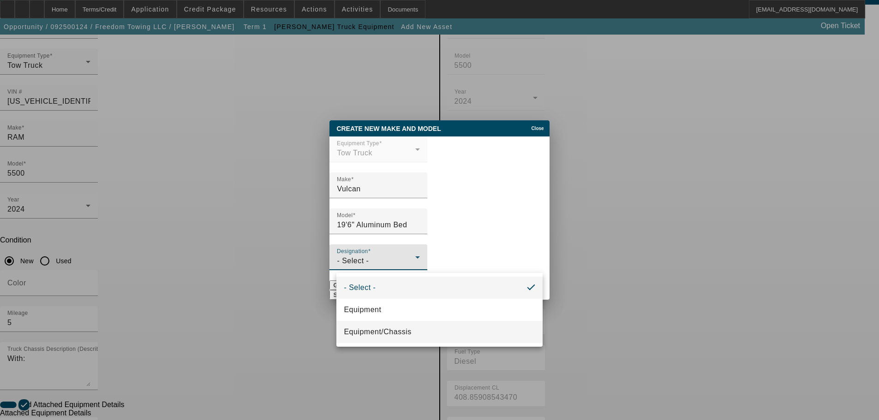
click at [421, 335] on mat-option "Equipment/Chassis" at bounding box center [439, 332] width 206 height 22
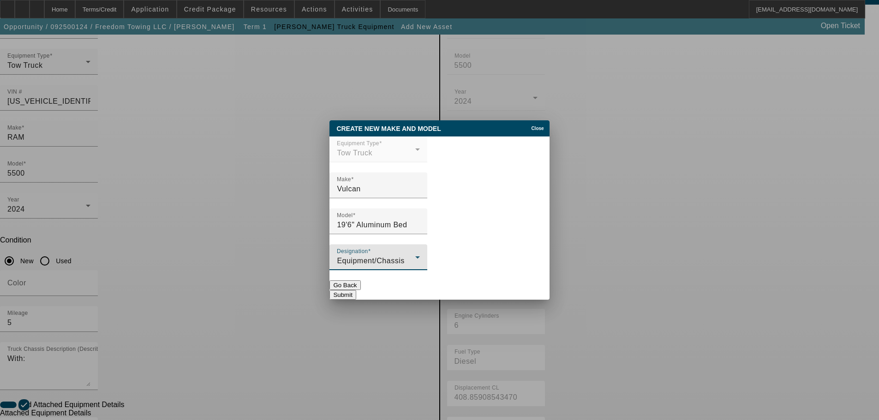
click at [356, 295] on button "Submit" at bounding box center [343, 295] width 26 height 10
type input "19'6" Aluminum Bed"
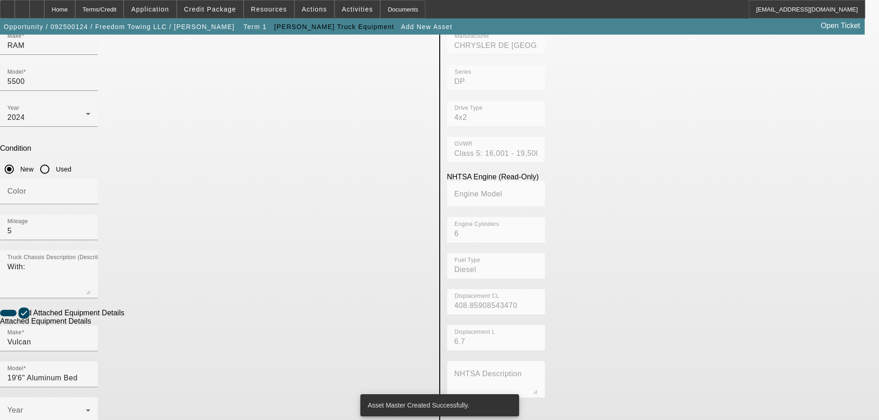
scroll to position [138, 0]
radio input "true"
click at [86, 408] on span at bounding box center [46, 413] width 78 height 11
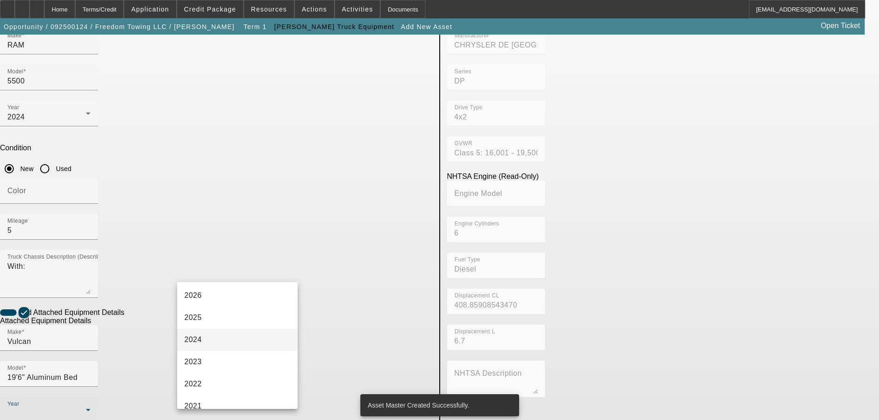
scroll to position [46, 0]
click at [219, 337] on mat-option "2024" at bounding box center [237, 340] width 121 height 22
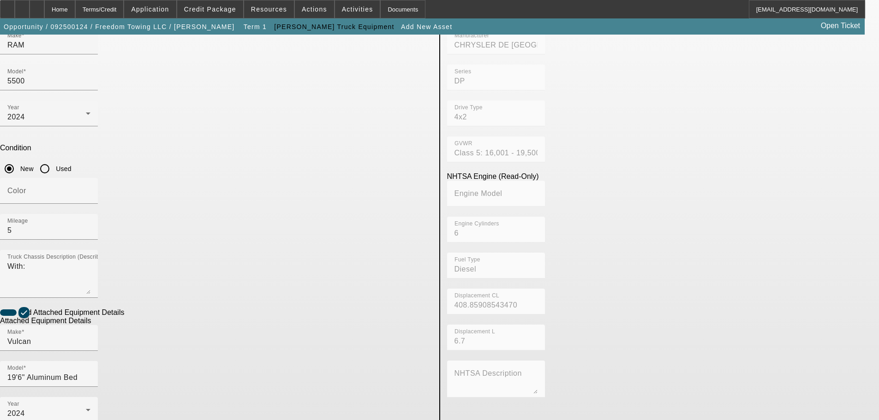
checkbox input "true"
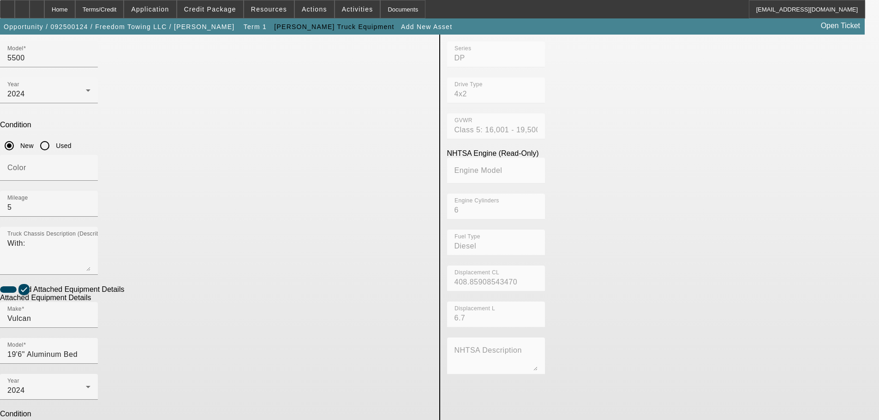
scroll to position [174, 0]
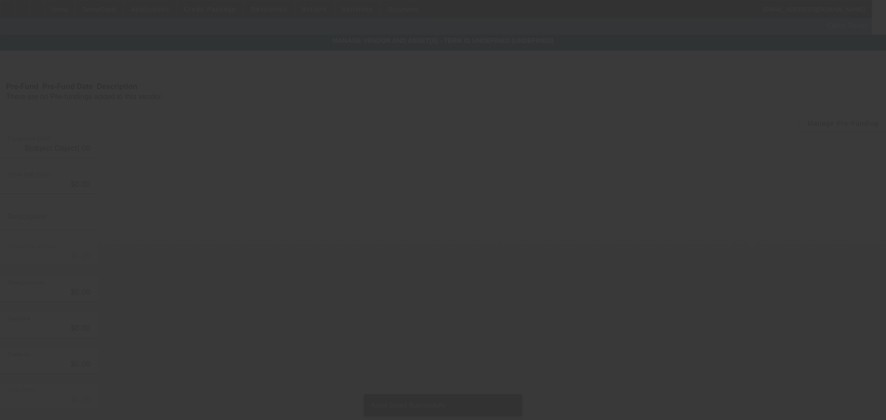
type input "$98,073.29"
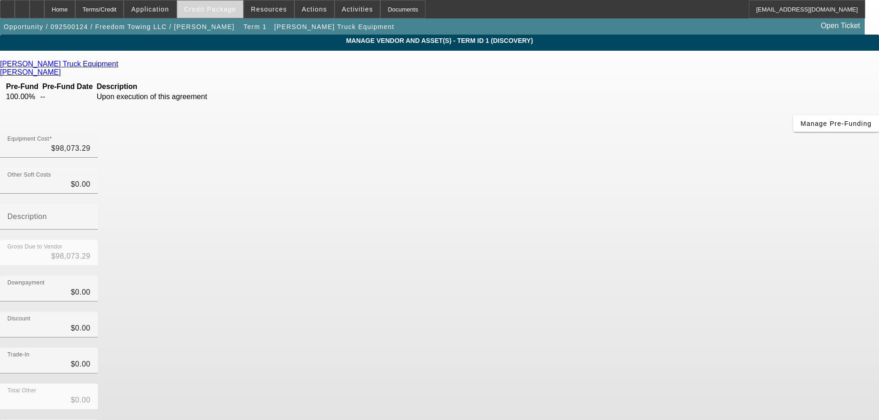
click at [213, 15] on span at bounding box center [210, 9] width 66 height 22
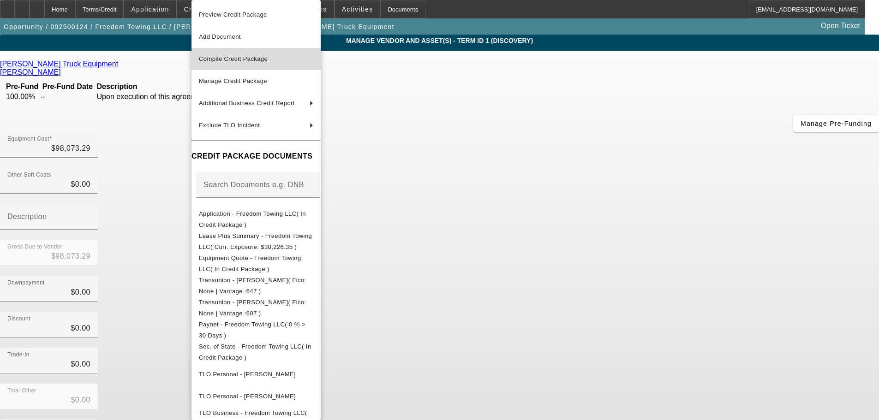
click at [262, 62] on span "Compile Credit Package" at bounding box center [233, 58] width 69 height 7
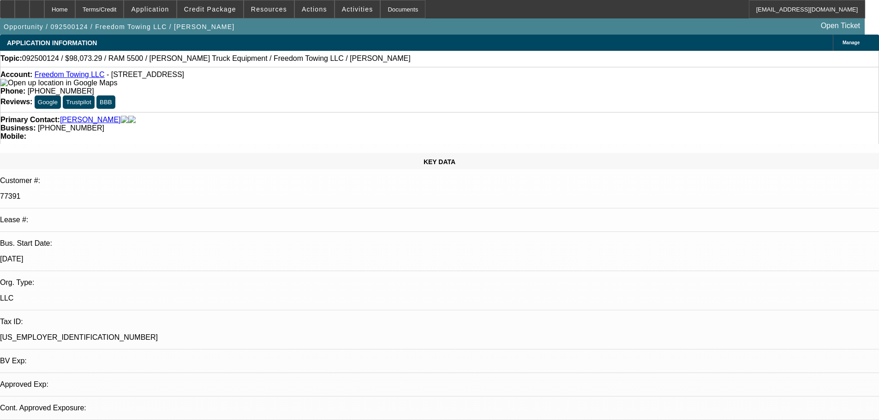
select select "0"
select select "2"
select select "0.1"
select select "4"
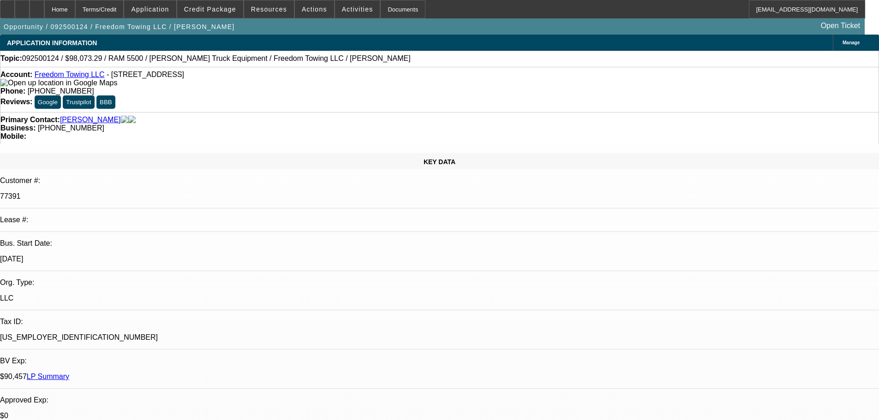
radio input "true"
type textarea "10-9: Requested new payoff on the -05 deal, the trade-in is covering 100% of th…"
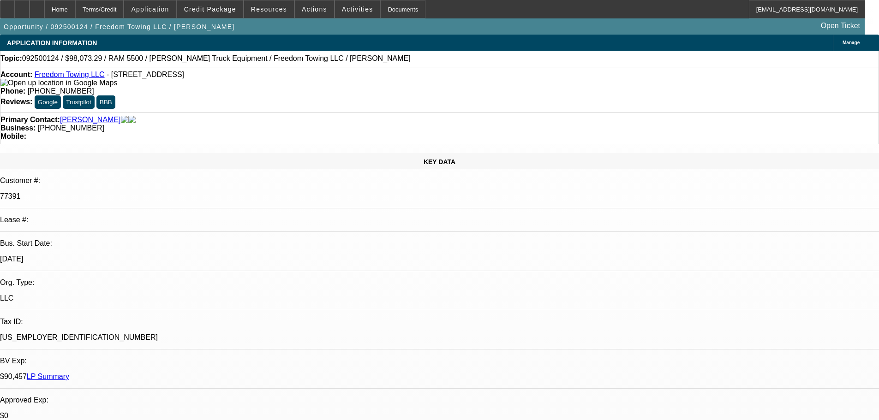
radio input "true"
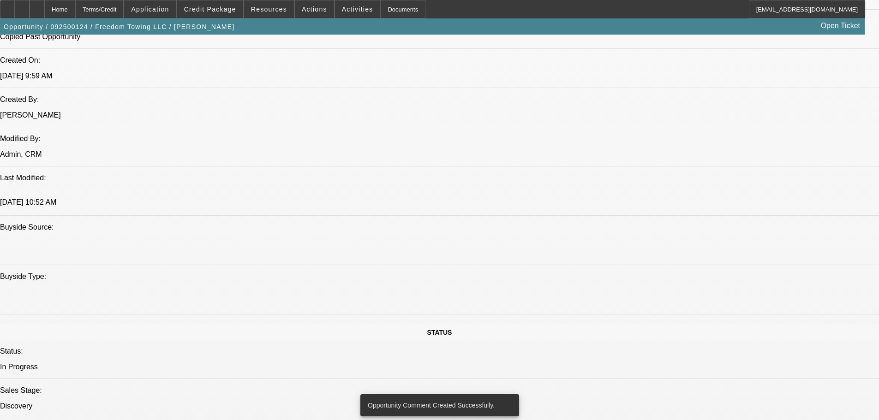
scroll to position [646, 0]
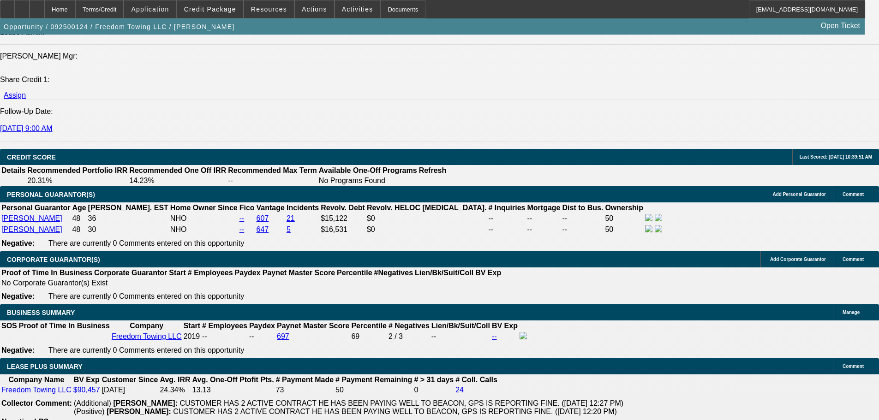
scroll to position [1338, 0]
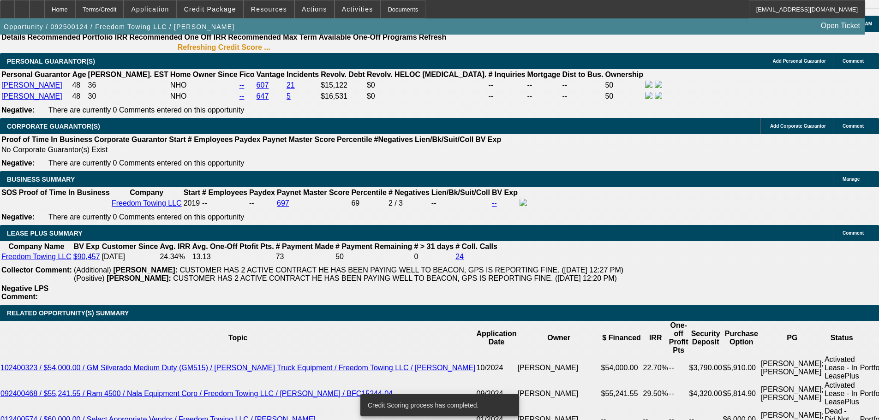
scroll to position [1352, 0]
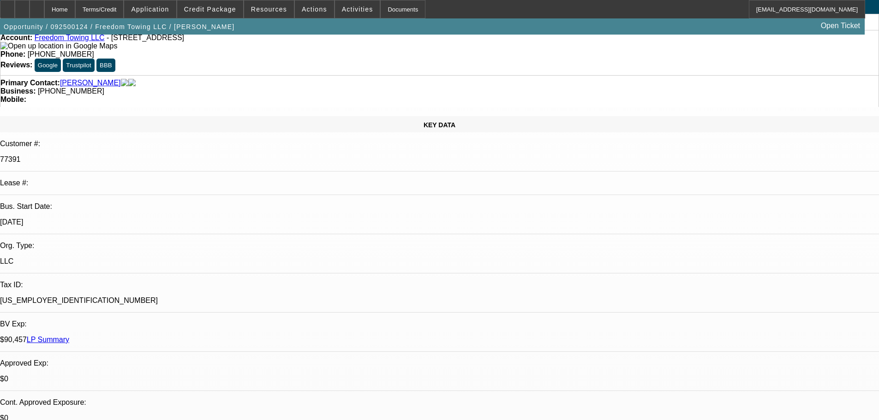
scroll to position [0, 0]
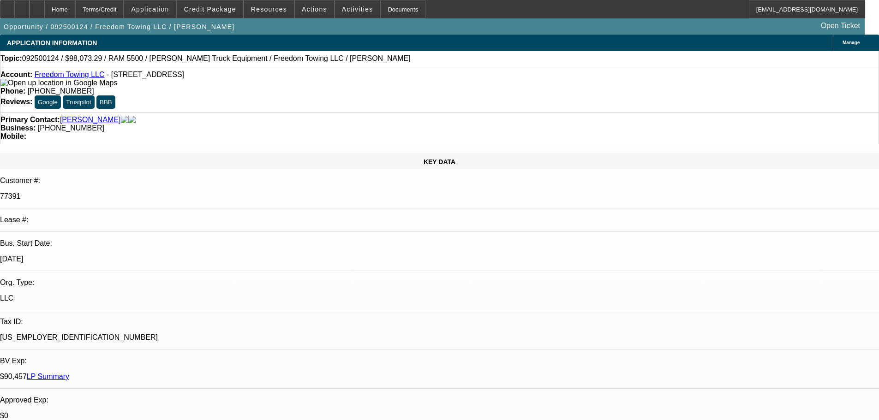
click at [69, 373] on link "LP Summary" at bounding box center [48, 377] width 42 height 8
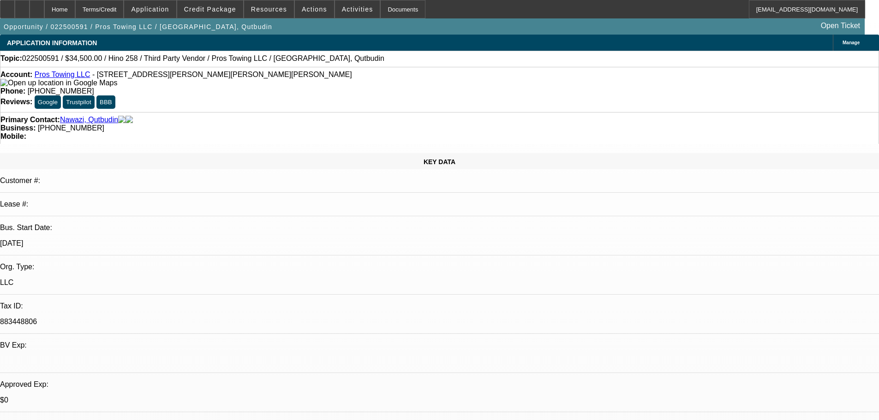
select select "0"
select select "2"
select select "0.1"
select select "4"
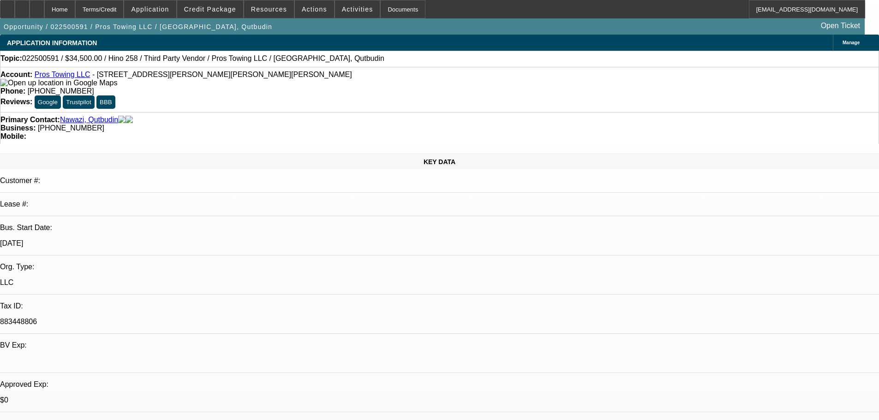
select select "0"
select select "2"
select select "0.1"
select select "4"
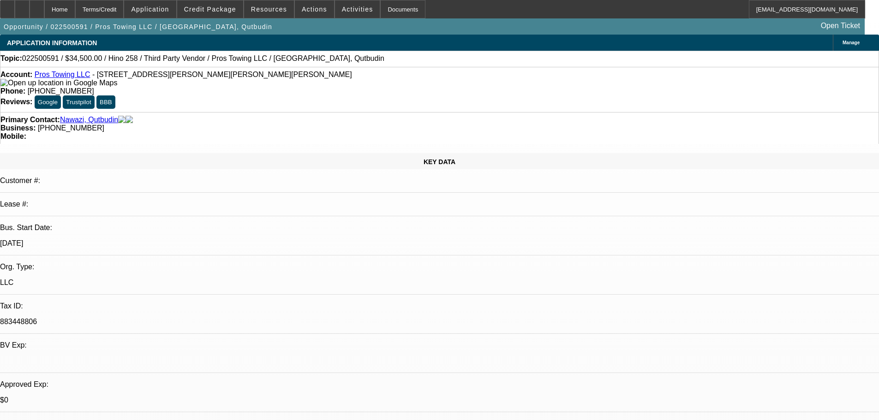
select select "0"
select select "2"
select select "0.1"
select select "4"
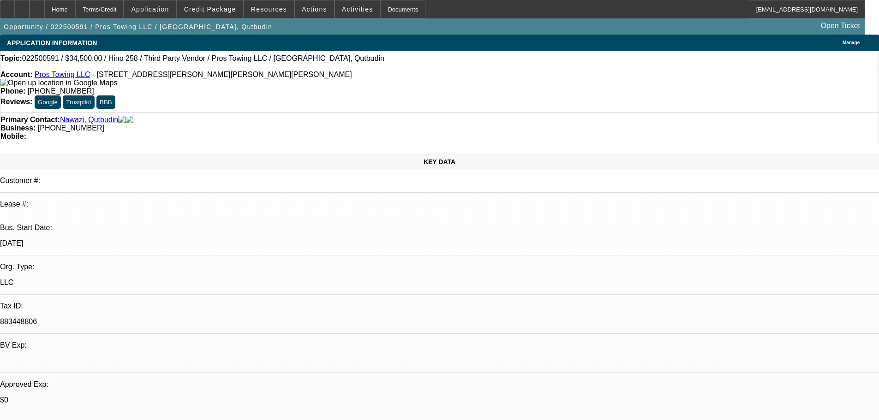
select select "0"
select select "2"
select select "0.1"
select select "4"
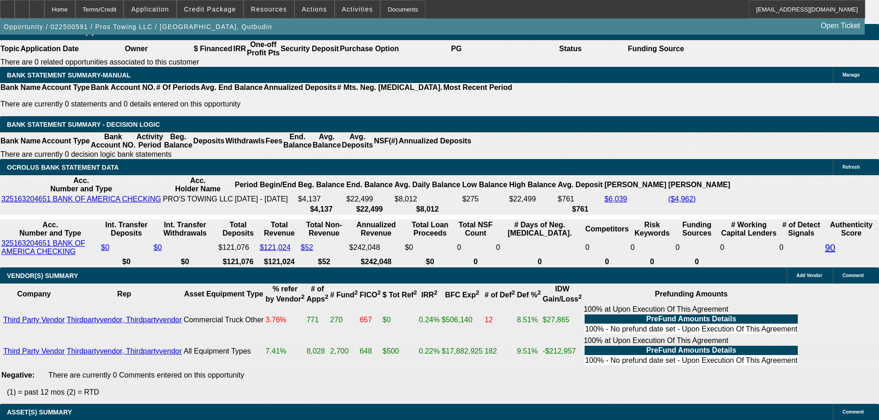
scroll to position [1438, 0]
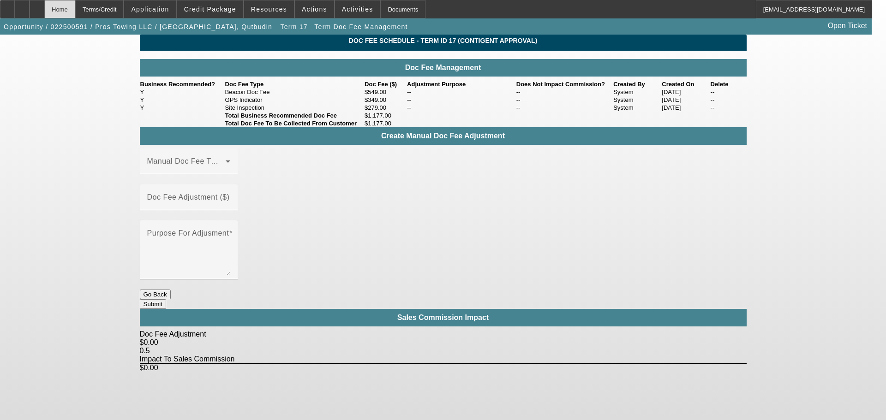
click at [75, 12] on div "Home" at bounding box center [59, 9] width 31 height 18
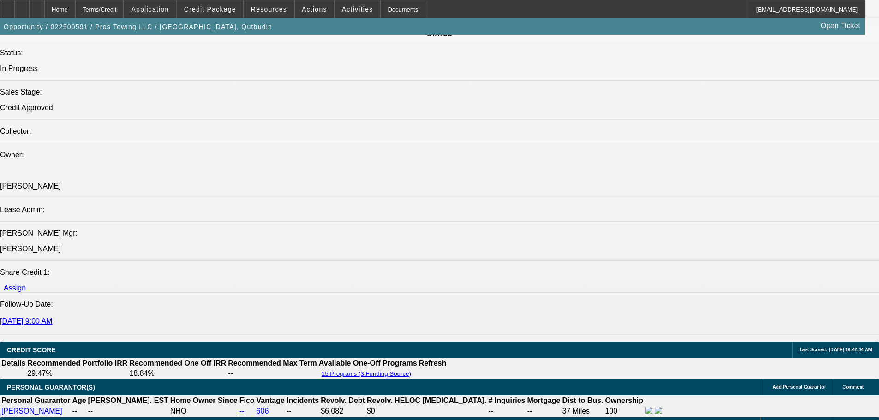
select select "0"
select select "2"
select select "0.1"
select select "4"
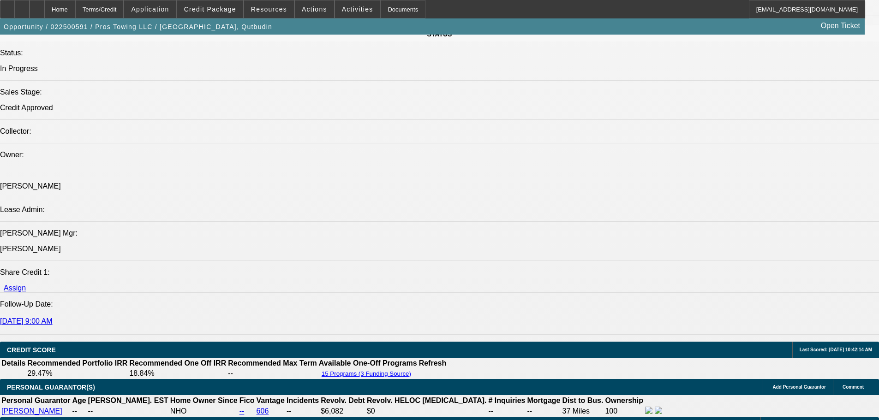
select select "0"
select select "2"
select select "0.1"
select select "4"
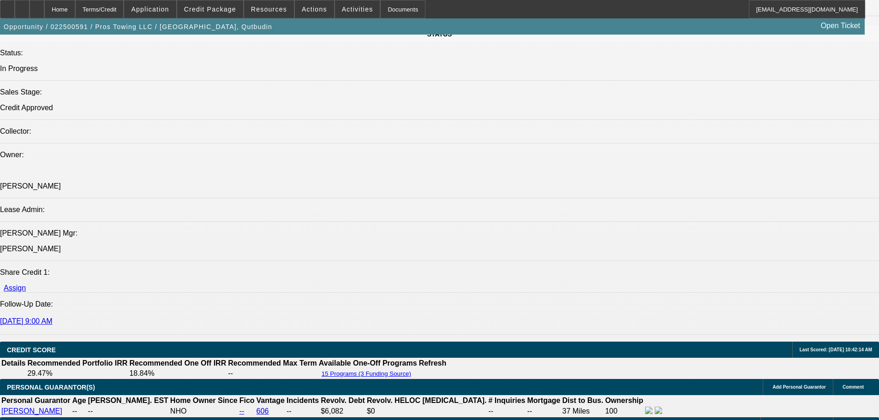
select select "0"
select select "2"
select select "0.1"
select select "4"
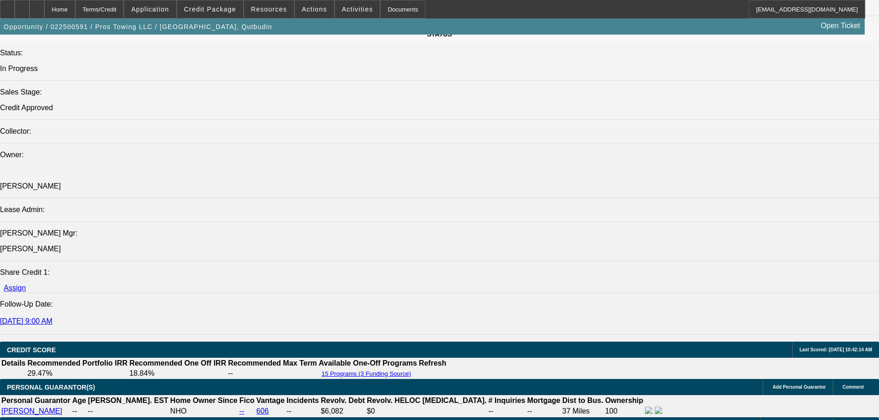
select select "0"
select select "2"
select select "0.1"
select select "4"
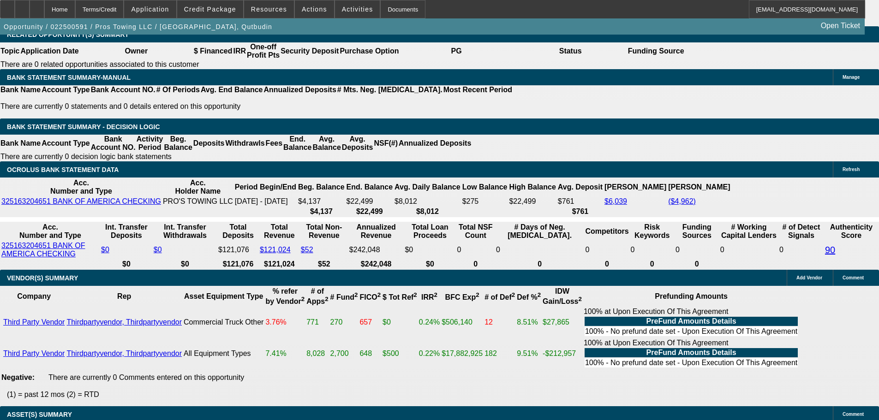
scroll to position [1382, 0]
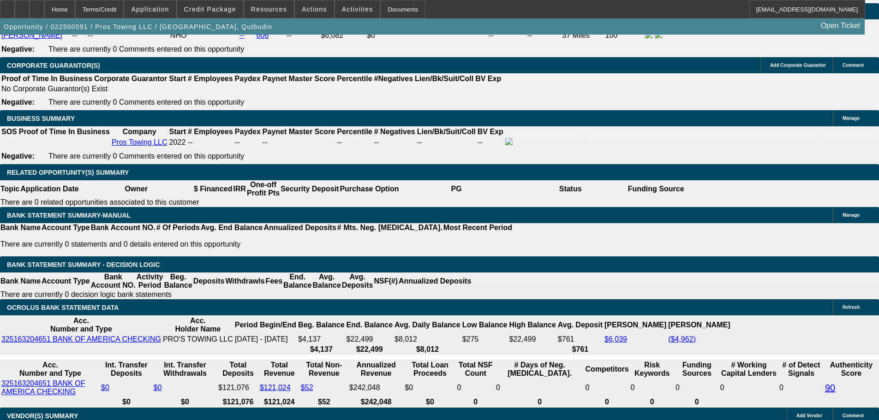
drag, startPoint x: 170, startPoint y: 235, endPoint x: 215, endPoint y: 237, distance: 44.8
type input "2"
type input "$20,000.00"
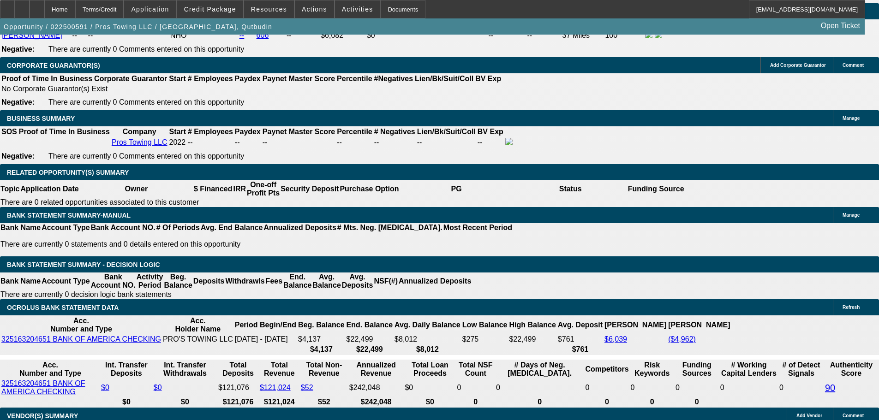
type input "UNKNOWN"
type input "$1,057.40"
type input "$2,114.80"
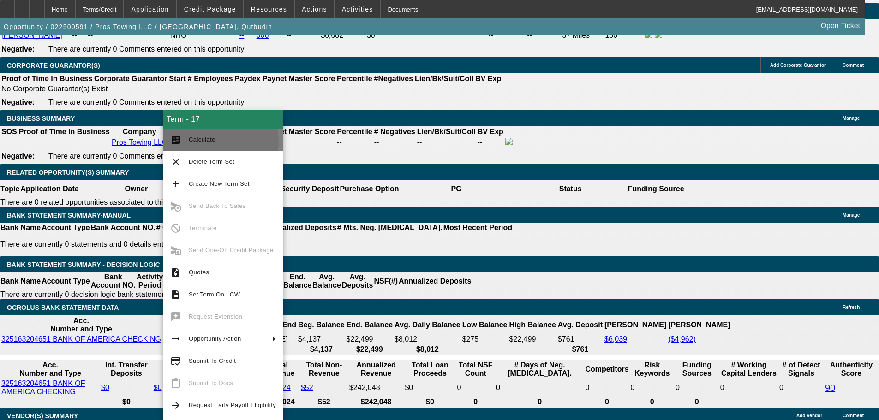
click at [210, 141] on span "Calculate" at bounding box center [202, 139] width 27 height 7
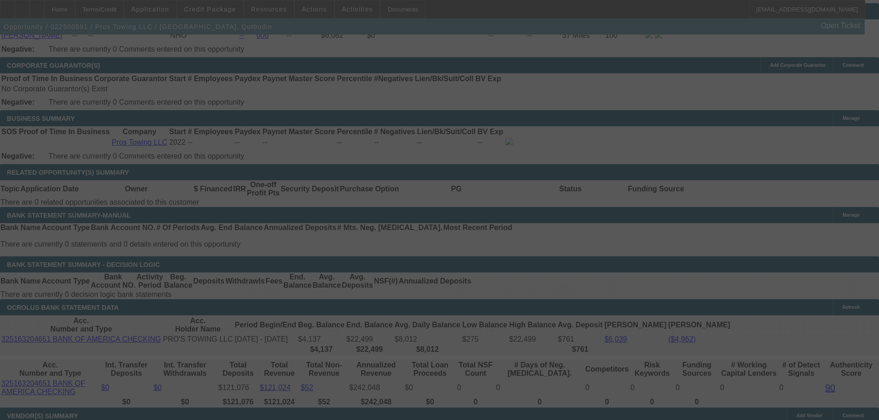
select select "0"
select select "2"
select select "0.1"
select select "4"
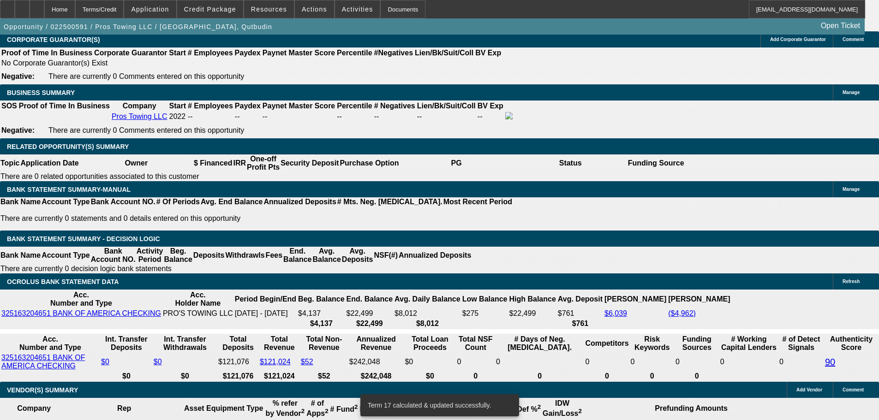
scroll to position [1428, 0]
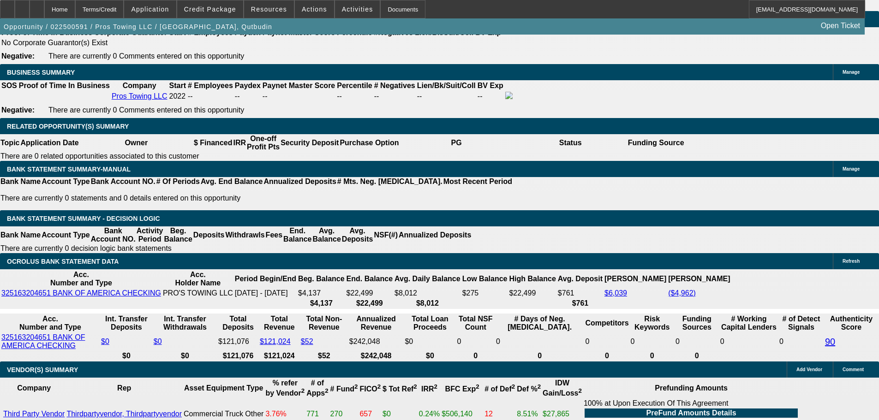
select select "1"
type input "$1,057.40"
type input "UNKNOWN"
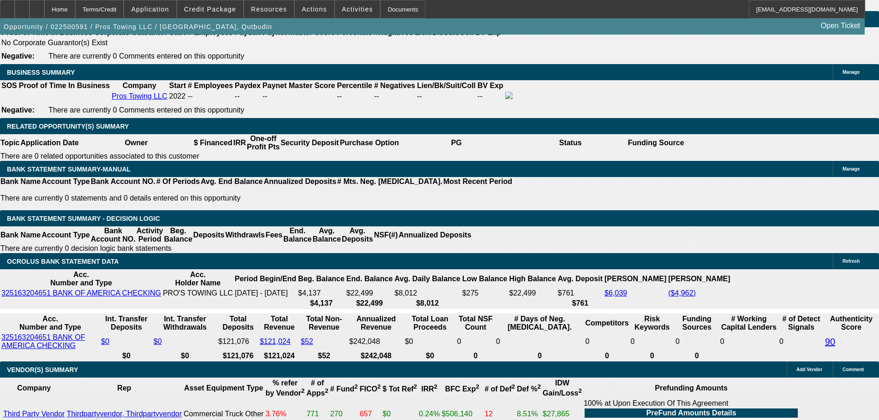
drag, startPoint x: 203, startPoint y: 144, endPoint x: 198, endPoint y: 142, distance: 4.8
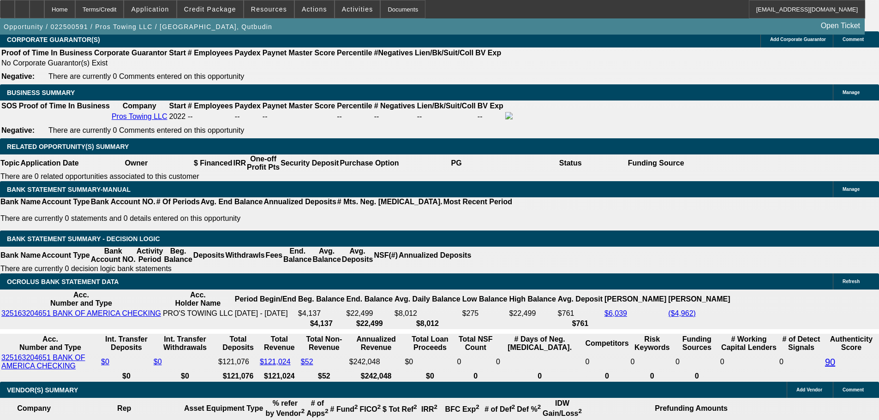
scroll to position [1477, 0]
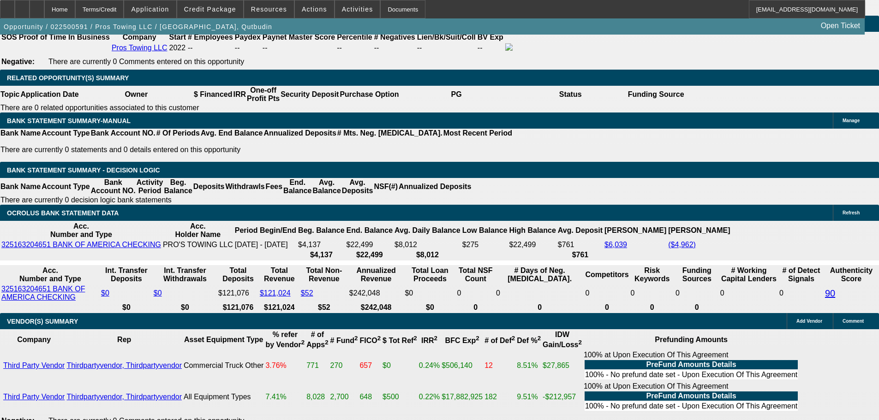
drag, startPoint x: 164, startPoint y: 139, endPoint x: 229, endPoint y: 143, distance: 64.7
type input "$21,000.00"
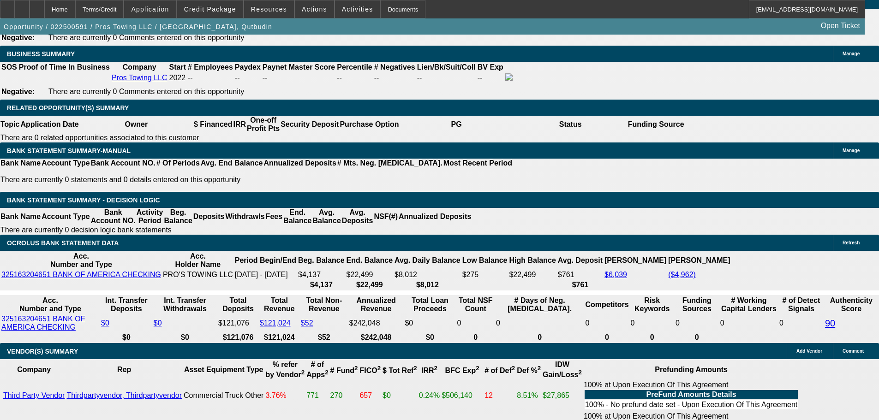
scroll to position [1431, 0]
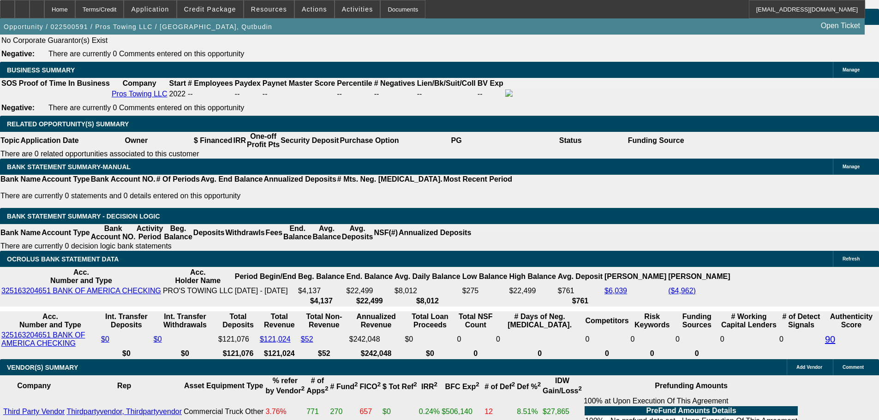
type input "$1,013.34"
drag, startPoint x: 180, startPoint y: 253, endPoint x: 211, endPoint y: 258, distance: 31.4
type input "1"
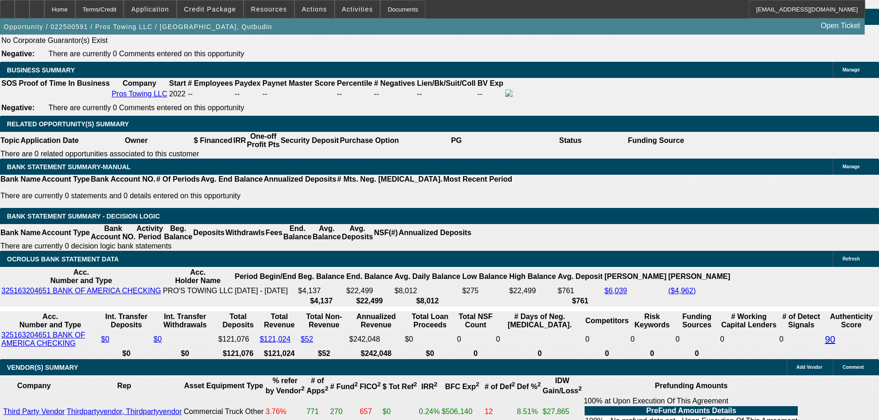
type input "$23,437.75"
type input "18"
type input "$1,521.13"
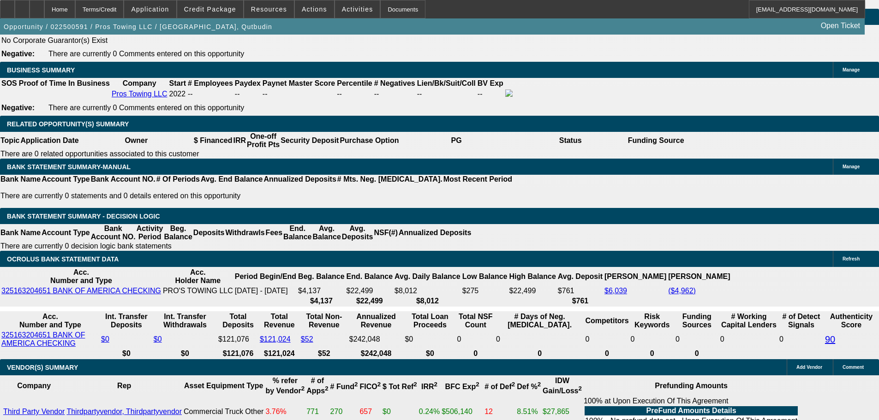
drag, startPoint x: 182, startPoint y: 254, endPoint x: 203, endPoint y: 256, distance: 20.8
type input "2"
type input "$11,829.34"
type input "24"
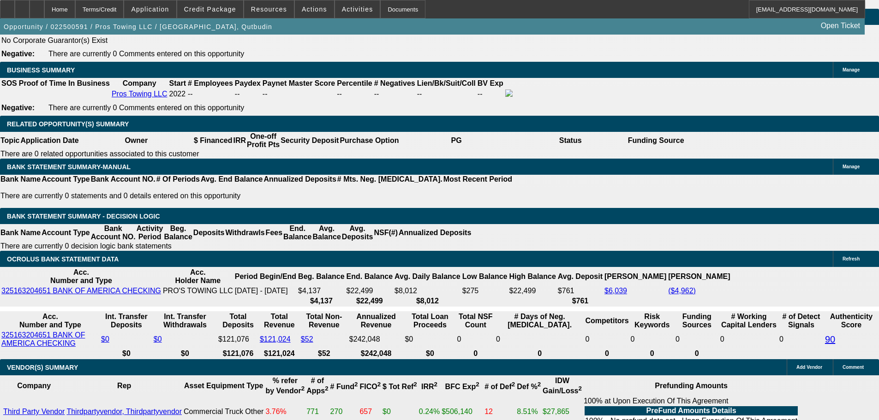
type input "$11,829.34"
type input "$1,202.75"
type input "24"
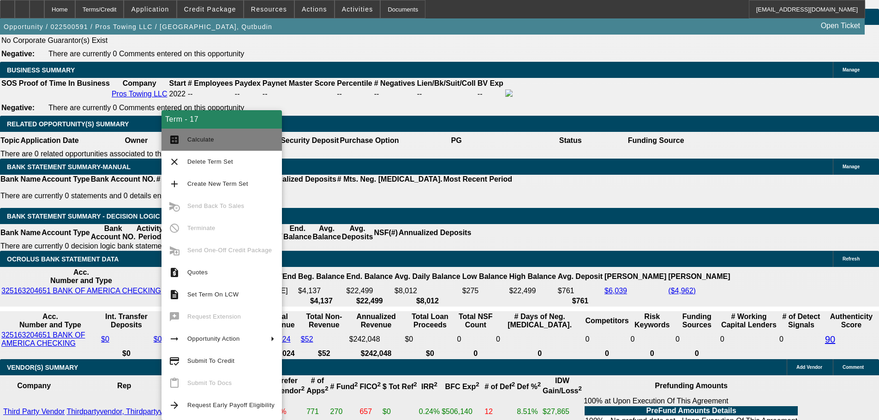
click at [201, 134] on span "Calculate" at bounding box center [230, 139] width 87 height 11
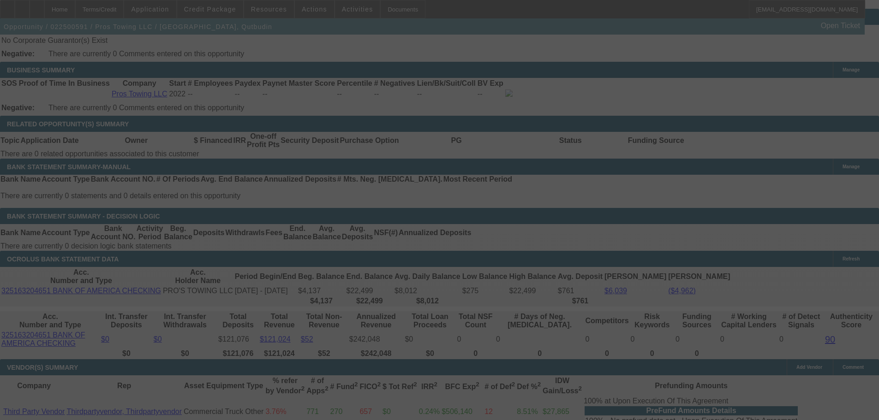
select select "0"
select select "2"
select select "0.1"
select select "4"
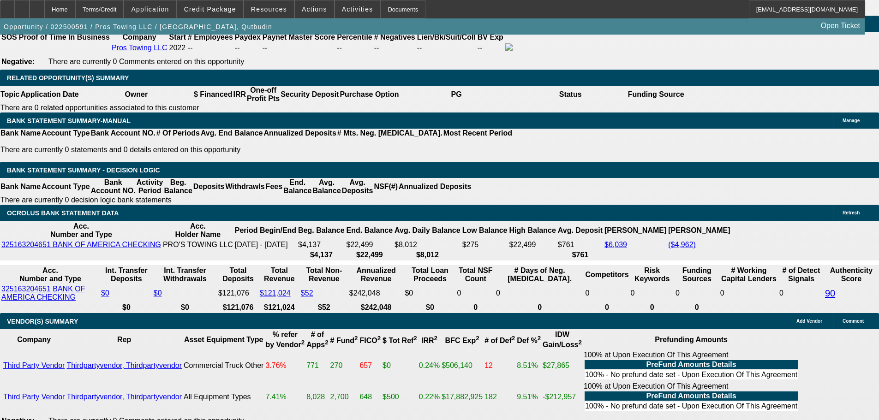
select select "2"
type input "$2,405.50"
type input "UNKNOWN"
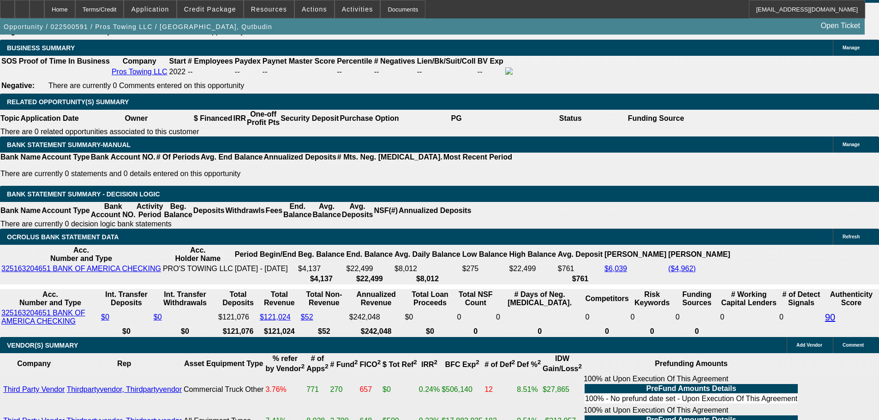
scroll to position [1431, 0]
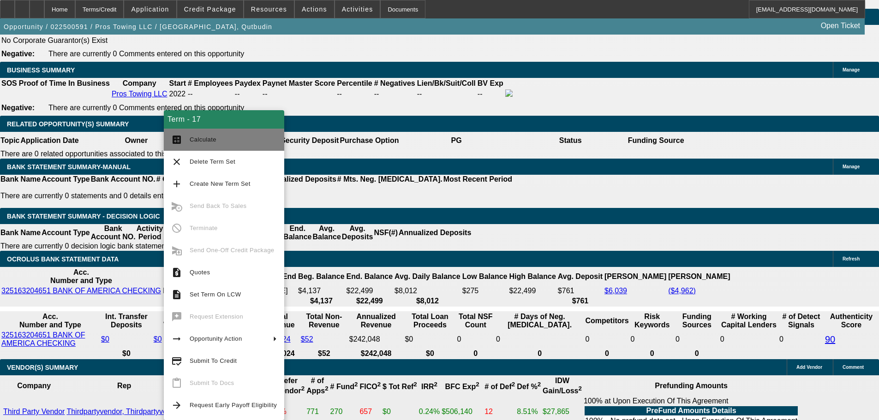
click at [218, 142] on span "Calculate" at bounding box center [233, 139] width 87 height 11
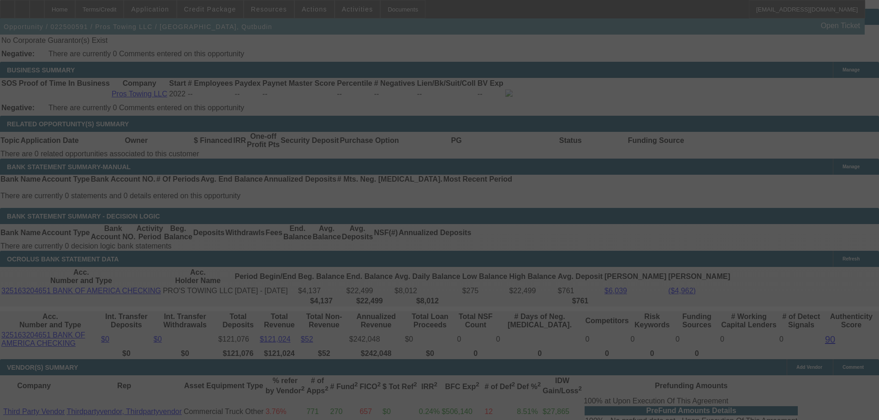
select select "0"
select select "2"
select select "0.1"
select select "4"
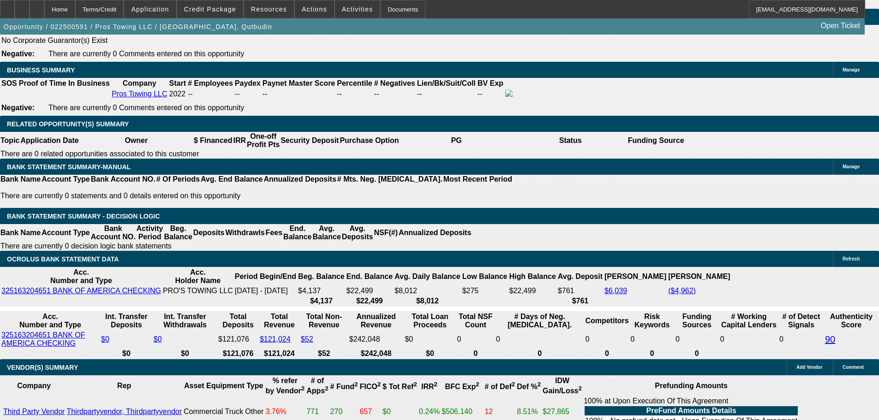
drag, startPoint x: 160, startPoint y: 178, endPoint x: 198, endPoint y: 179, distance: 38.3
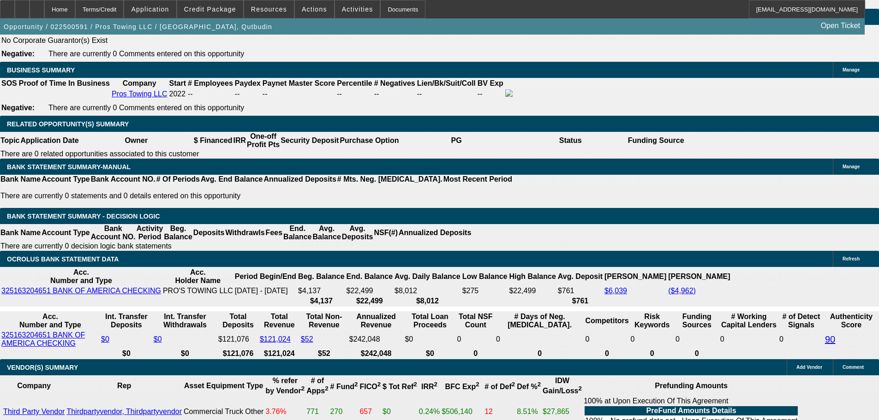
type input "$24,000.00"
type input "UNKNOWN"
type input "$2,091.74"
type input "$1,045.87"
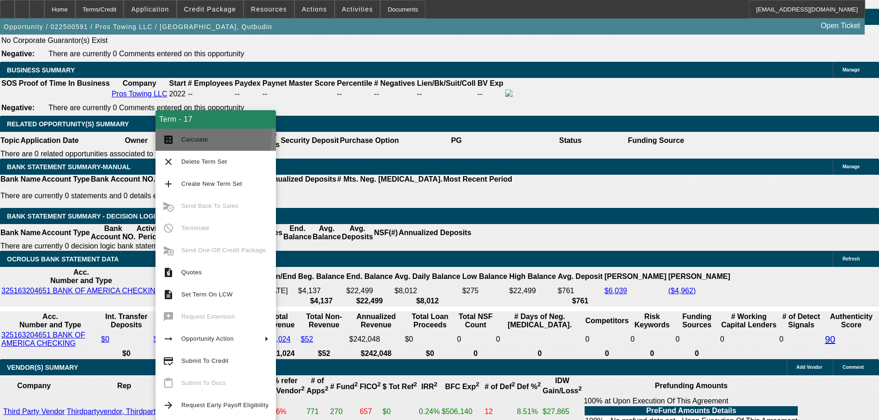
click at [183, 133] on button "calculate Calculate" at bounding box center [216, 140] width 120 height 22
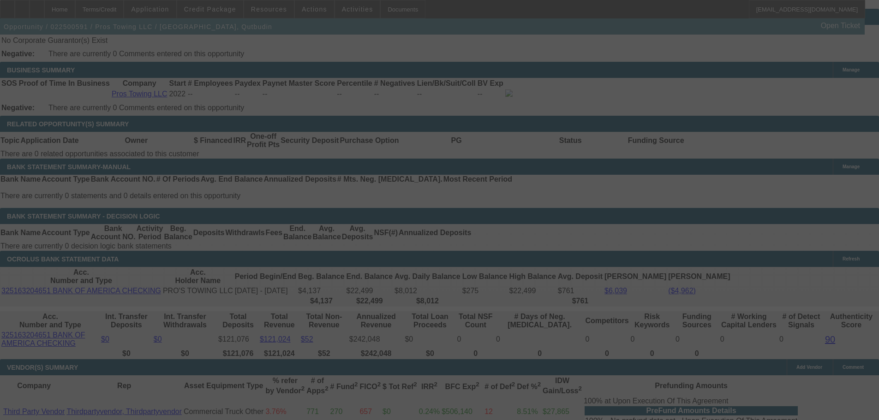
select select "0"
select select "2"
select select "0.1"
select select "4"
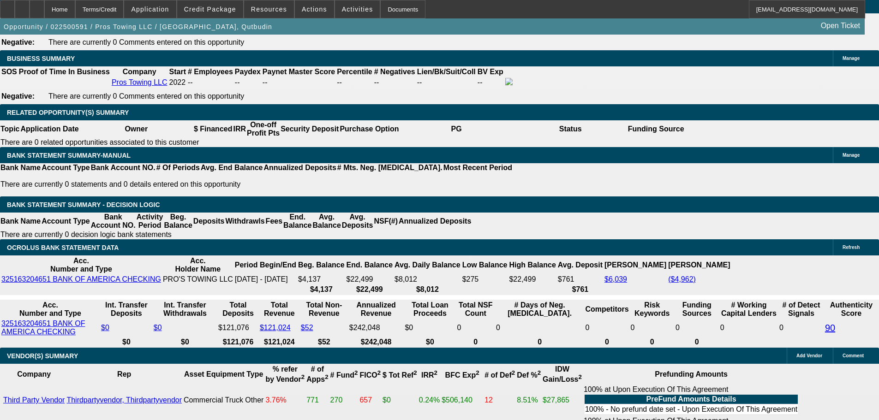
scroll to position [1385, 0]
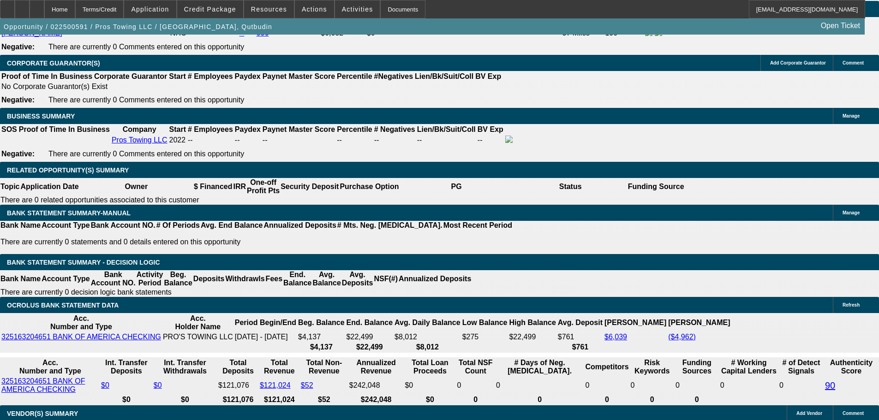
drag, startPoint x: 163, startPoint y: 231, endPoint x: 225, endPoint y: 233, distance: 61.4
type input "$26,500.00"
type input "UNKNOWN"
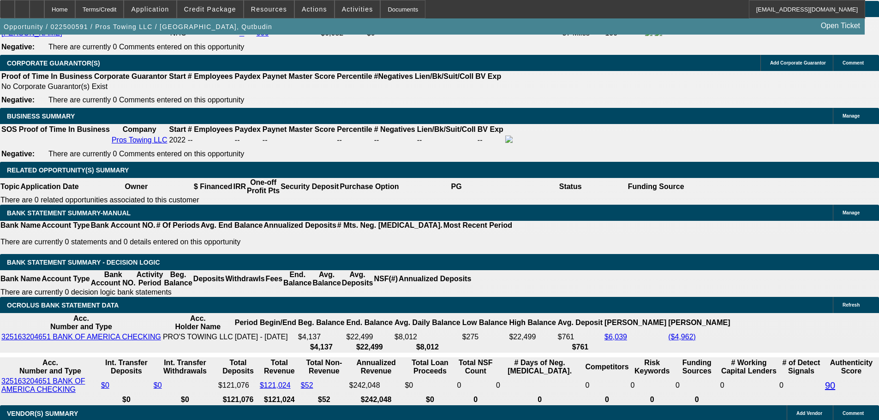
type input "$915.13"
type input "$1,830.26"
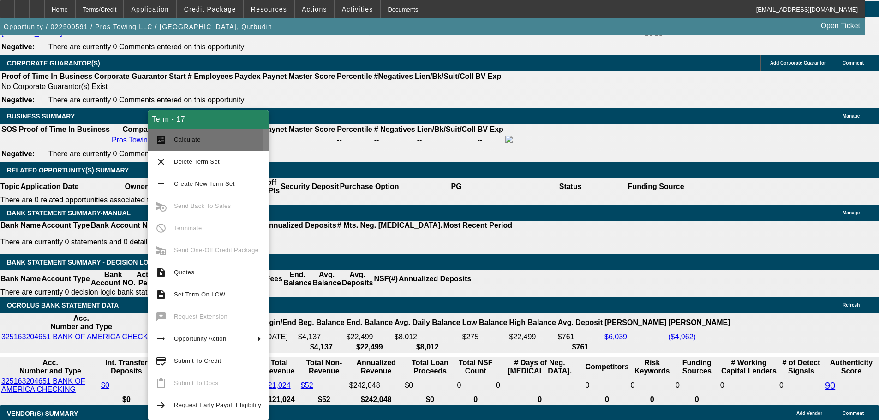
click at [187, 141] on span "Calculate" at bounding box center [187, 139] width 27 height 7
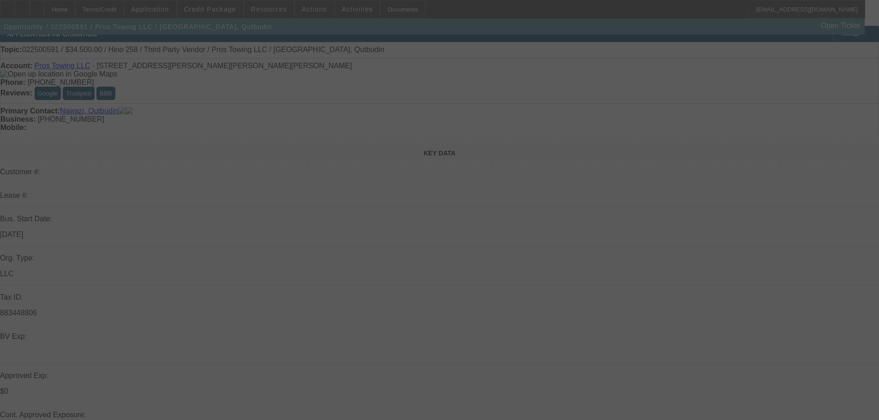
scroll to position [0, 0]
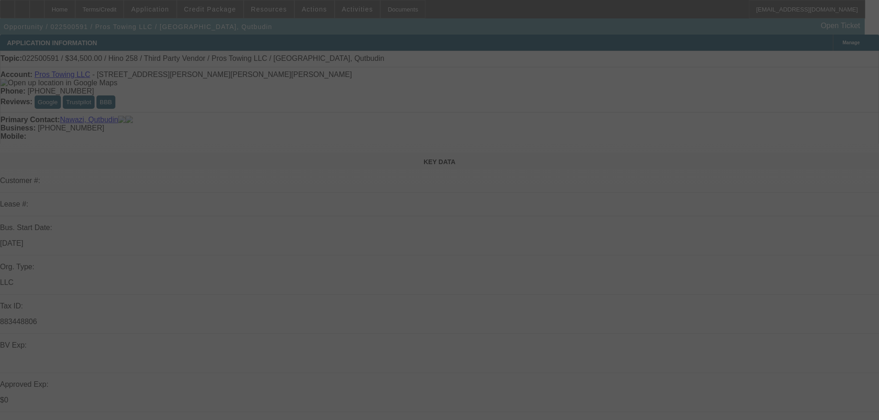
select select "0"
select select "2"
select select "0.1"
select select "4"
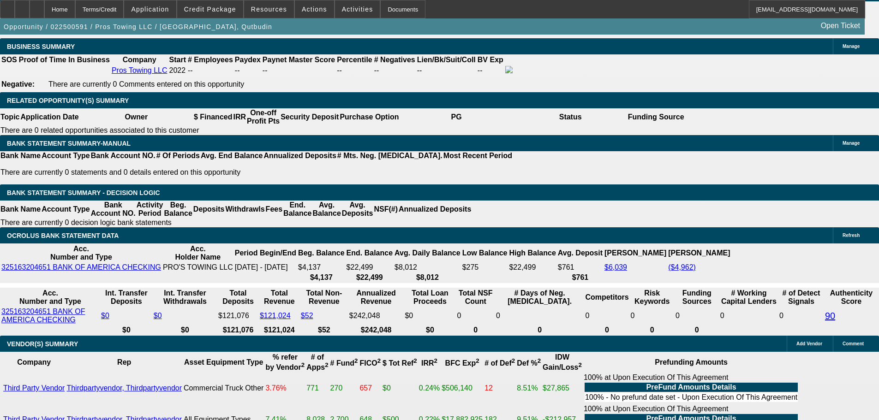
scroll to position [1477, 0]
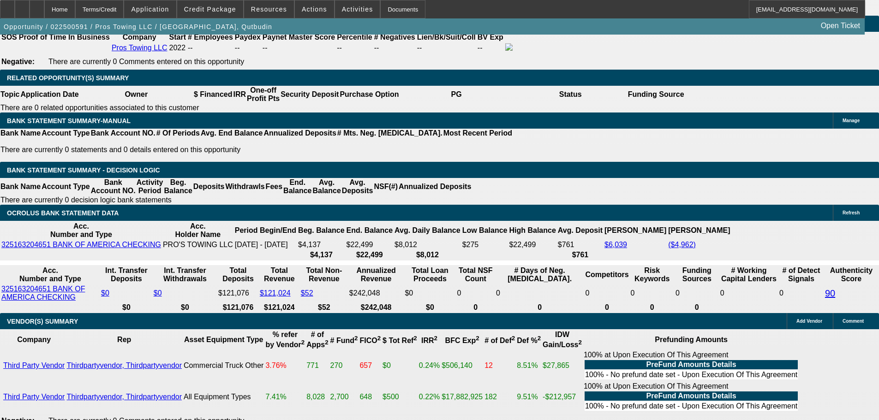
drag, startPoint x: 154, startPoint y: 139, endPoint x: 210, endPoint y: 142, distance: 56.4
type input "$27,000.00"
type input "UNKNOWN"
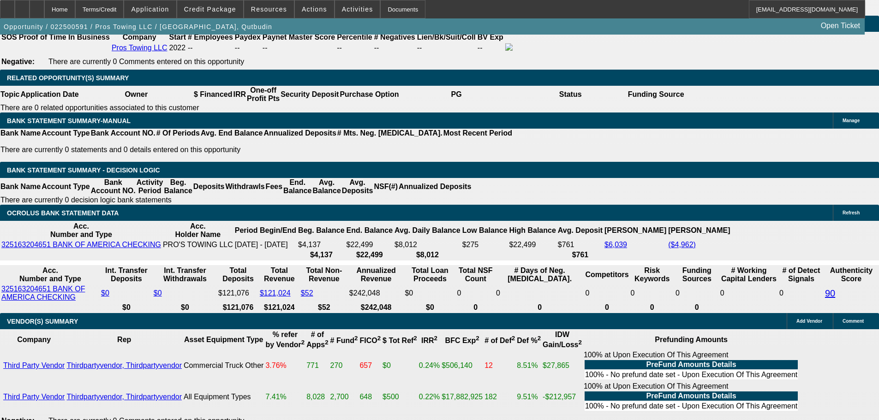
type input "$1,777.96"
drag, startPoint x: 167, startPoint y: 211, endPoint x: 233, endPoint y: 220, distance: 66.5
type input "89"
type input "$1,780.00"
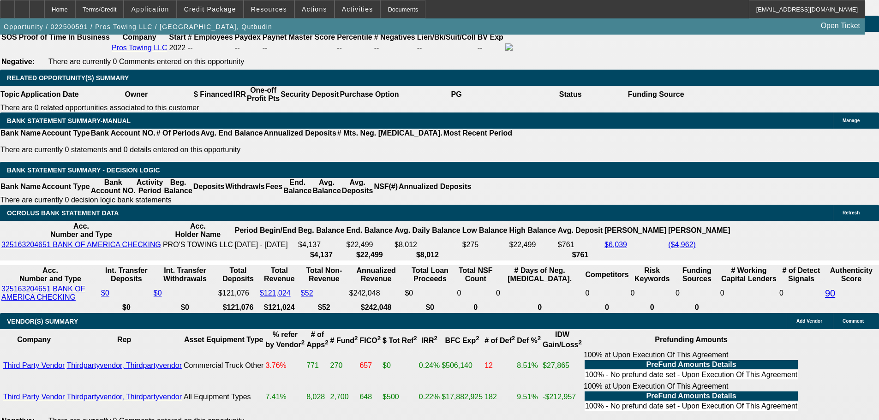
type input "890"
type input "23"
type input "$890.00"
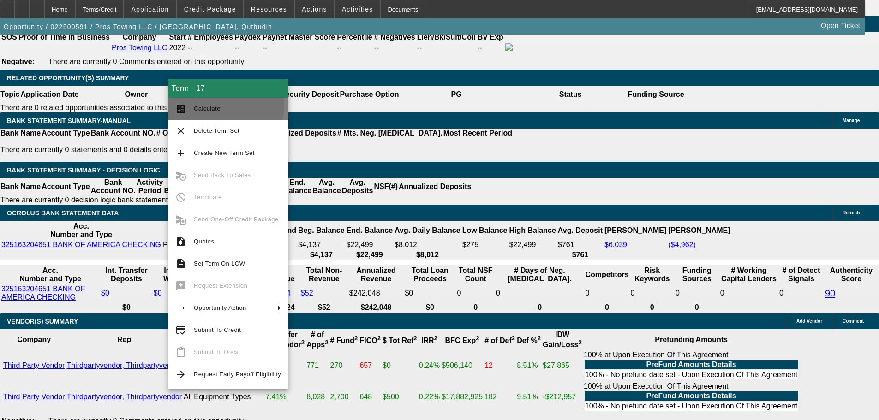
click at [216, 105] on span "Calculate" at bounding box center [207, 108] width 27 height 7
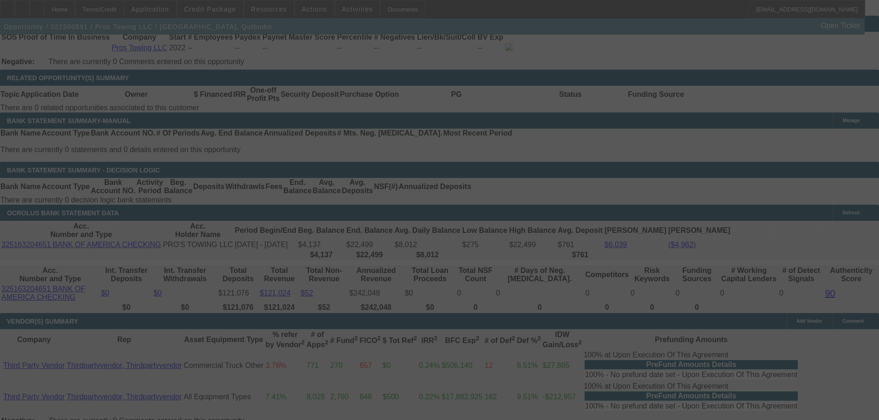
select select "0"
select select "2"
select select "0.1"
select select "4"
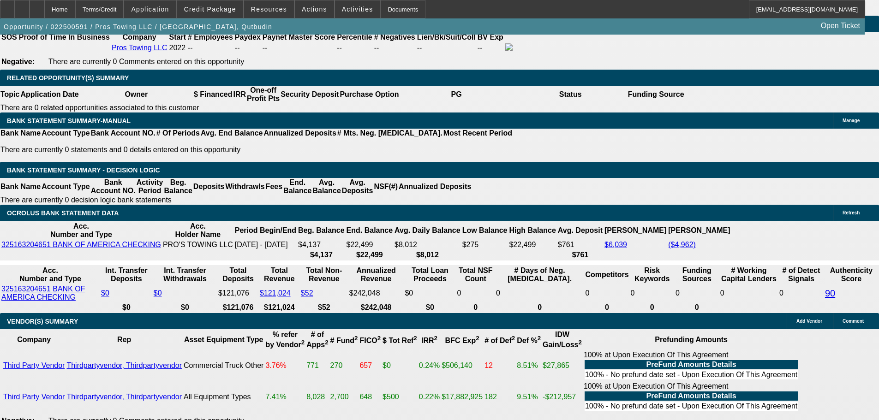
drag, startPoint x: 183, startPoint y: 206, endPoint x: 206, endPoint y: 207, distance: 23.6
type input "UNKNOWN"
type input "1"
type input "$34,650.50"
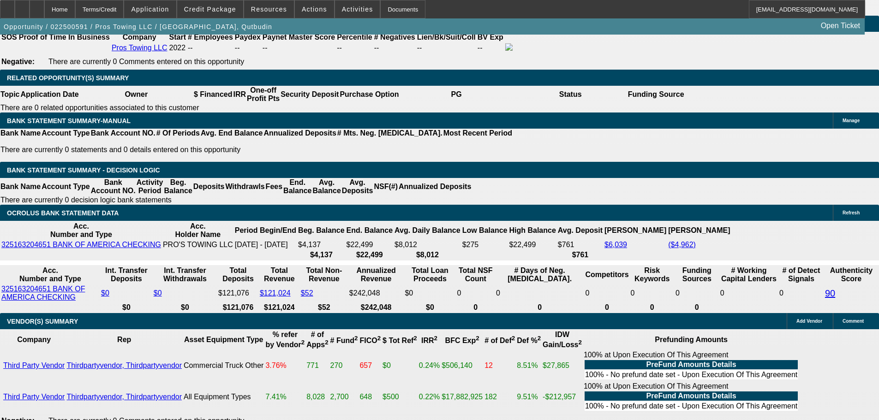
type input "$17,325.25"
type input "12"
type input "$3,197.92"
type input "$1,598.96"
type input "12"
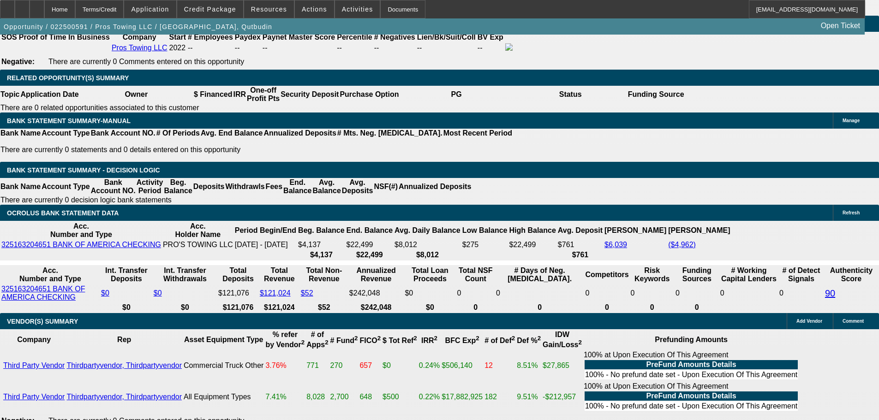
drag, startPoint x: 137, startPoint y: 209, endPoint x: 225, endPoint y: 209, distance: 88.2
type input "$1,598.96"
drag, startPoint x: 181, startPoint y: 206, endPoint x: 205, endPoint y: 210, distance: 24.4
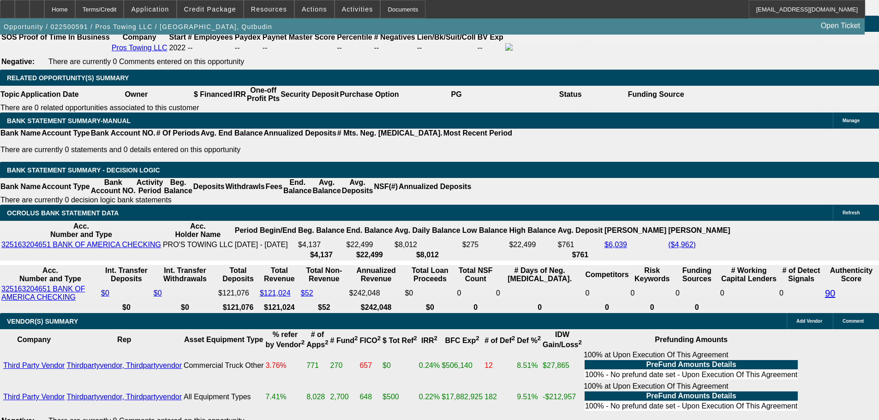
type input "24"
type input "$17,489.42"
type input "$8,744.71"
type input "$1,780.00"
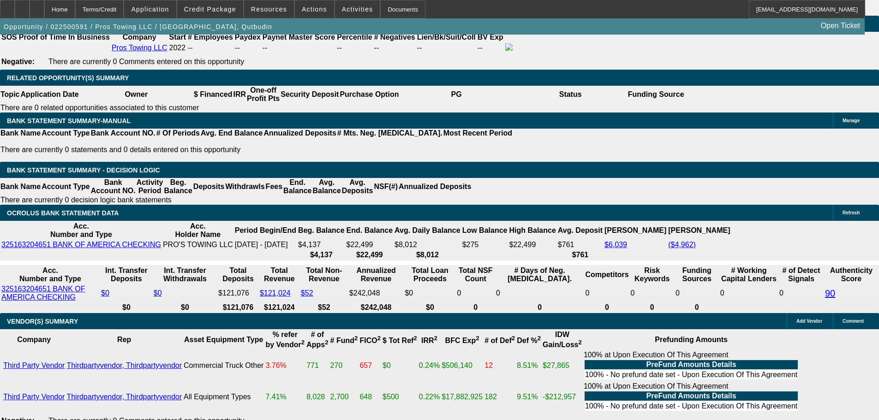
type input "$890.00"
type input "24"
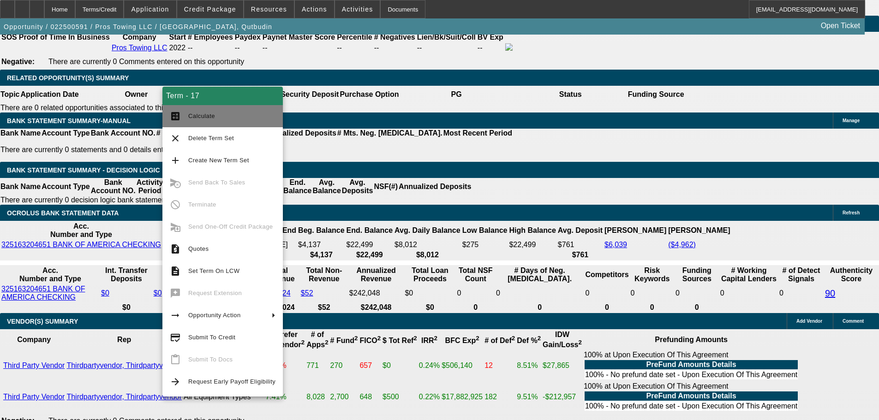
click at [204, 111] on span "Calculate" at bounding box center [231, 116] width 87 height 11
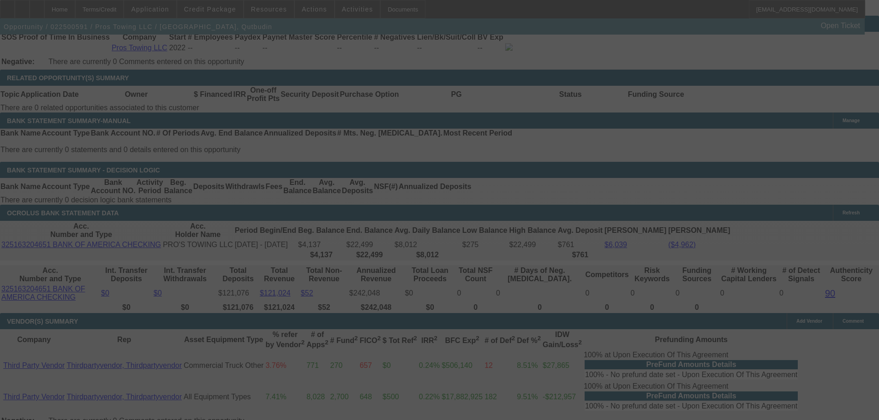
select select "0"
select select "2"
select select "0.1"
select select "4"
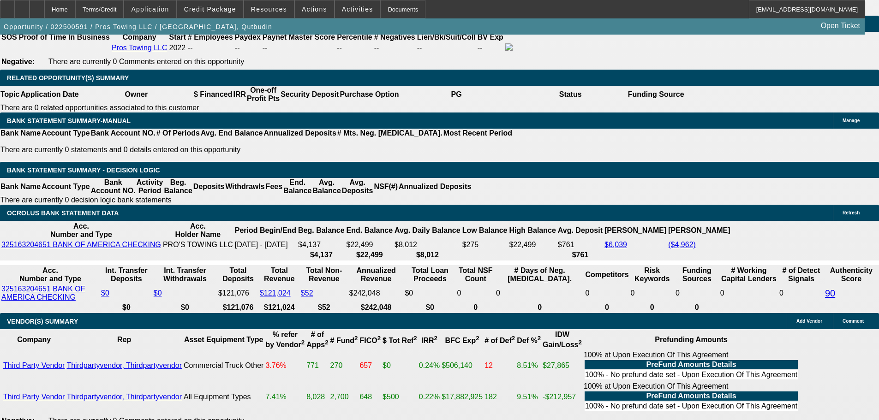
drag, startPoint x: 678, startPoint y: 316, endPoint x: 680, endPoint y: 321, distance: 5.2
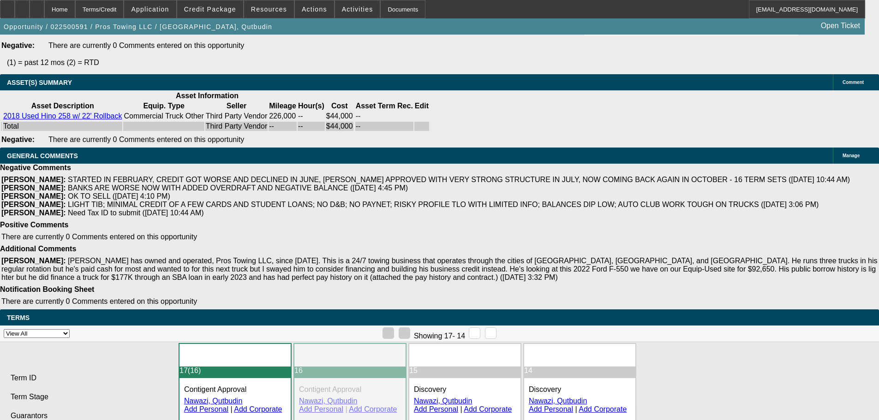
scroll to position [358, 0]
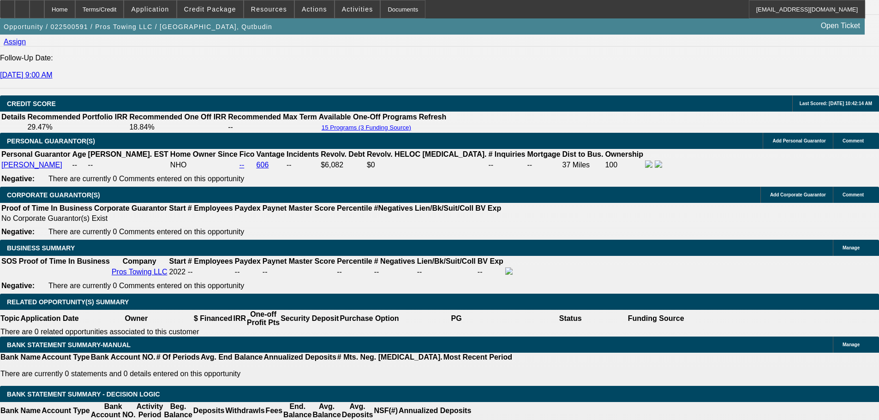
scroll to position [930, 0]
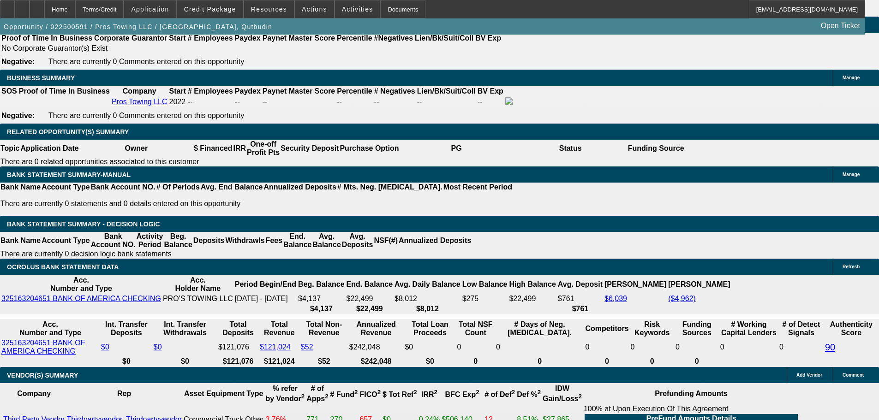
scroll to position [1523, 0]
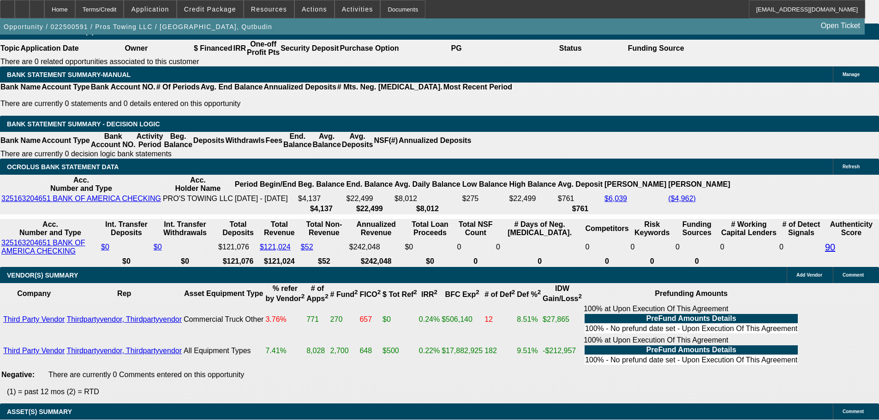
drag, startPoint x: 200, startPoint y: 163, endPoint x: 229, endPoint y: 162, distance: 28.6
drag, startPoint x: 204, startPoint y: 162, endPoint x: 242, endPoint y: 159, distance: 38.5
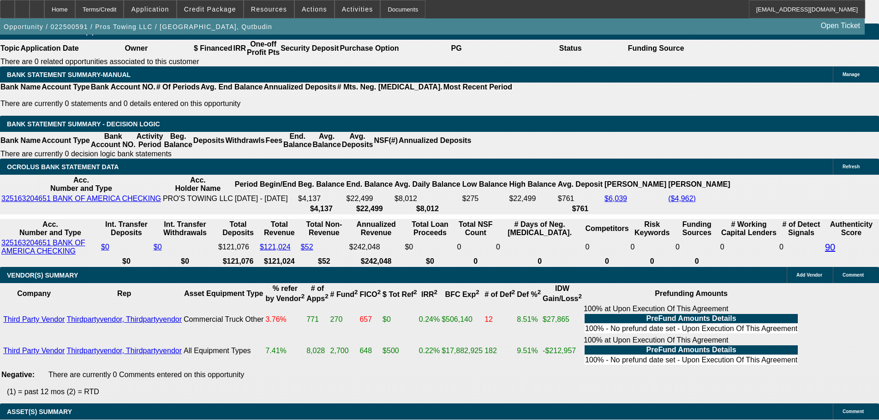
type input "1"
type input "UNKNOWN"
type input "116"
type input "$715.74"
type input "$1,431.48"
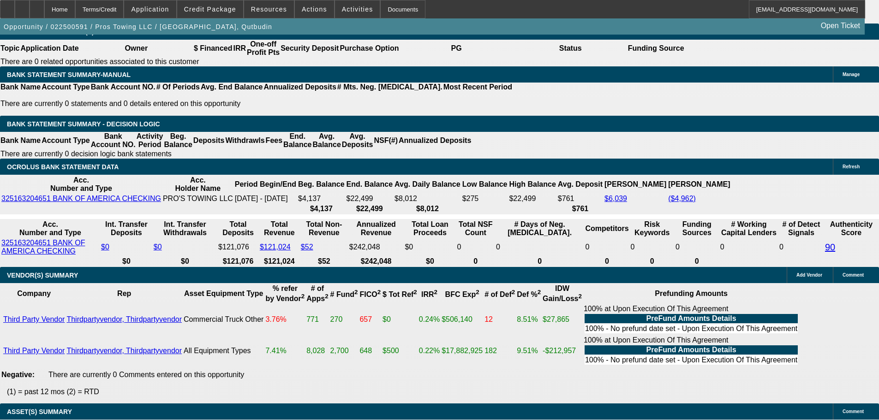
type input "$792.33"
type input "$1,584.66"
type input "$1,844.78"
type input "$3,689.56"
drag, startPoint x: 198, startPoint y: 161, endPoint x: 279, endPoint y: 162, distance: 80.8
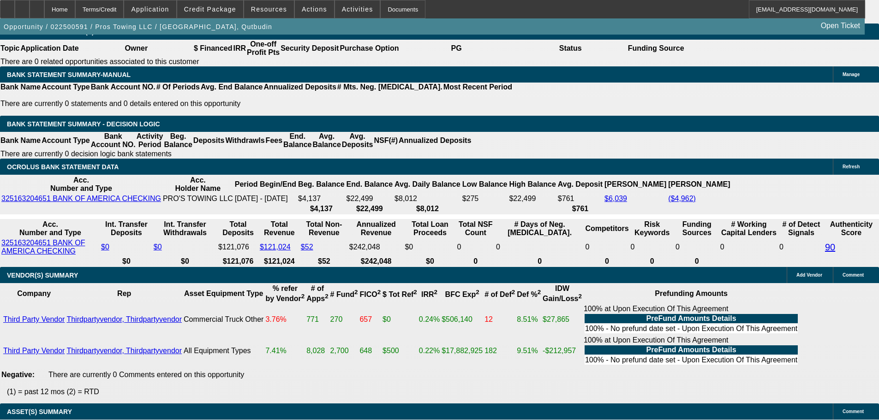
type input "16"
type input "$715.74"
type input "$1,431.48"
type input "$832.37"
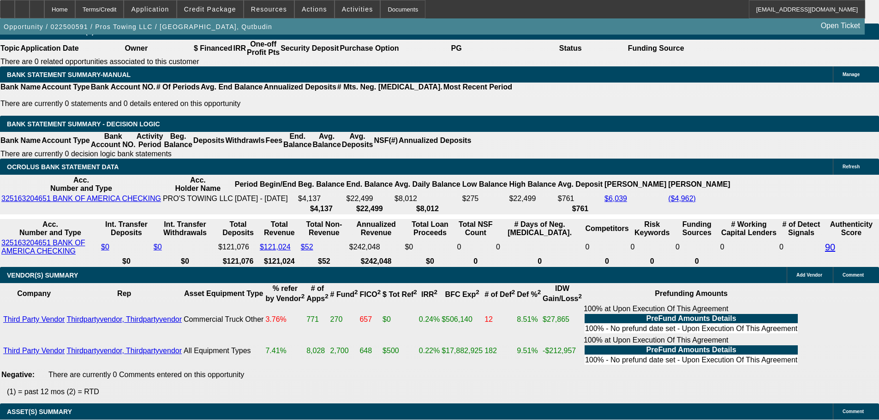
type input "$1,664.74"
drag, startPoint x: 203, startPoint y: 164, endPoint x: 216, endPoint y: 164, distance: 13.8
type input "13"
type input "$715.74"
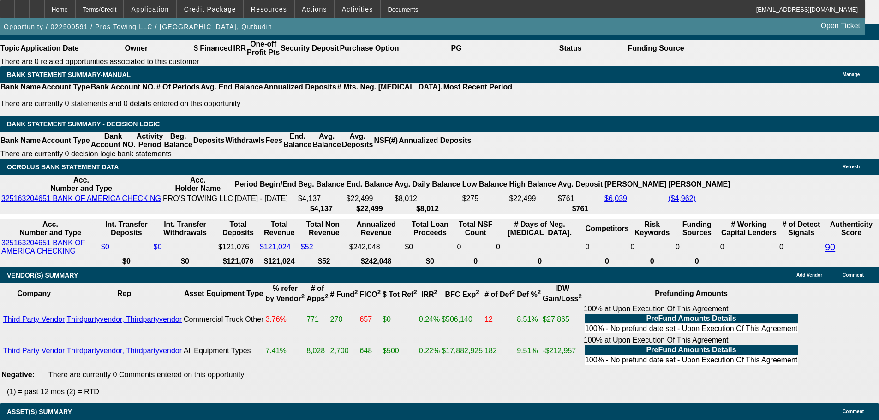
type input "$1,431.48"
type input "$808.21"
type input "$1,616.42"
drag, startPoint x: 202, startPoint y: 160, endPoint x: 226, endPoint y: 164, distance: 24.8
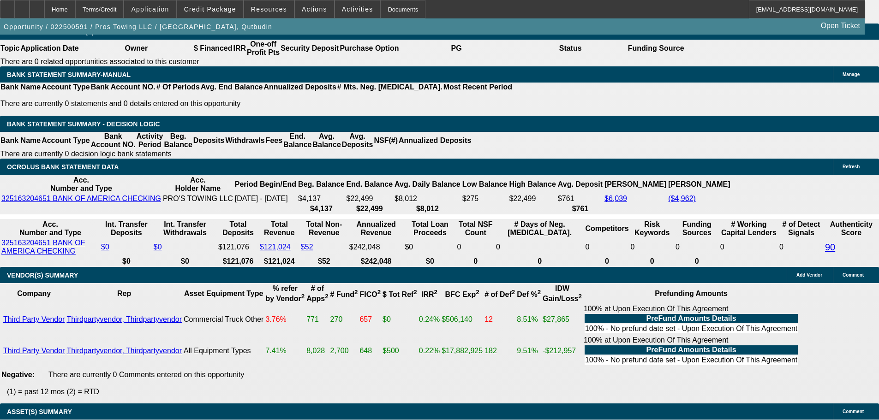
type input "1"
type input "$715.74"
type input "$1,431.48"
type input "13"
type input "$723.18"
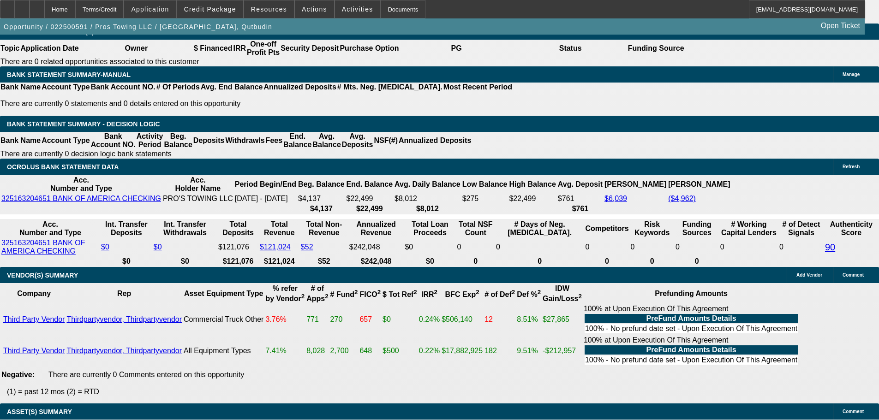
type input "$1,446.36"
type input "$808.21"
type input "$1,616.42"
type input "13"
drag, startPoint x: 140, startPoint y: 162, endPoint x: 216, endPoint y: 164, distance: 75.7
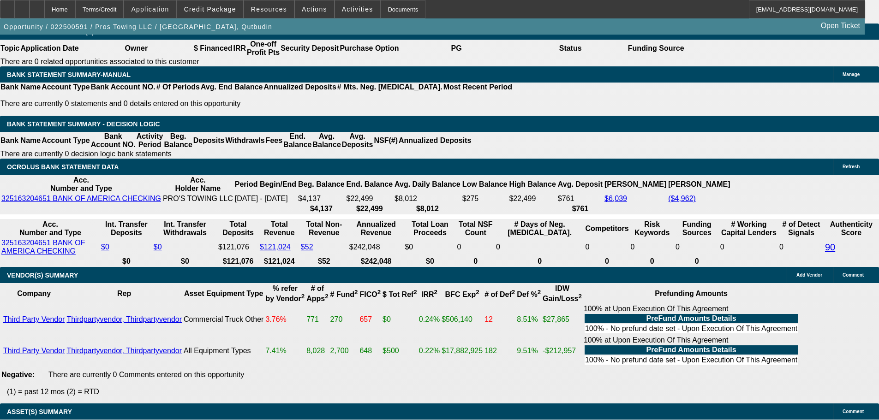
type input "$808.21"
drag, startPoint x: 156, startPoint y: 89, endPoint x: 238, endPoint y: 98, distance: 81.8
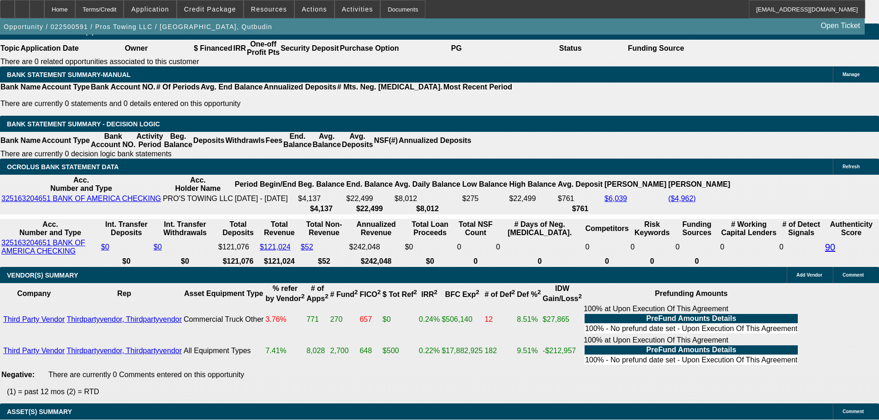
type input "$22,000.00"
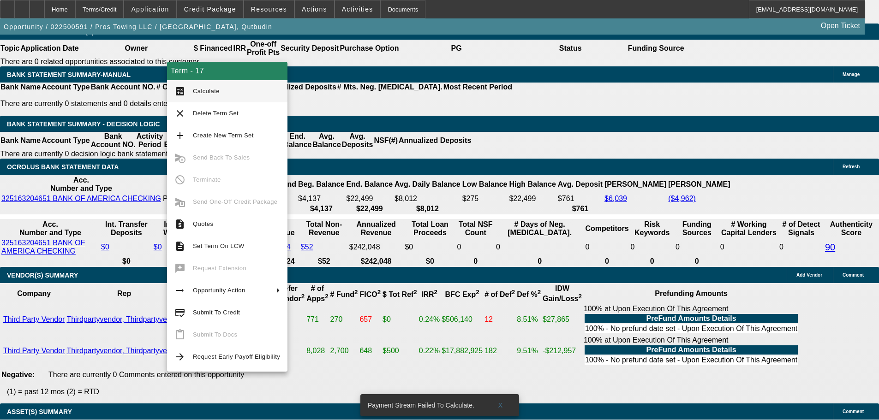
click at [219, 89] on div "Term - 17 calculate Calculate clear Delete Term Set add Create New Term Set can…" at bounding box center [227, 217] width 120 height 310
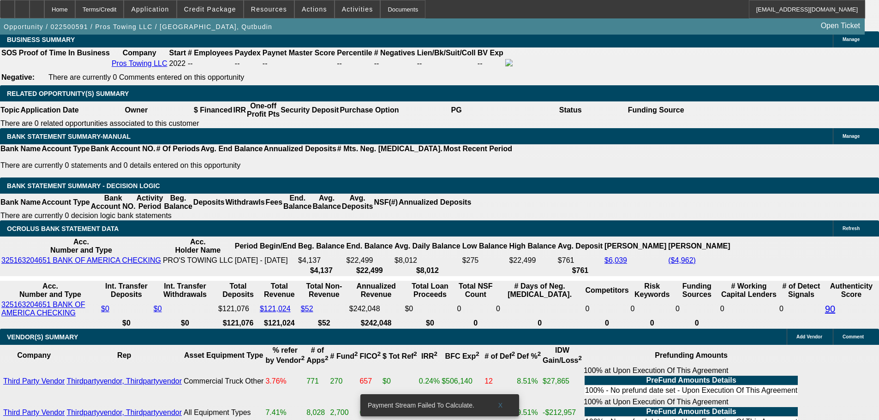
scroll to position [1477, 0]
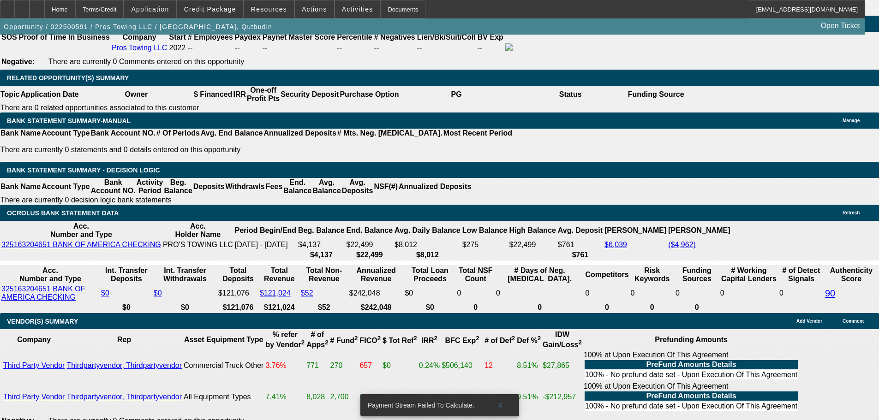
drag, startPoint x: 174, startPoint y: 91, endPoint x: 174, endPoint y: 97, distance: 5.5
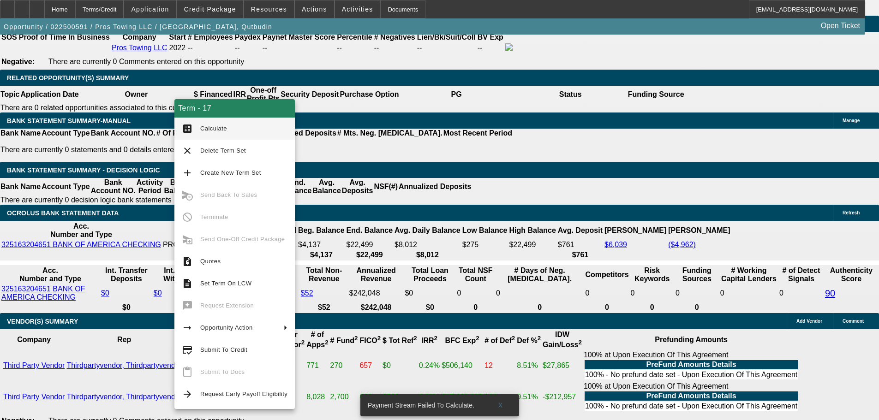
click at [216, 126] on span "Calculate" at bounding box center [213, 128] width 27 height 7
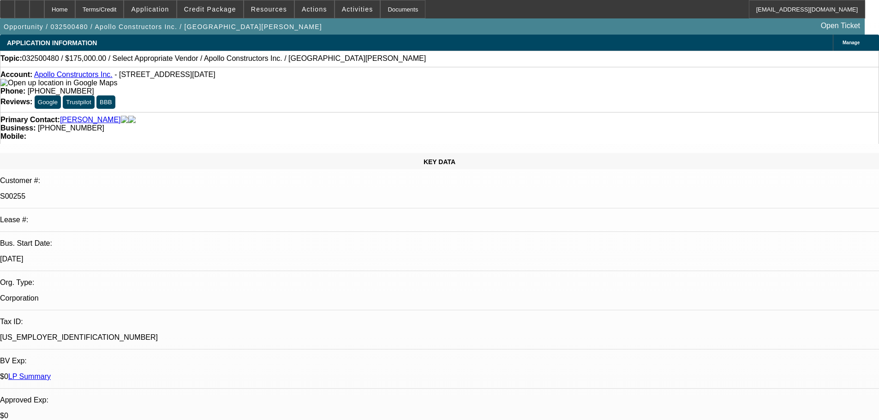
select select "0"
select select "2"
select select "0.1"
select select "4"
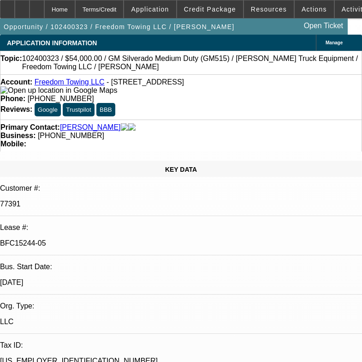
select select "0"
select select "2"
select select "0.1"
select select "4"
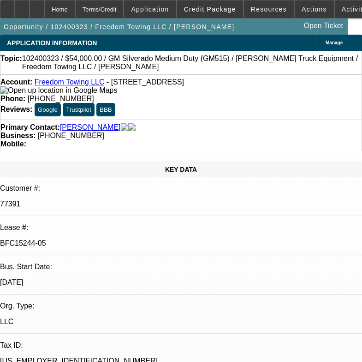
select select "0"
select select "2"
select select "0.1"
select select "4"
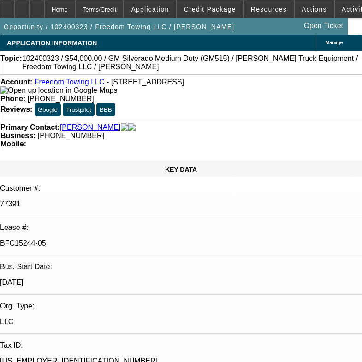
select select "0"
select select "2"
select select "0.1"
select select "4"
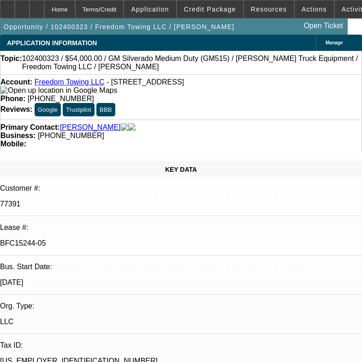
select select "0.1"
select select "2"
select select "0.1"
select select "4"
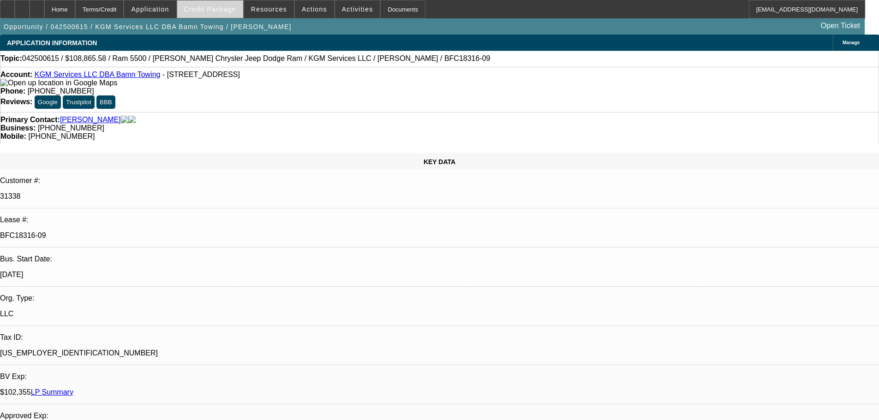
select select "0"
select select "2"
select select "0"
select select "6"
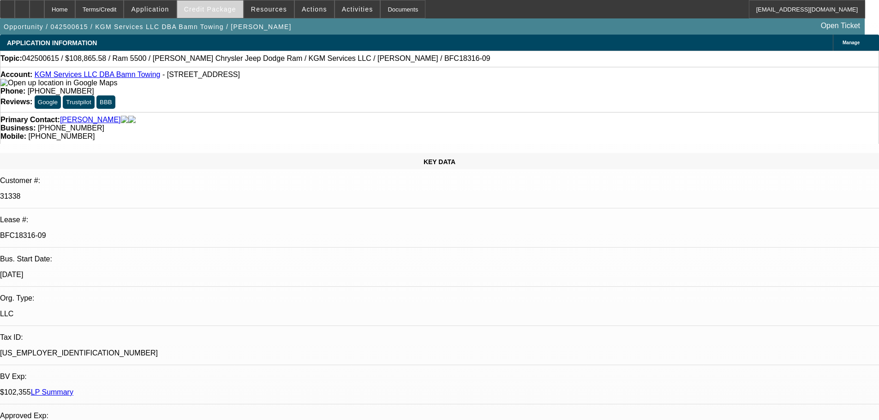
select select "0"
select select "2"
select select "0"
select select "6"
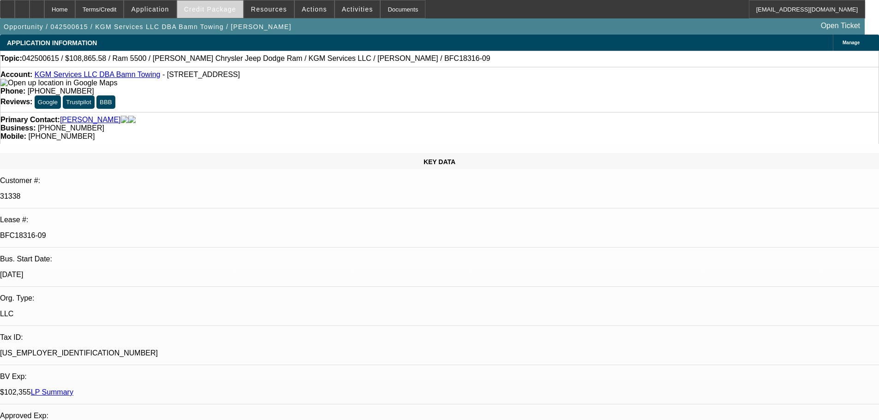
select select "0"
select select "2"
select select "0"
select select "6"
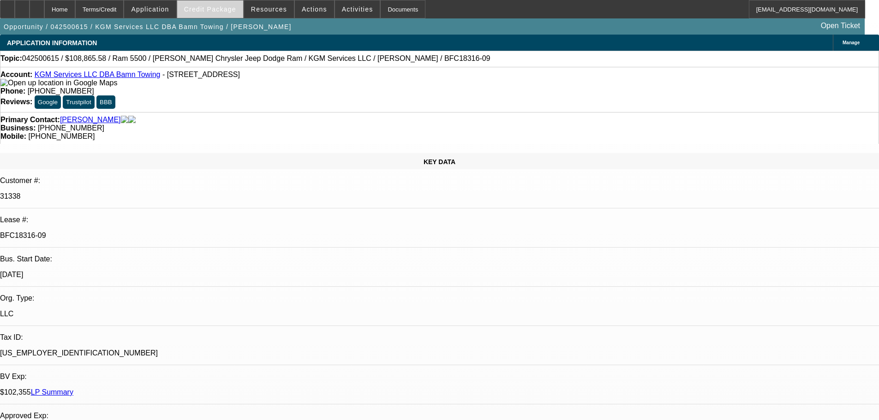
select select "0"
select select "2"
select select "0"
select select "6"
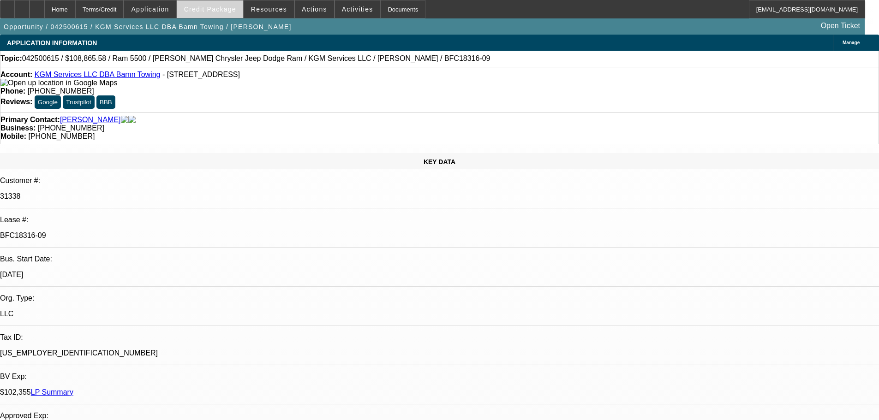
click at [212, 16] on span at bounding box center [210, 9] width 66 height 22
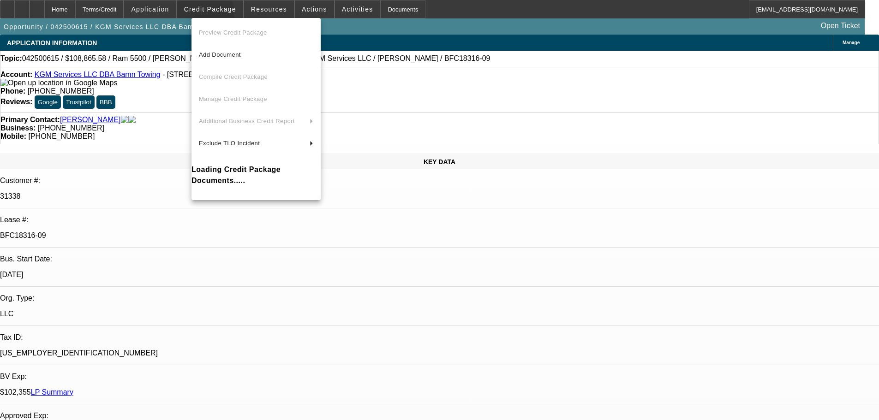
scroll to position [185, 0]
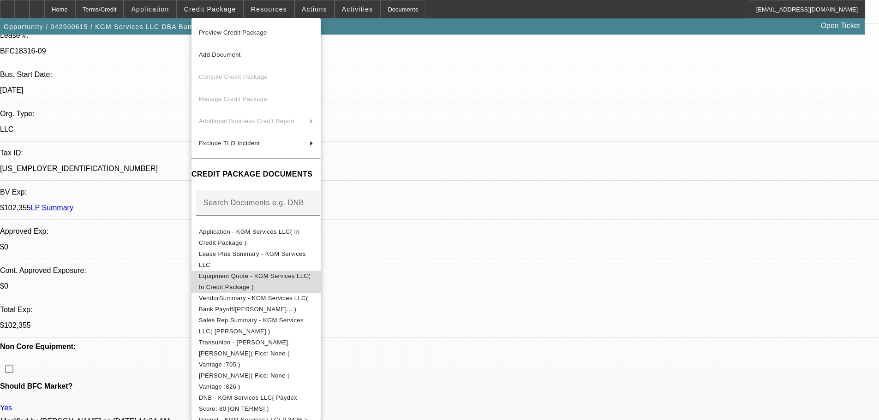
click at [288, 282] on span "Equipment Quote - KGM Services LLC( In Credit Package )" at bounding box center [256, 282] width 114 height 22
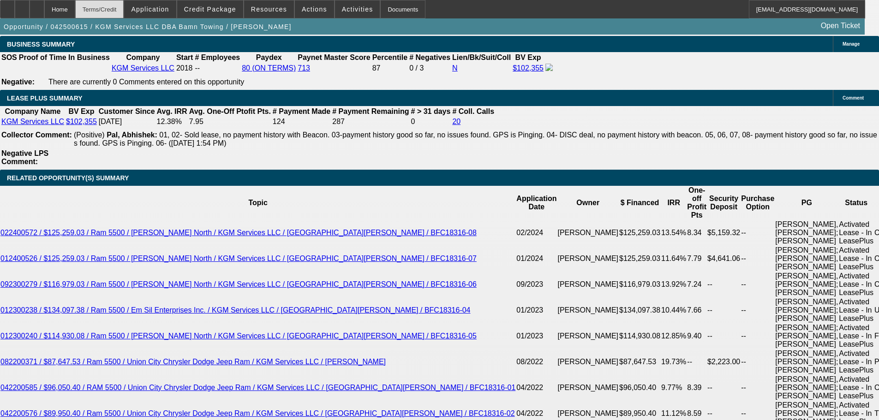
scroll to position [1576, 0]
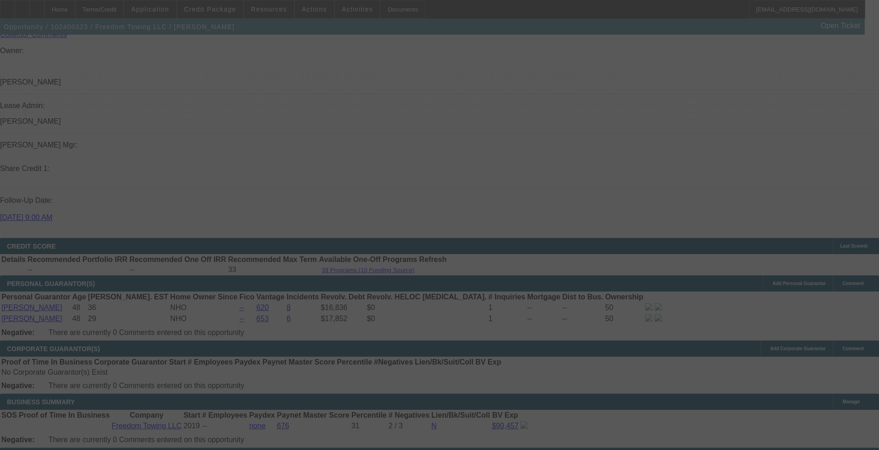
scroll to position [1246, 0]
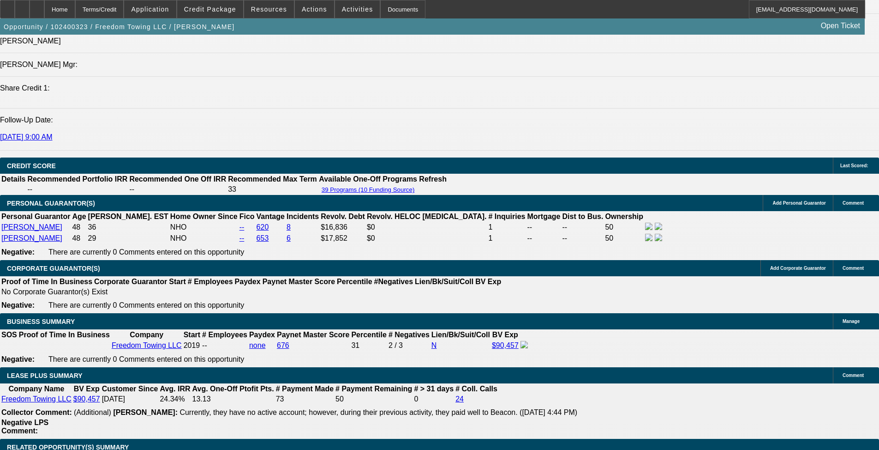
select select "0"
select select "2"
select select "0.1"
select select "4"
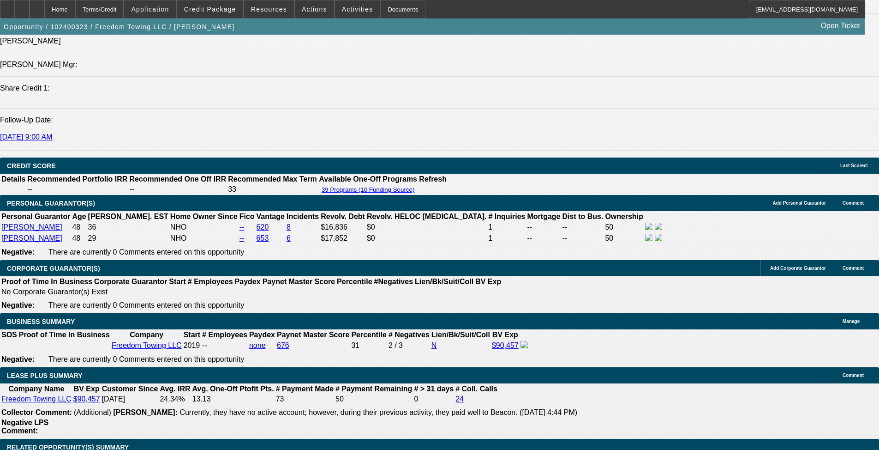
select select "0"
select select "2"
select select "0.1"
select select "4"
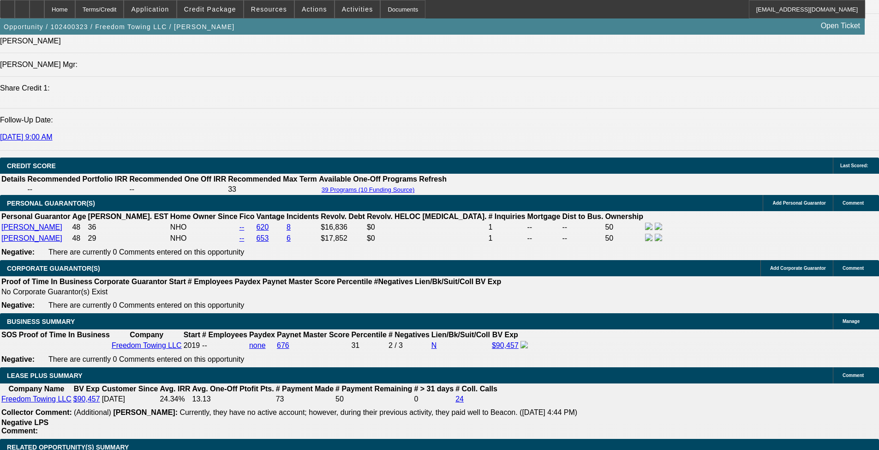
select select "0"
select select "2"
select select "0.1"
select select "4"
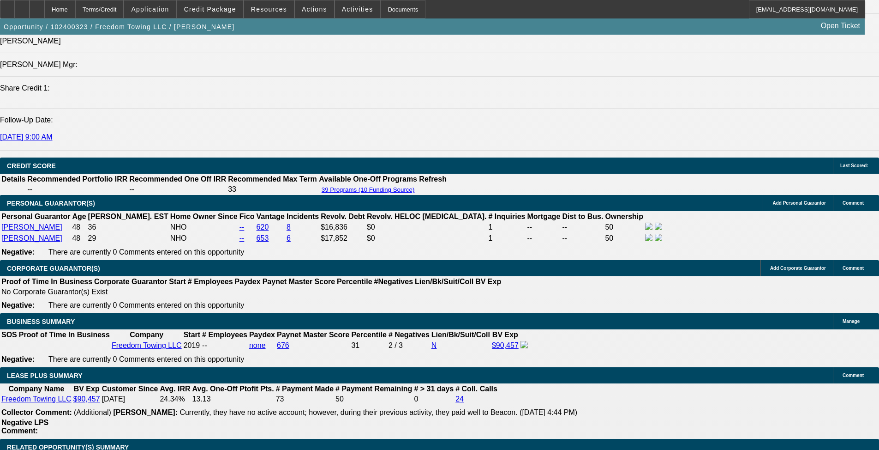
select select "0.1"
select select "2"
select select "0.1"
select select "4"
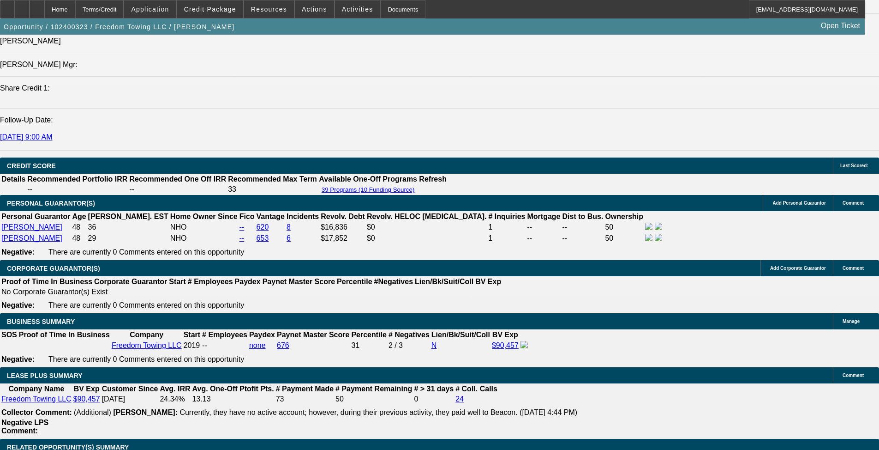
drag, startPoint x: 56, startPoint y: 231, endPoint x: 518, endPoint y: 289, distance: 465.7
copy span "[PERSON_NAME] & [PERSON_NAME] are 4x Beacon customers with perfect pay history-…"
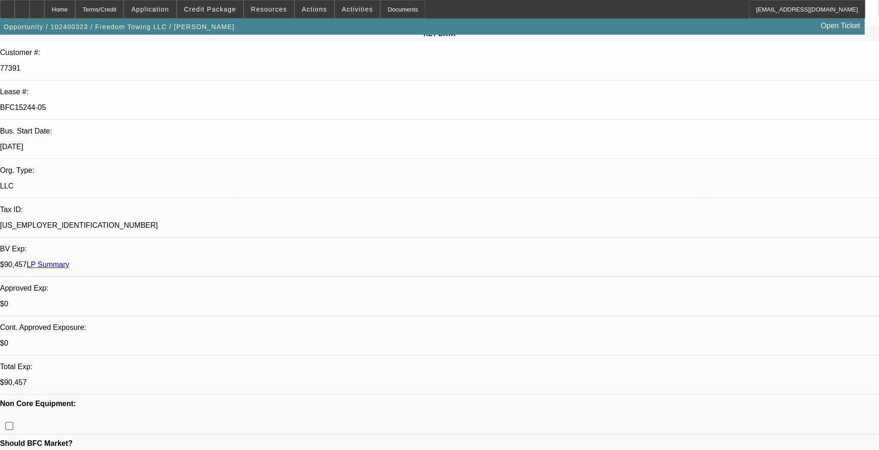
scroll to position [0, 0]
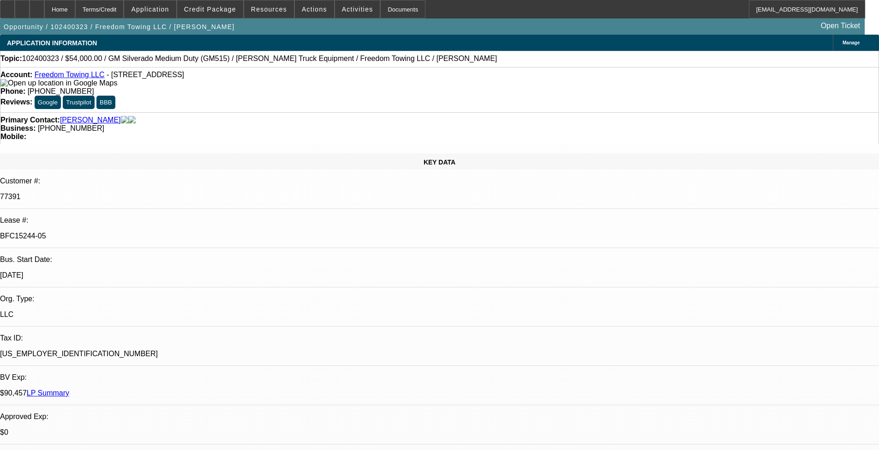
click at [69, 368] on link "LP Summary" at bounding box center [48, 393] width 42 height 8
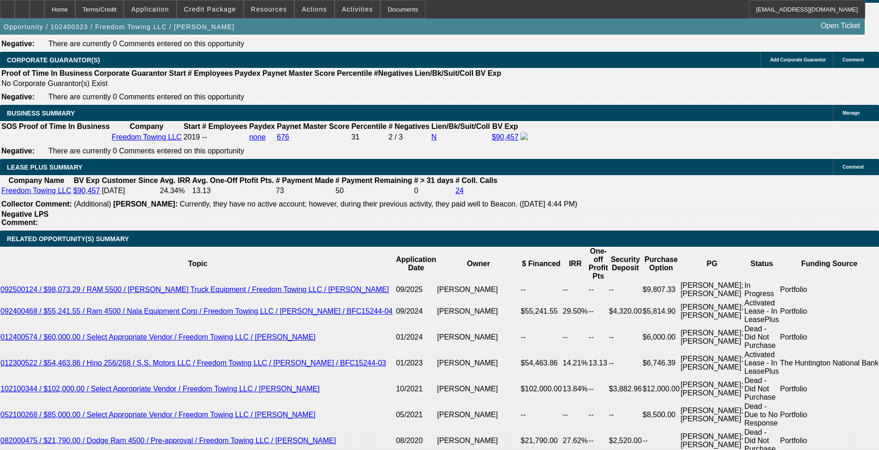
scroll to position [1569, 0]
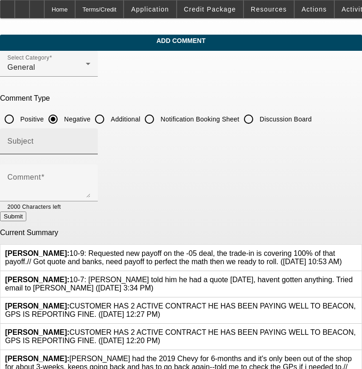
drag, startPoint x: 116, startPoint y: 119, endPoint x: 110, endPoint y: 131, distance: 13.6
click at [109, 119] on input "Additional" at bounding box center [99, 119] width 18 height 18
radio input "true"
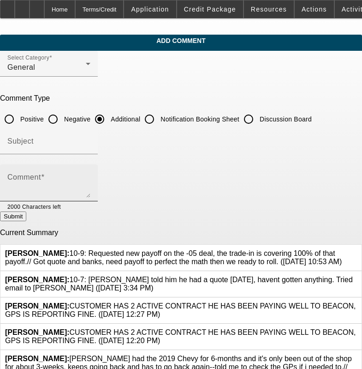
click at [90, 177] on textarea "Comment" at bounding box center [48, 186] width 83 height 22
paste textarea "[PERSON_NAME] & [PERSON_NAME] are 4x Beacon customers with perfect pay history-…"
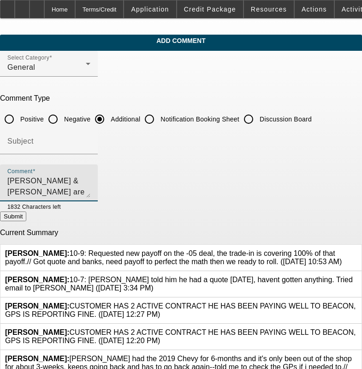
click at [90, 178] on textarea "Michael & Janice Scott are 4x Beacon customers with perfect pay history--and tw…" at bounding box center [48, 186] width 83 height 22
click at [90, 181] on textarea "Michael & Janice Scott are 5x Beacon customers with perfect pay history--and tw…" at bounding box center [48, 186] width 83 height 22
click at [90, 188] on textarea "Michael & Janice Scott are 5x Beacon customers with perfect pay history--and tw…" at bounding box center [48, 186] width 83 height 22
type textarea "Michael & Janice Scott are 5x Beacon customers with perfect pay history--and tw…"
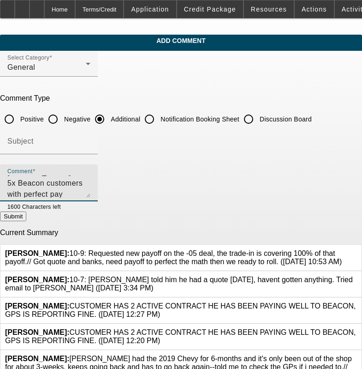
click at [26, 219] on button "Submit" at bounding box center [13, 216] width 26 height 10
radio input "true"
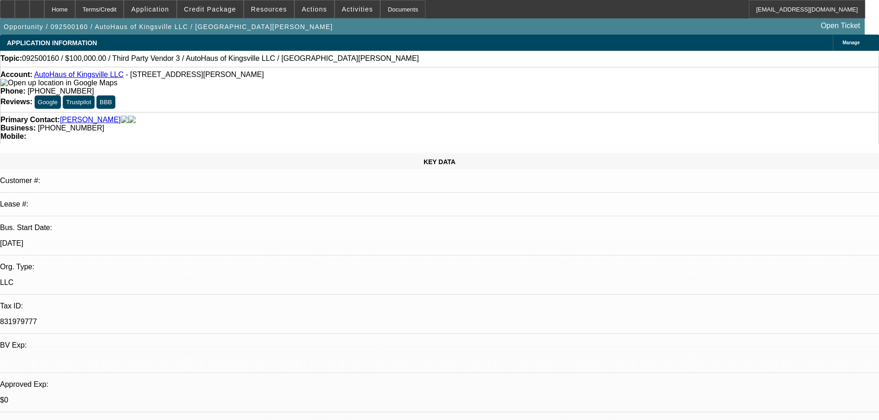
select select "0"
select select "2"
select select "0.1"
select select "4"
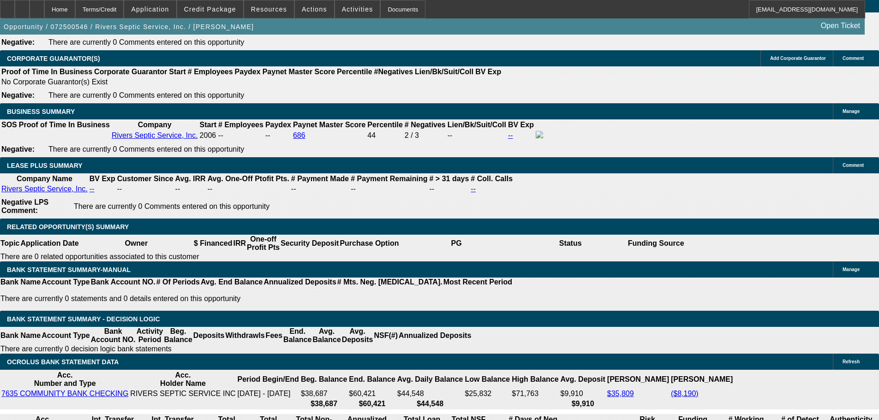
select select "0"
select select "6"
select select "0"
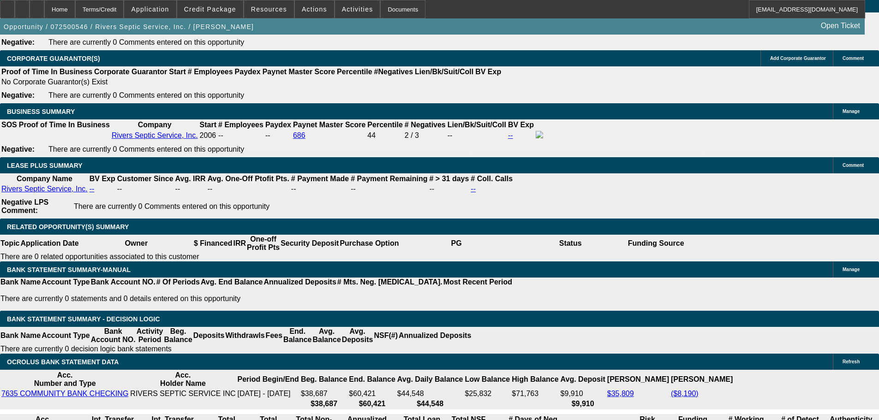
select select "0"
select select "6"
select select "0"
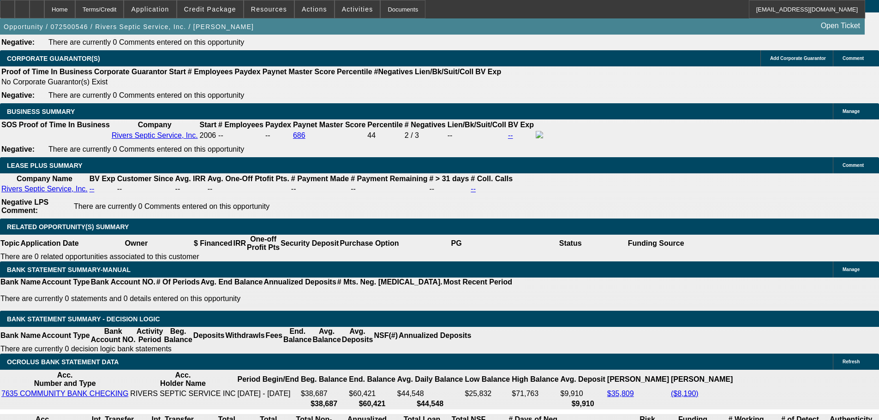
select select "0"
select select "6"
select select "0"
select select "2"
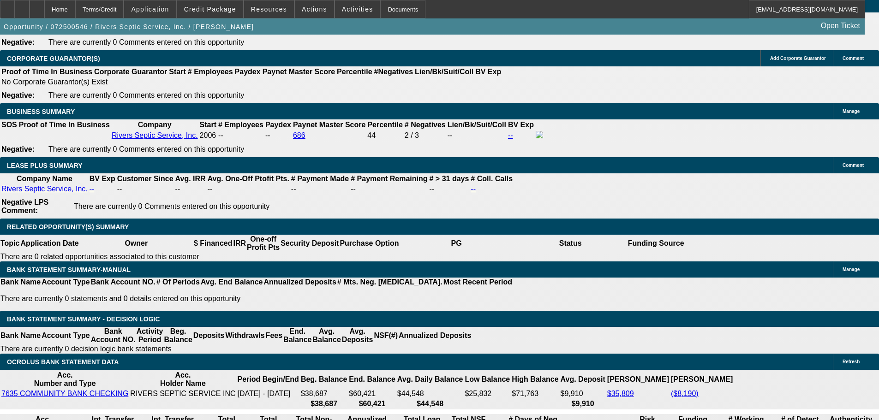
select select "0"
select select "6"
